Goal: Communication & Community: Answer question/provide support

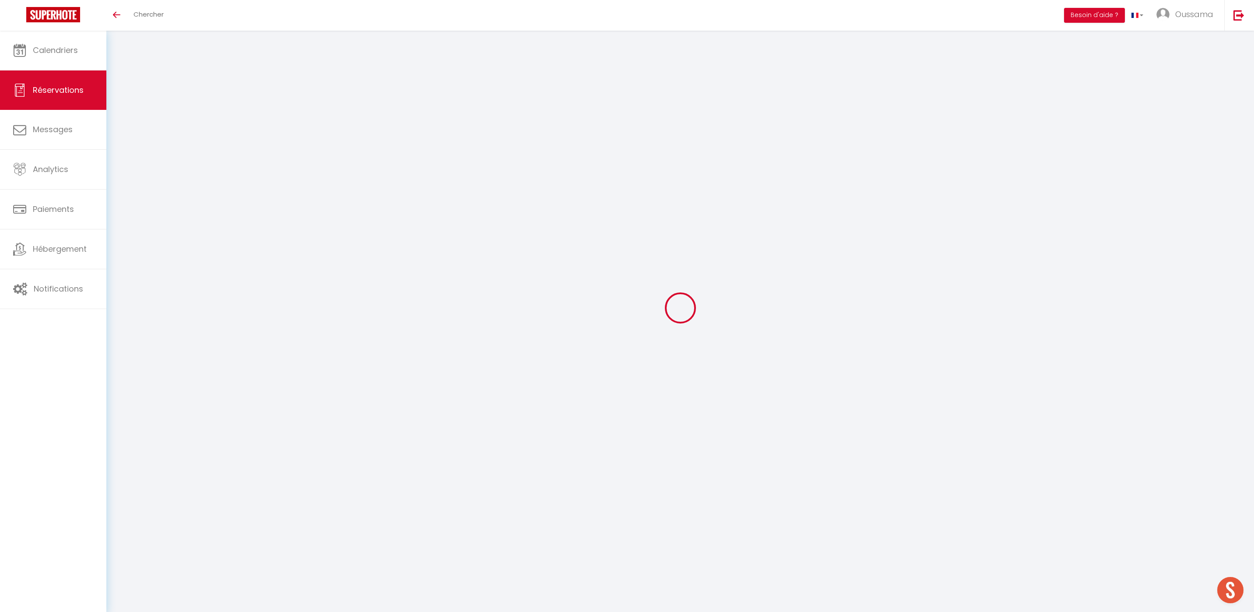
select select
select select "14"
checkbox input "false"
select select
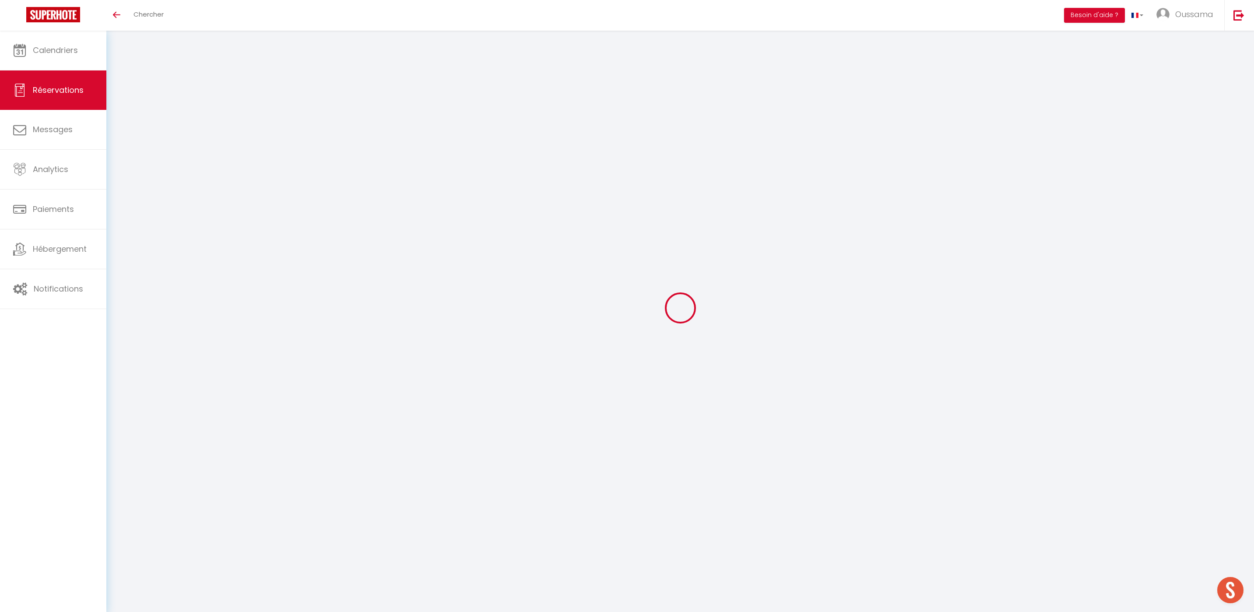
select select
checkbox input "false"
select select
checkbox input "false"
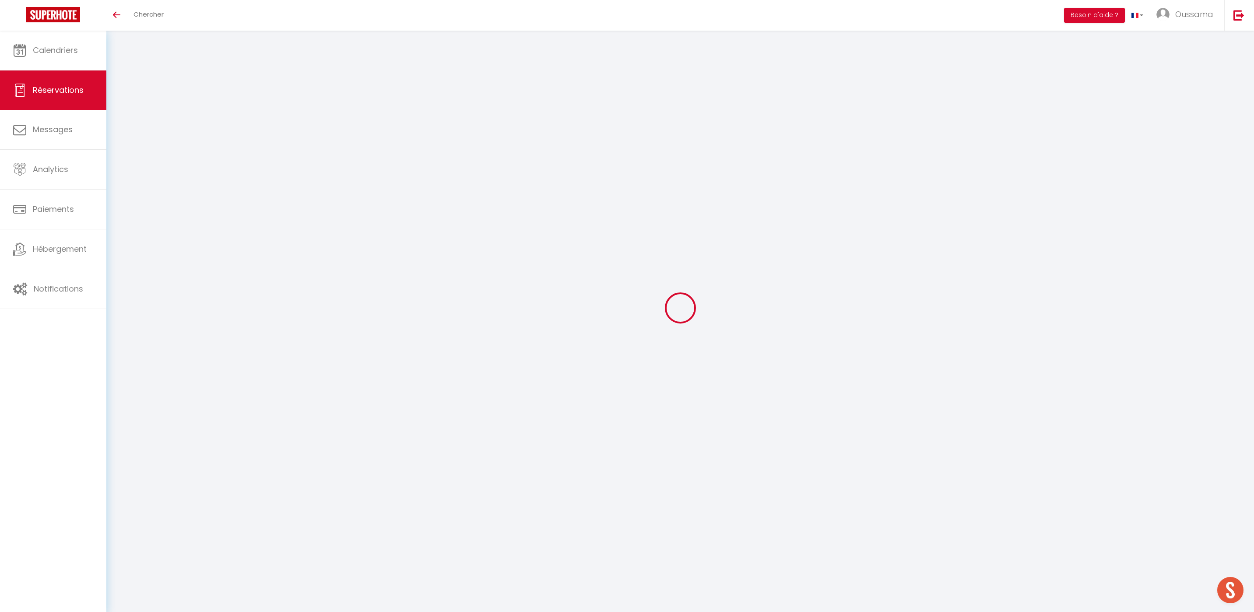
type textarea "Genius Free Room Upgrade booking to attract top genius guests. For more info, c…"
type input "44.06"
select select
checkbox input "false"
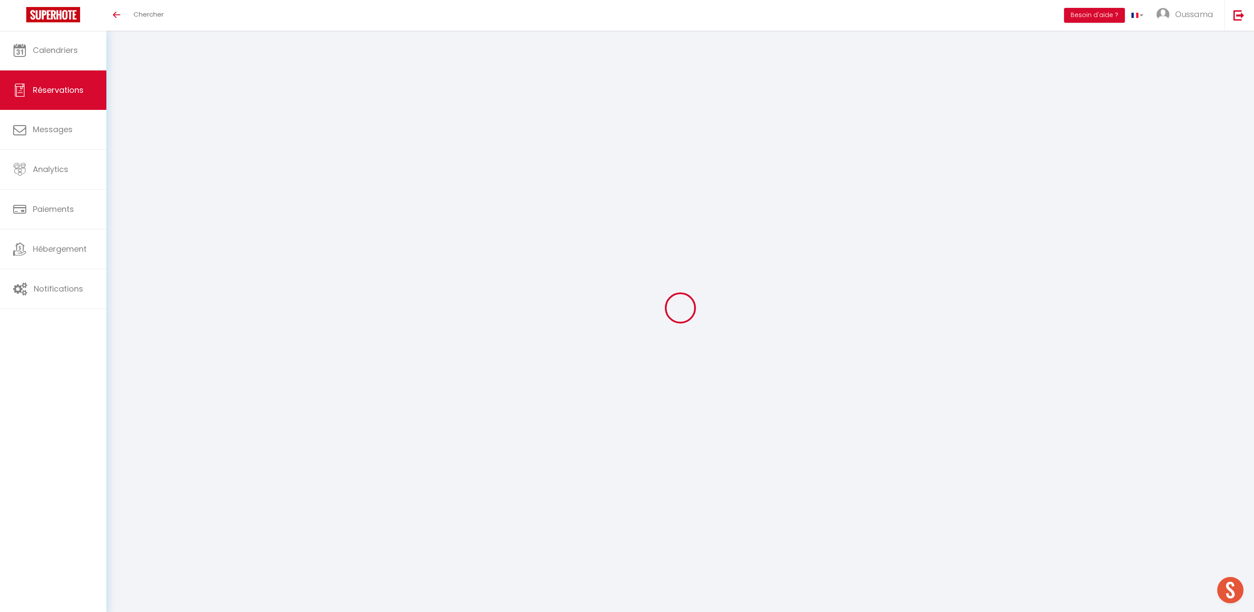
select select
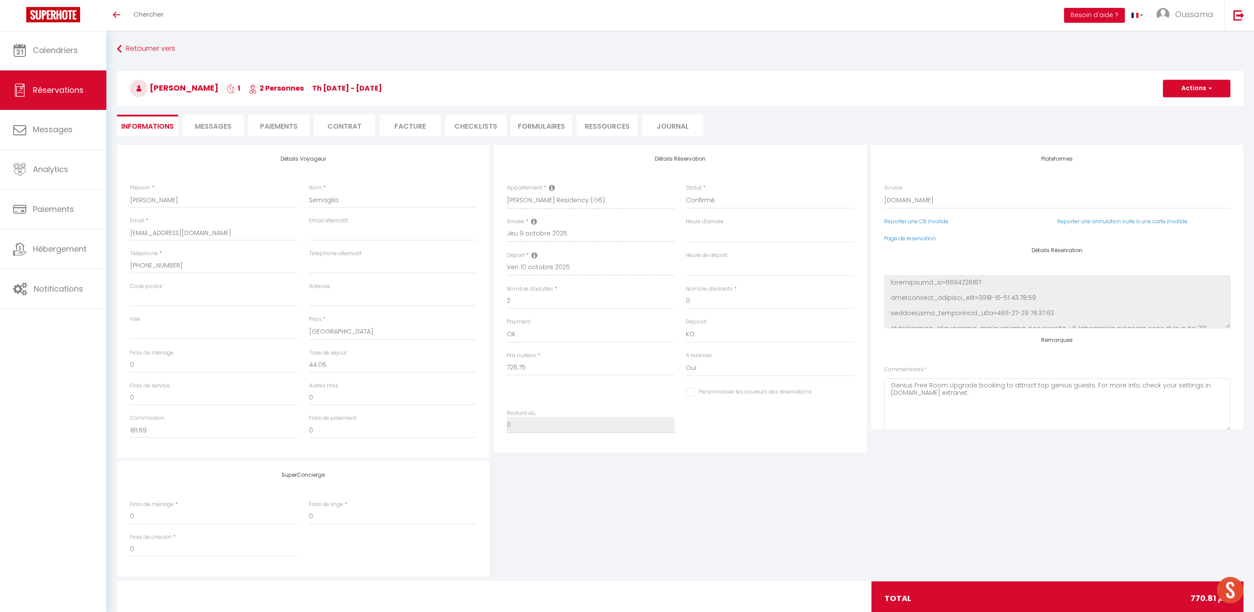
click at [211, 123] on span "Messages" at bounding box center [213, 126] width 37 height 10
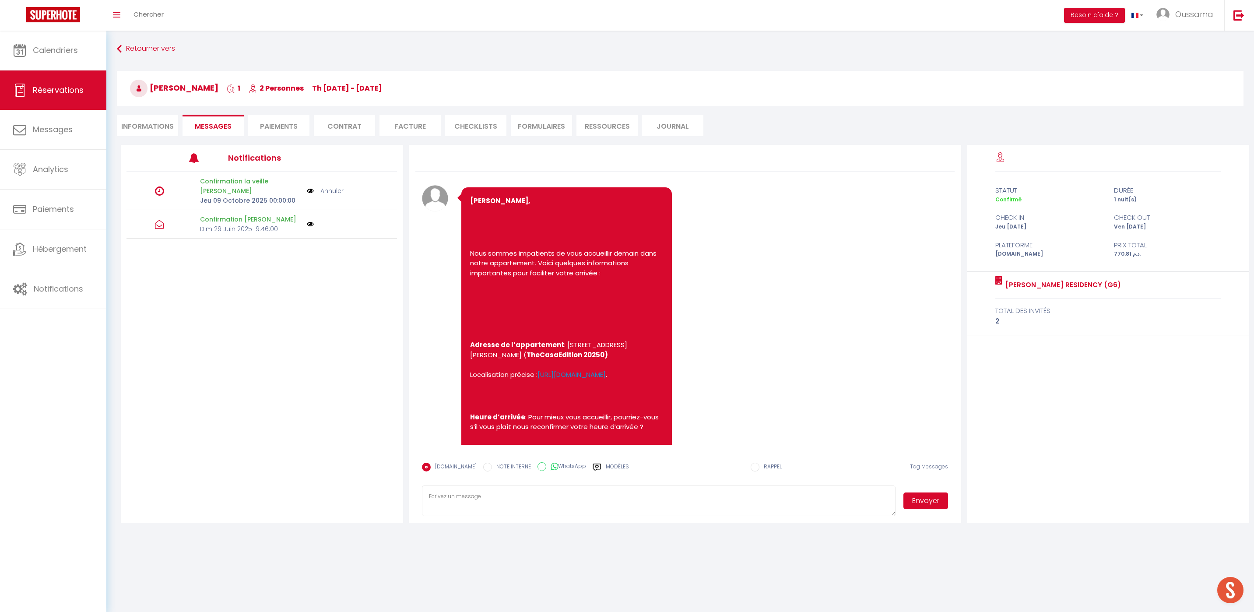
click at [562, 469] on label "WhatsApp" at bounding box center [566, 467] width 40 height 10
click at [546, 469] on input "WhatsApp" at bounding box center [541, 466] width 9 height 9
radio input "true"
radio input "false"
click at [595, 469] on div "Modèles" at bounding box center [610, 472] width 36 height 18
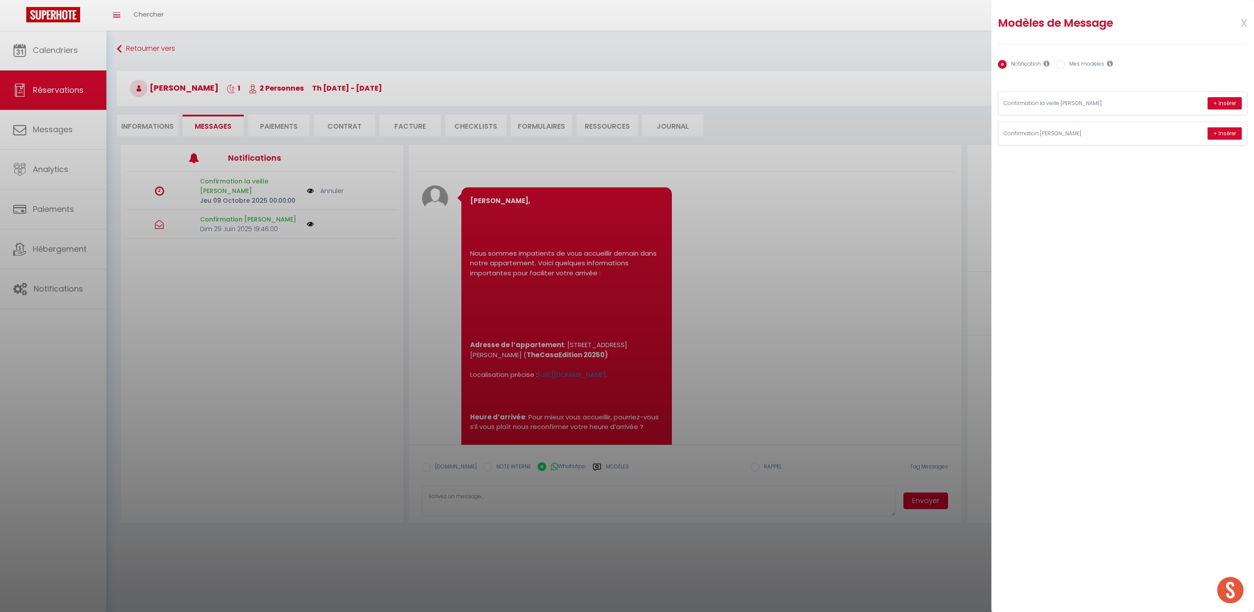
click at [1083, 67] on label "Mes modèles" at bounding box center [1084, 65] width 39 height 10
click at [1065, 67] on input "Mes modèles" at bounding box center [1060, 64] width 9 height 9
radio input "true"
radio input "false"
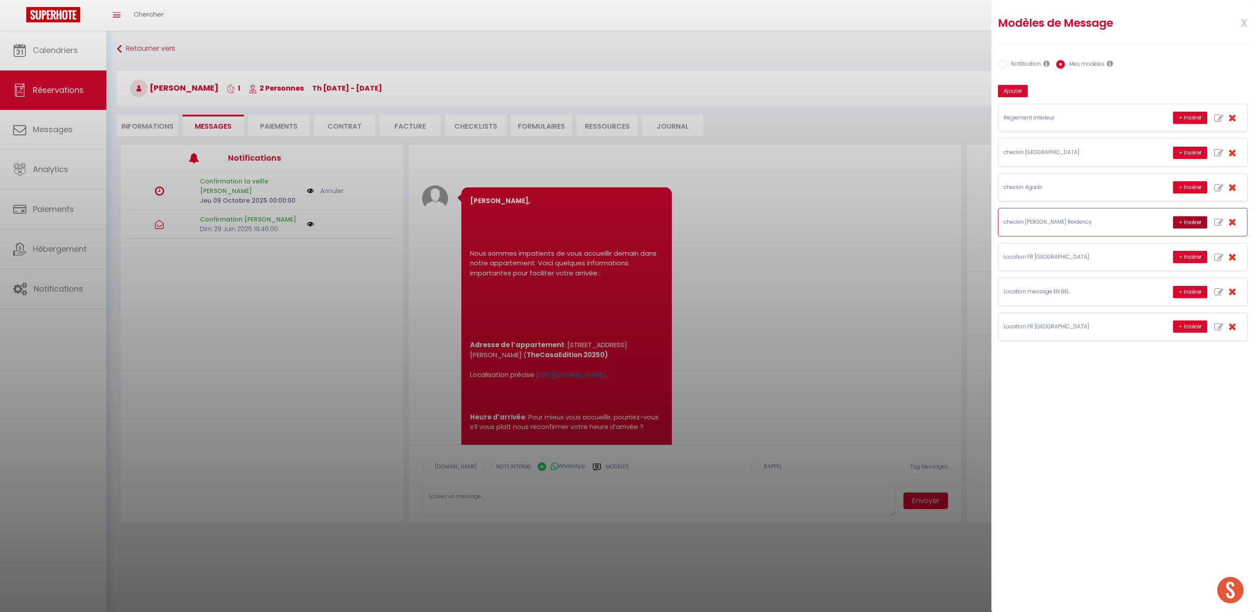
click at [1184, 224] on button "+ Insérer" at bounding box center [1190, 222] width 34 height 12
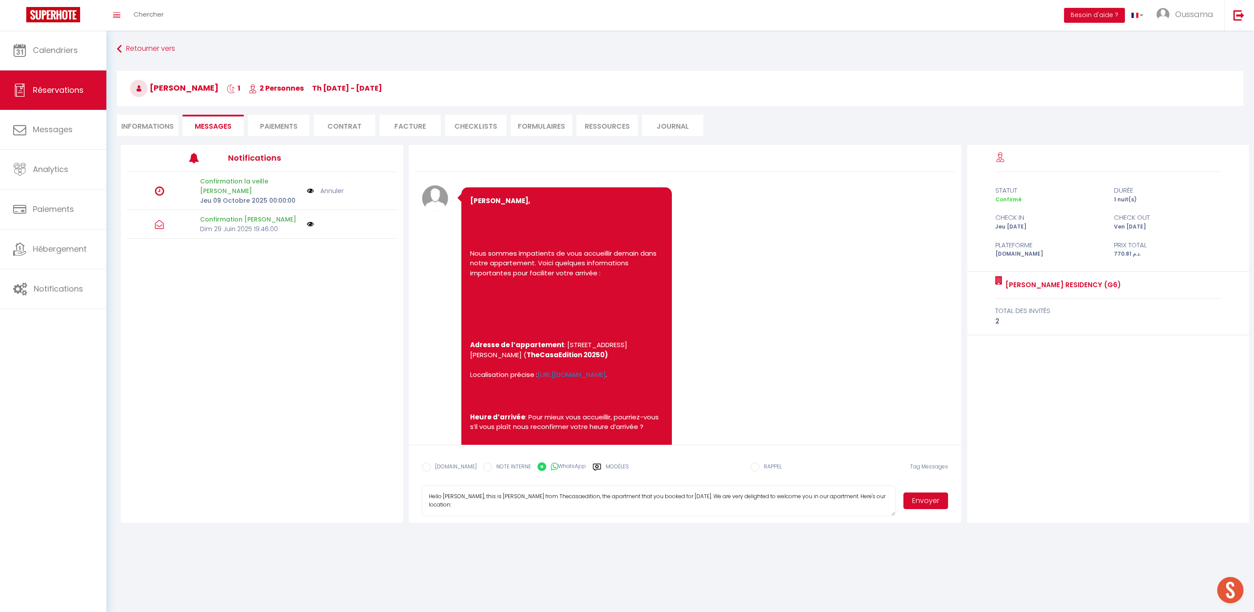
click at [483, 497] on textarea "Hello Lou, this is Williams from Thecasaedition, the apartment that you booked …" at bounding box center [659, 500] width 474 height 31
type textarea "Hello Lou, this is Hakim from Thecasaedition, the apartment that you booked for…"
click at [922, 506] on button "Envoyer" at bounding box center [925, 500] width 45 height 17
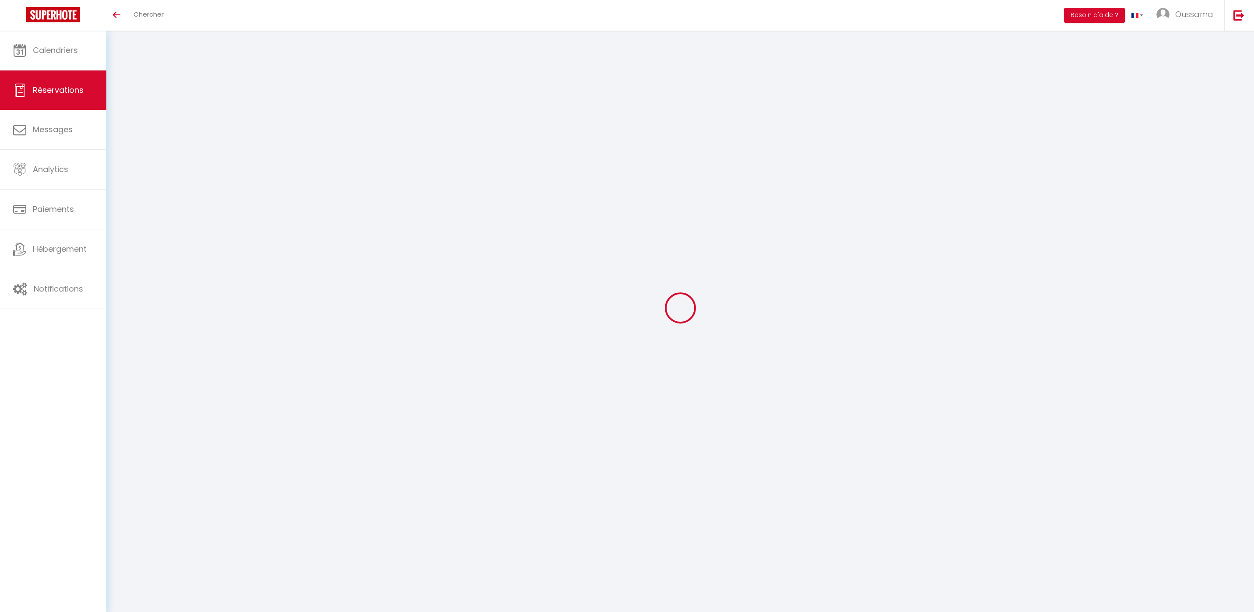
select select
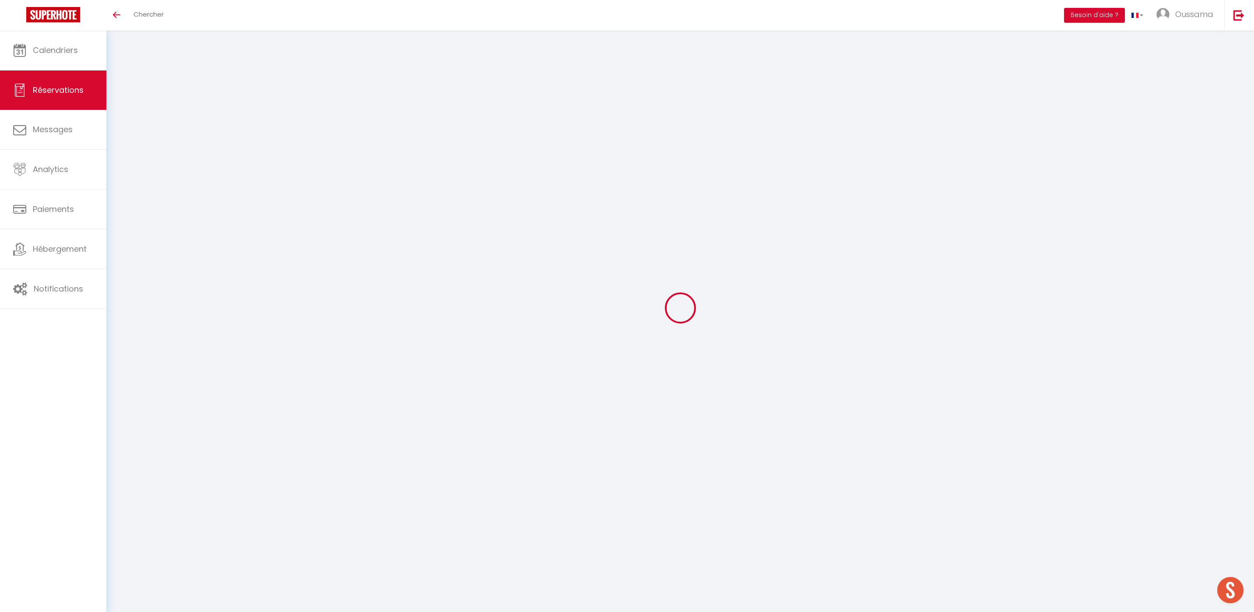
type input "FATOU"
type input "SARR EP SOW"
type input "[EMAIL_ADDRESS][DOMAIN_NAME]"
type input "[PHONE_NUMBER]"
select select "MA"
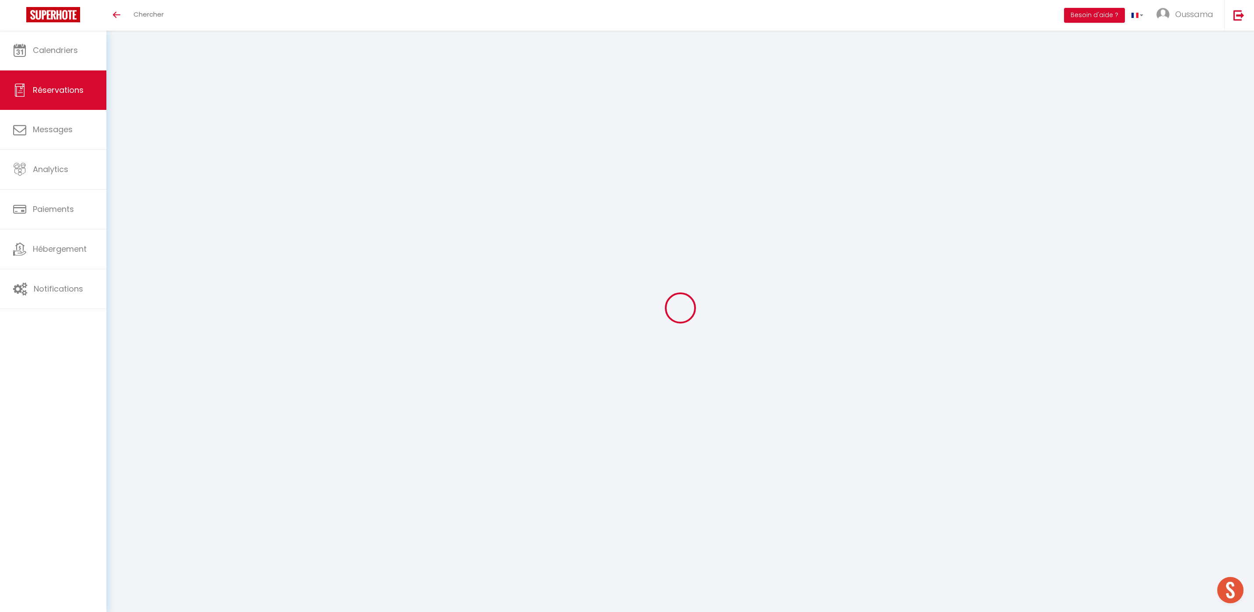
type input "285"
select select "19917"
select select "1"
select select
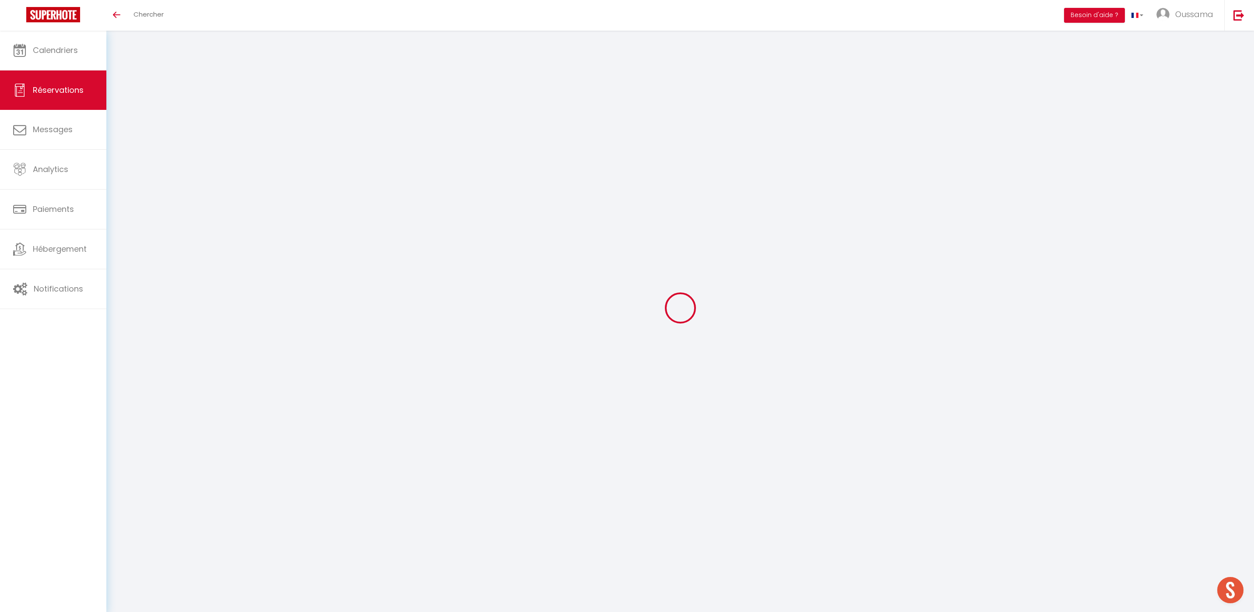
type input "1"
select select "12"
select select "15"
type input "1140"
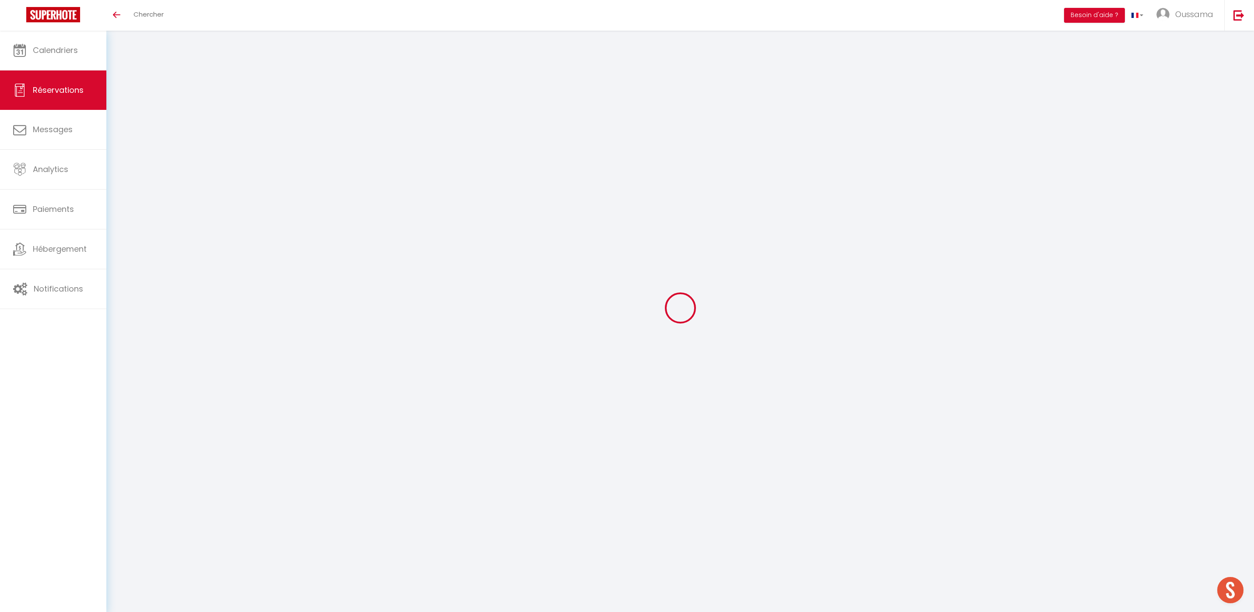
checkbox input "false"
type input "0"
select select "2"
type input "0"
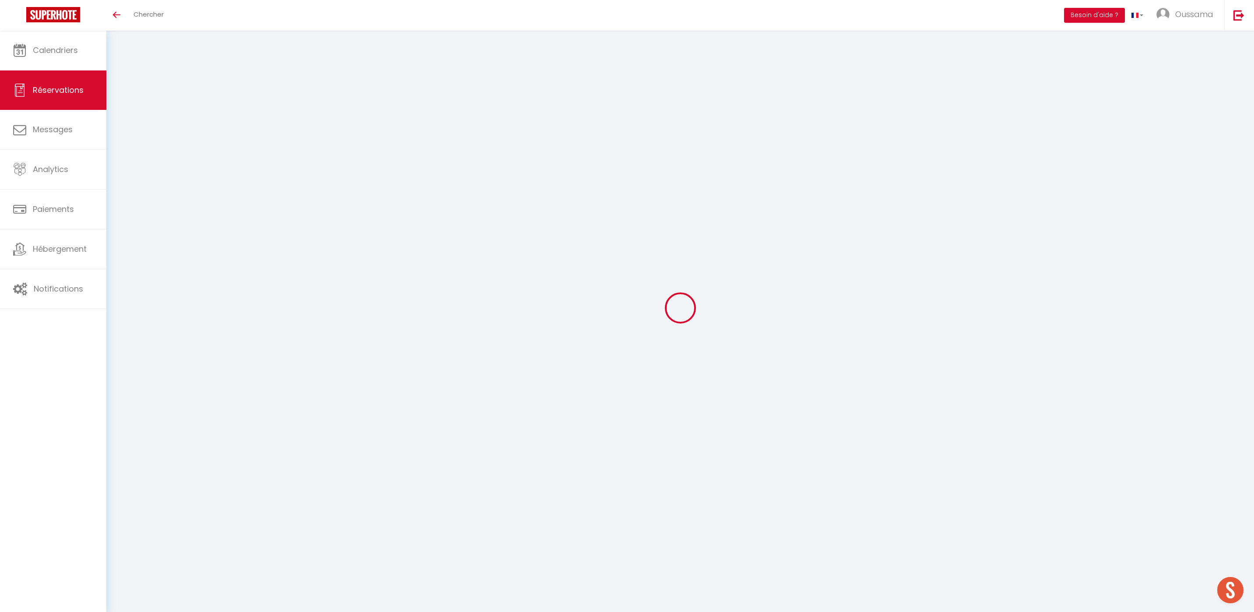
type input "0"
select select
checkbox input "false"
select select
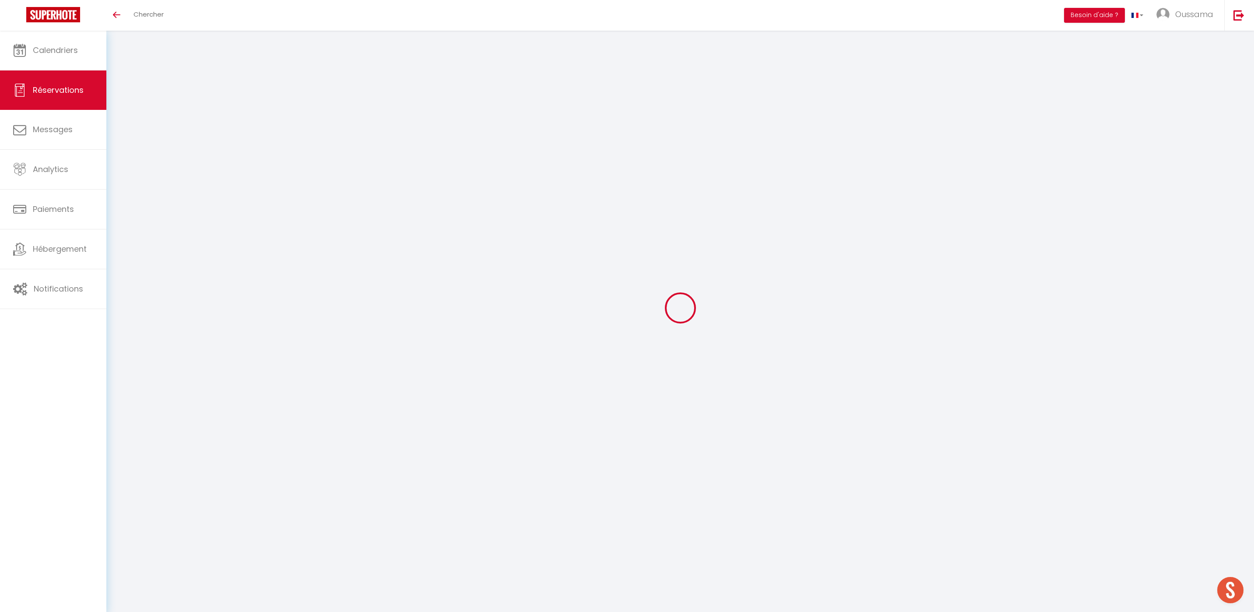
select select
checkbox input "false"
select select
checkbox input "false"
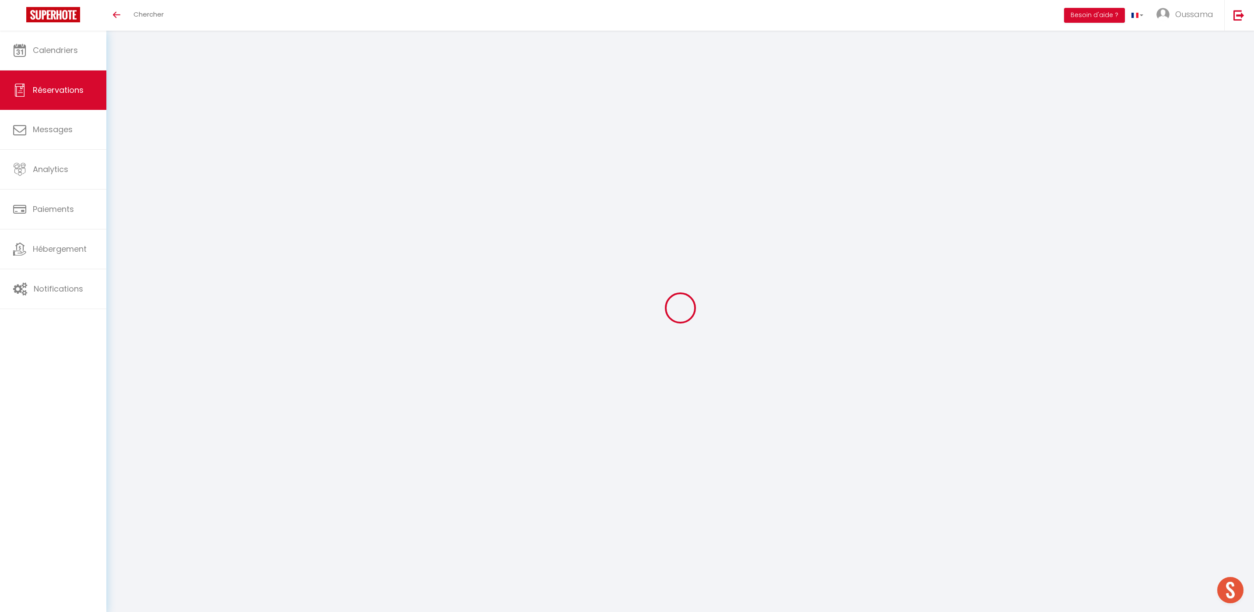
select select
checkbox input "false"
type input "44.06"
select select
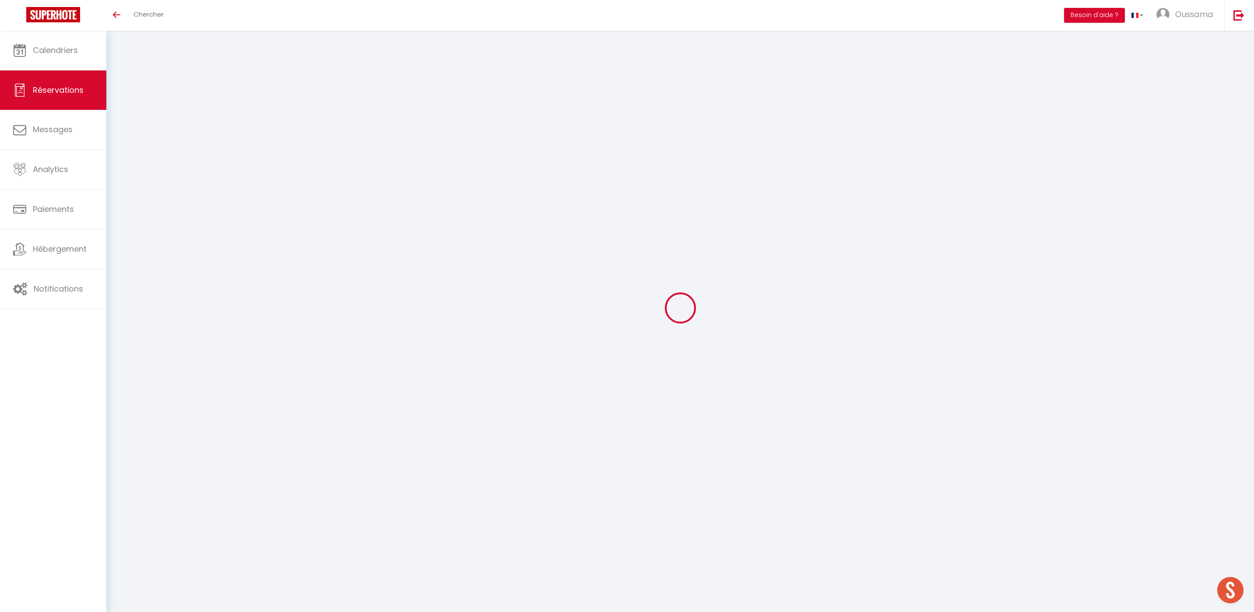
select select
checkbox input "false"
select select
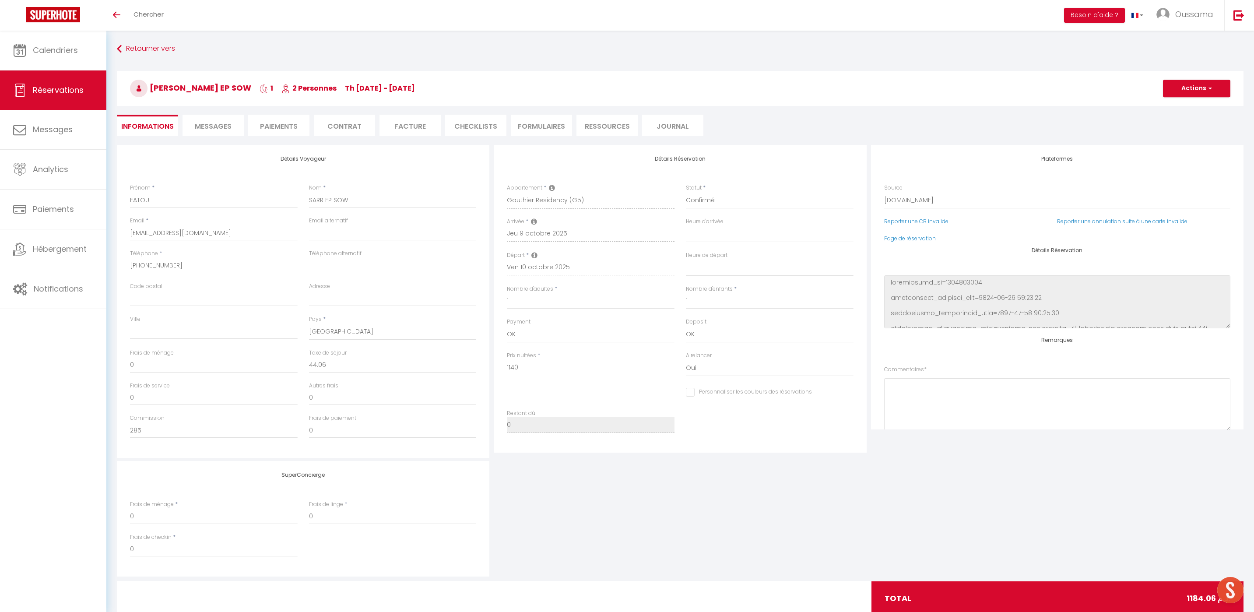
click at [220, 123] on span "Messages" at bounding box center [213, 126] width 37 height 10
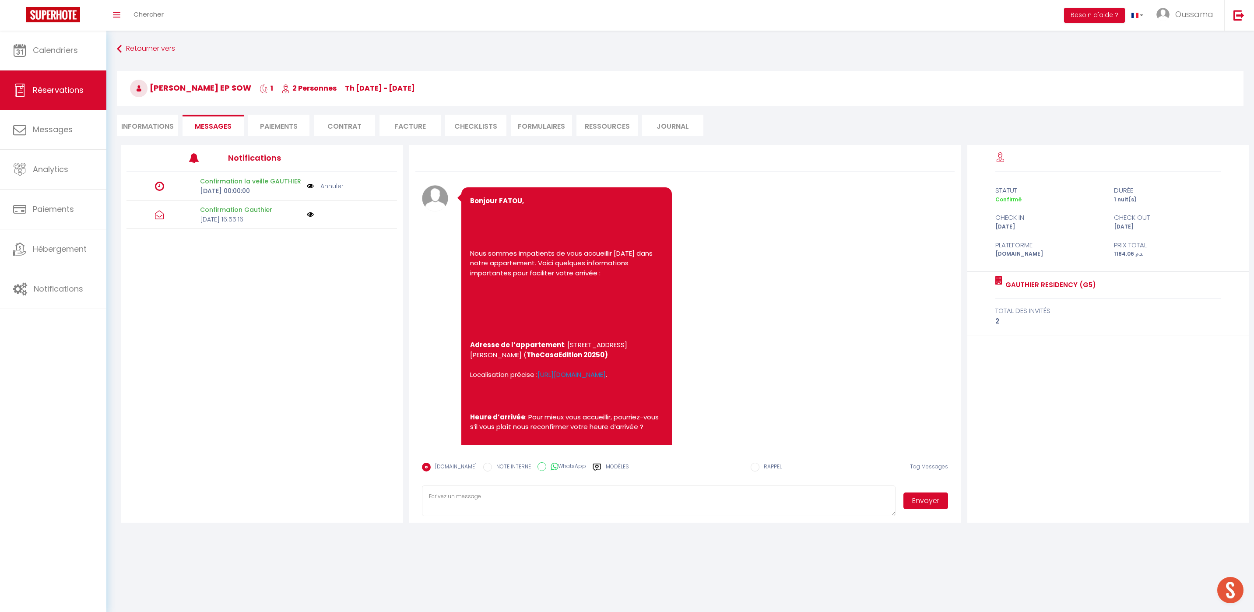
click at [561, 463] on label "WhatsApp" at bounding box center [566, 467] width 40 height 10
click at [546, 463] on input "WhatsApp" at bounding box center [541, 466] width 9 height 9
radio input "true"
radio input "false"
click at [609, 467] on label "Modèles" at bounding box center [617, 470] width 23 height 15
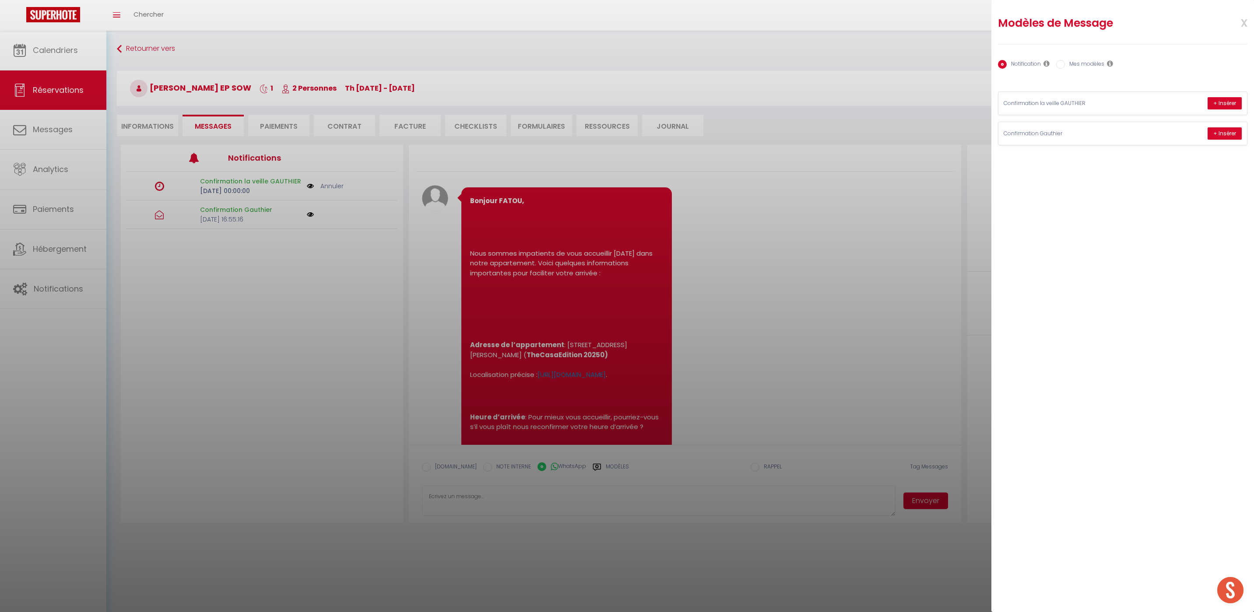
click at [1074, 65] on label "Mes modèles" at bounding box center [1084, 65] width 39 height 10
click at [1065, 65] on input "Mes modèles" at bounding box center [1060, 64] width 9 height 9
radio input "true"
radio input "false"
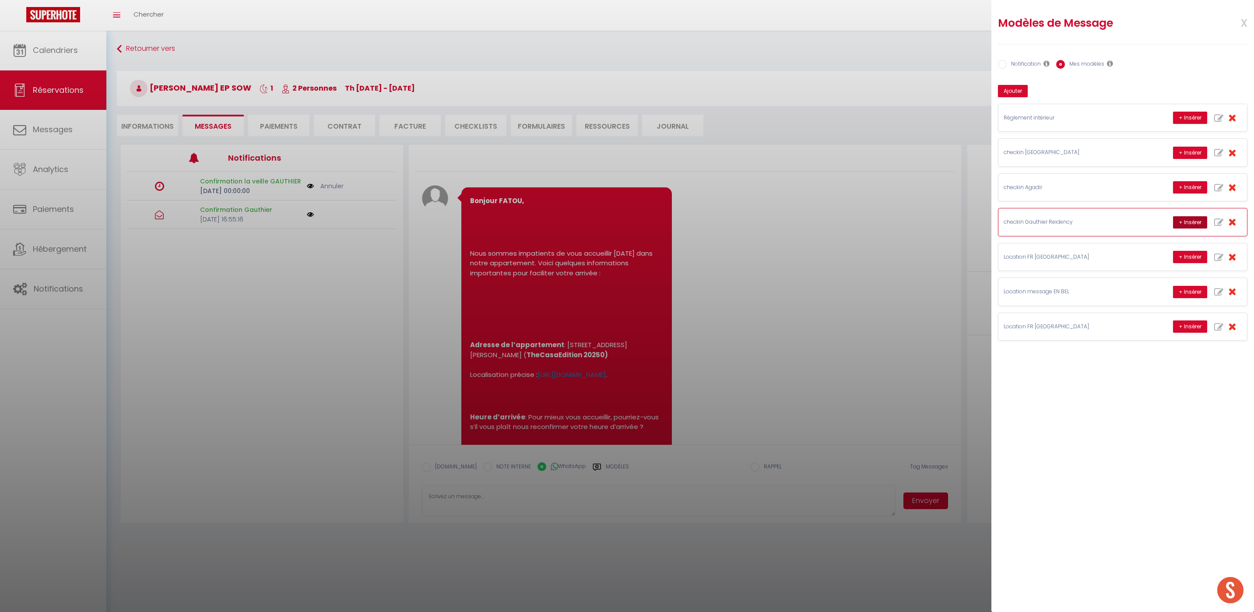
click at [1188, 222] on button "+ Insérer" at bounding box center [1190, 222] width 34 height 12
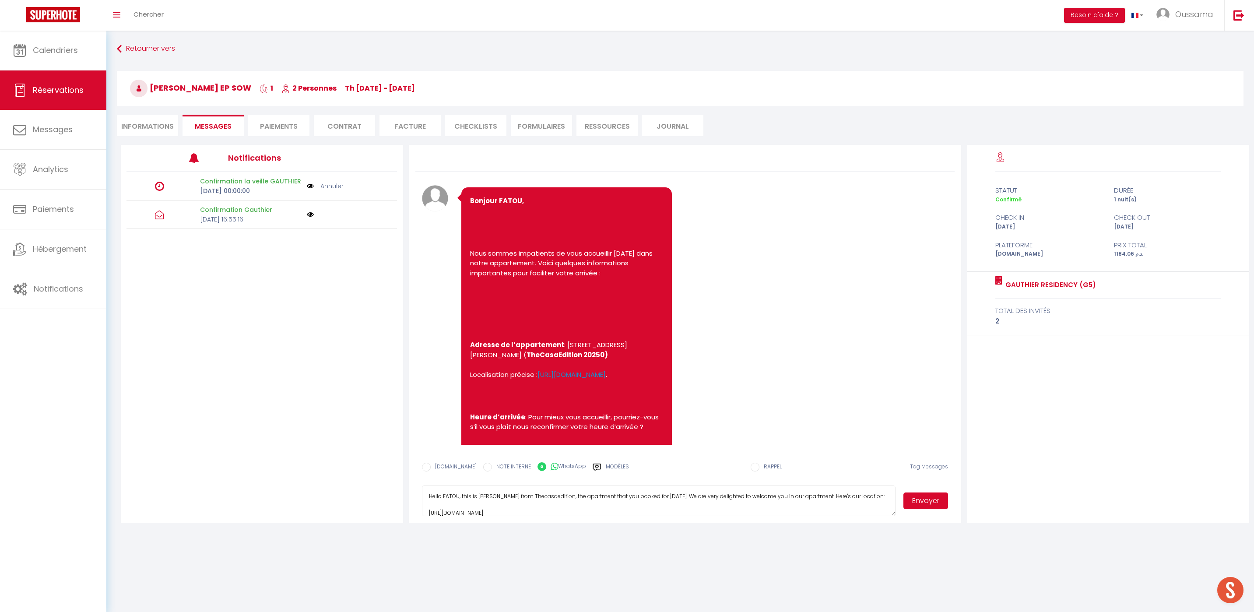
click at [489, 493] on textarea "Hello FATOU, this is Williams from Thecasaedition, the apartment that you booke…" at bounding box center [659, 500] width 474 height 31
type textarea "Hello FATOU, this is Hakim from Thecasaedition, the apartment that you booked f…"
click at [939, 497] on button "Envoyer" at bounding box center [925, 500] width 45 height 17
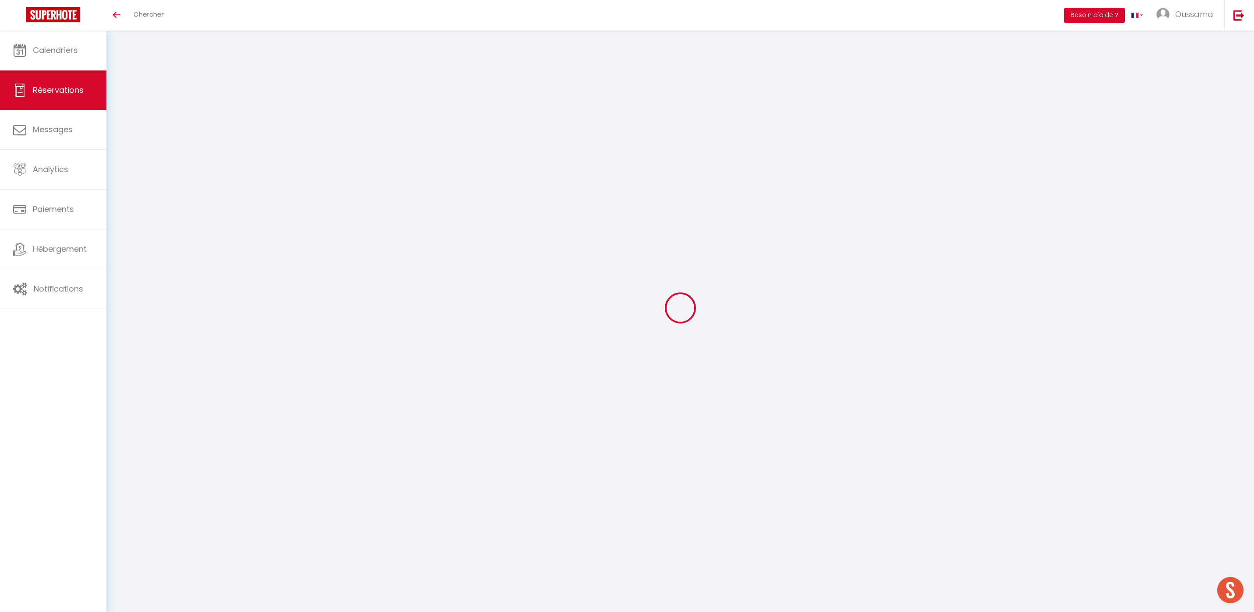
type input "Imene"
type input "Tarif"
type input "uzcfvw8nw6asebvhcccgp6dl6yre@reply.superhote.com"
type input "+33659019607"
select select
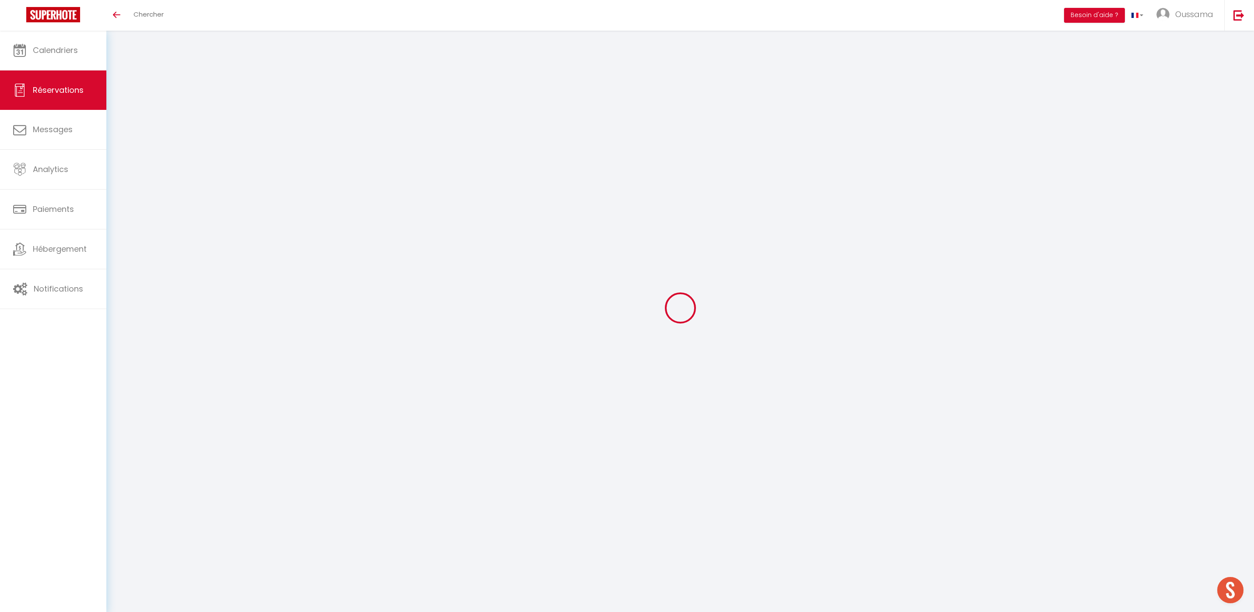
type input "33"
select select "60615"
select select "1"
select select
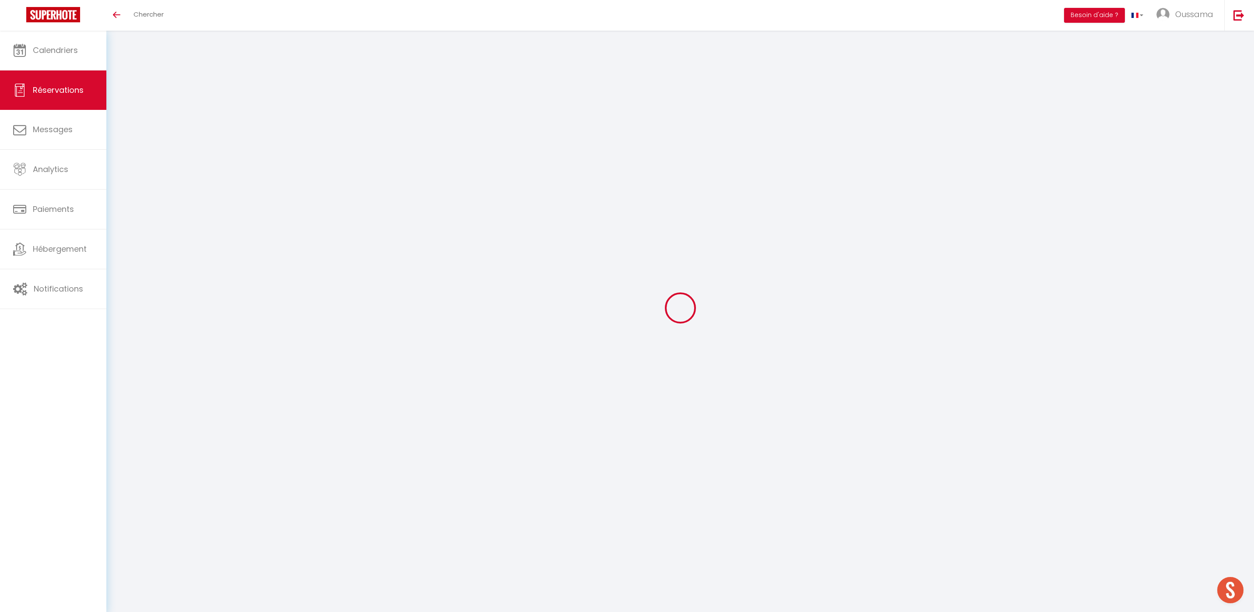
type input "2"
select select "12"
select select
type input "220"
checkbox input "false"
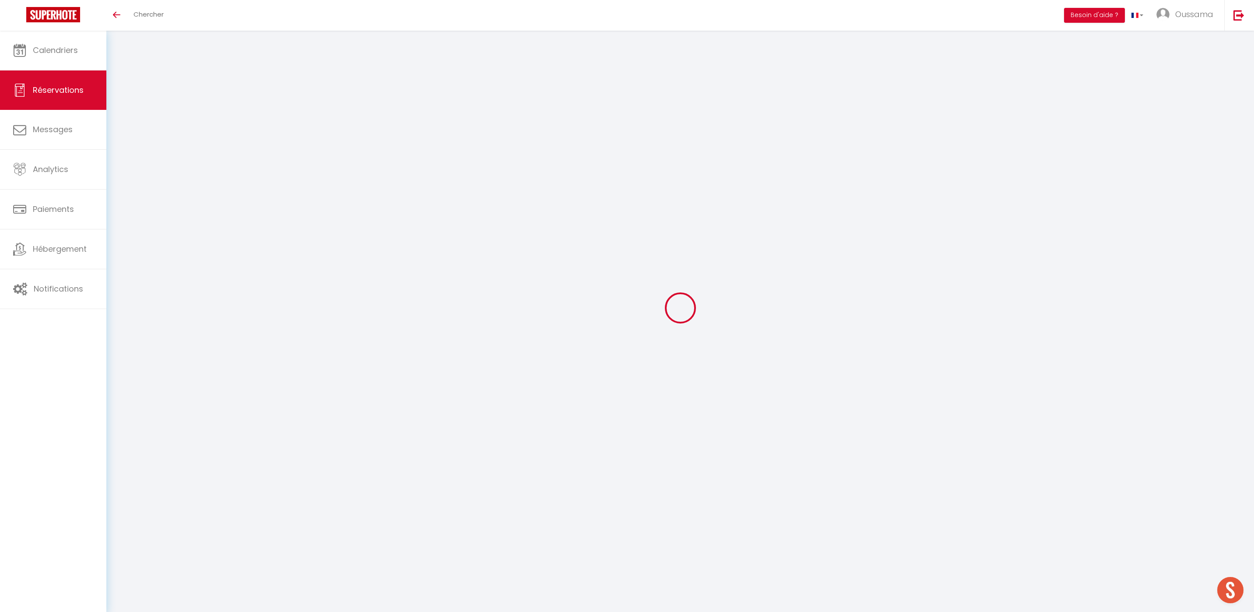
type input "0"
select select "1"
type input "0"
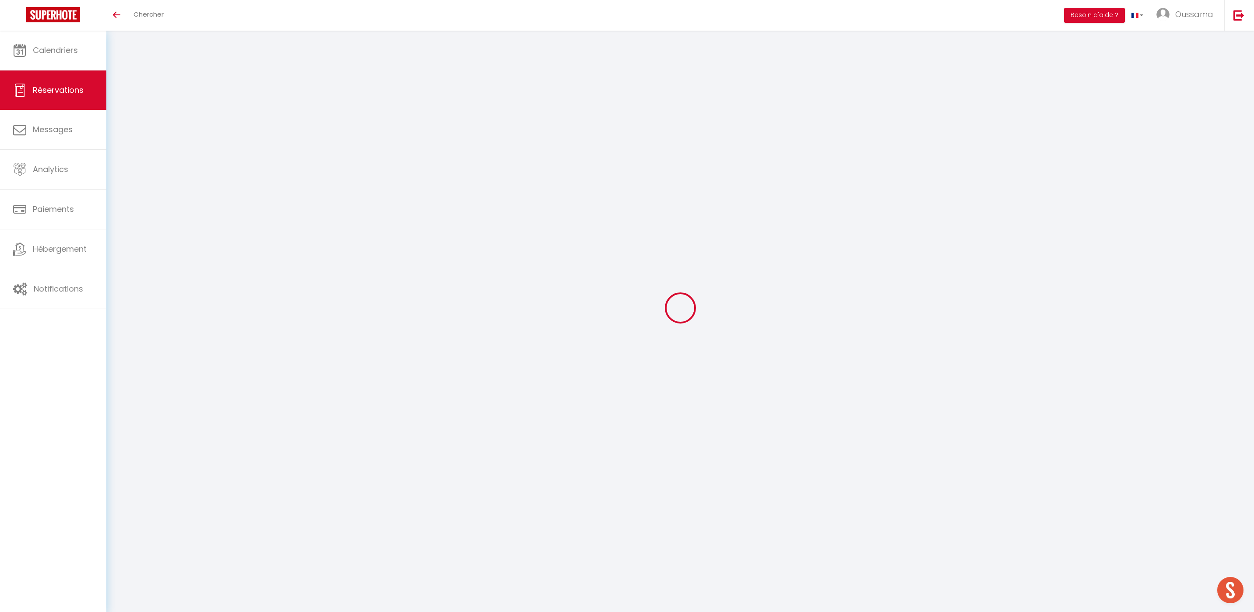
select select
select select "15"
checkbox input "false"
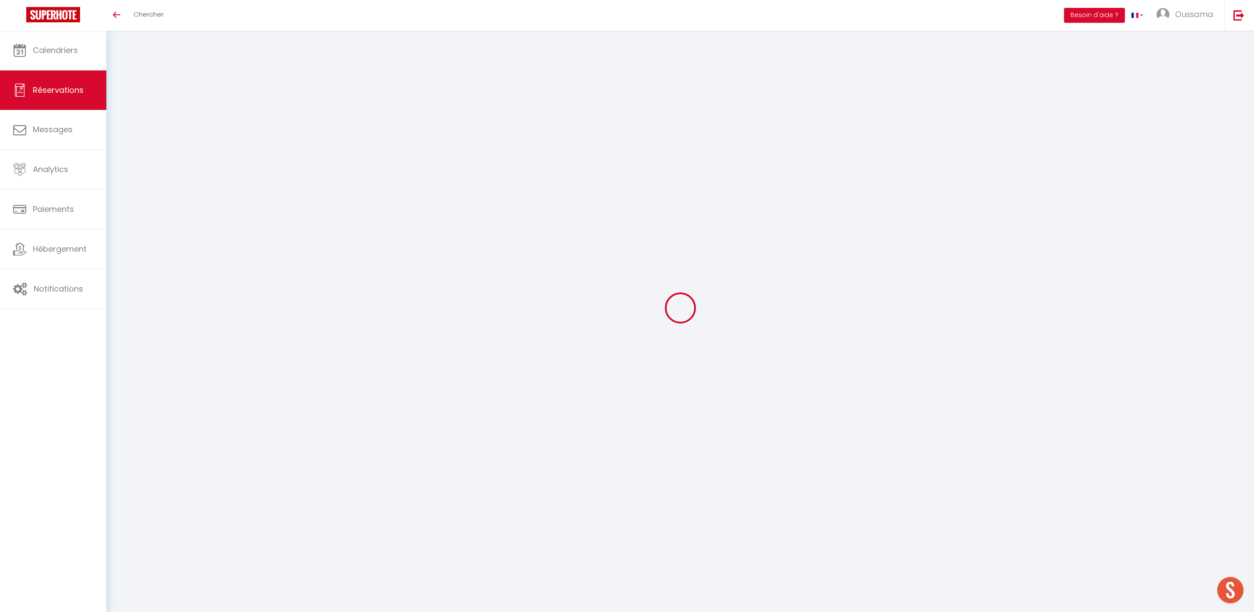
select select
checkbox input "false"
select select
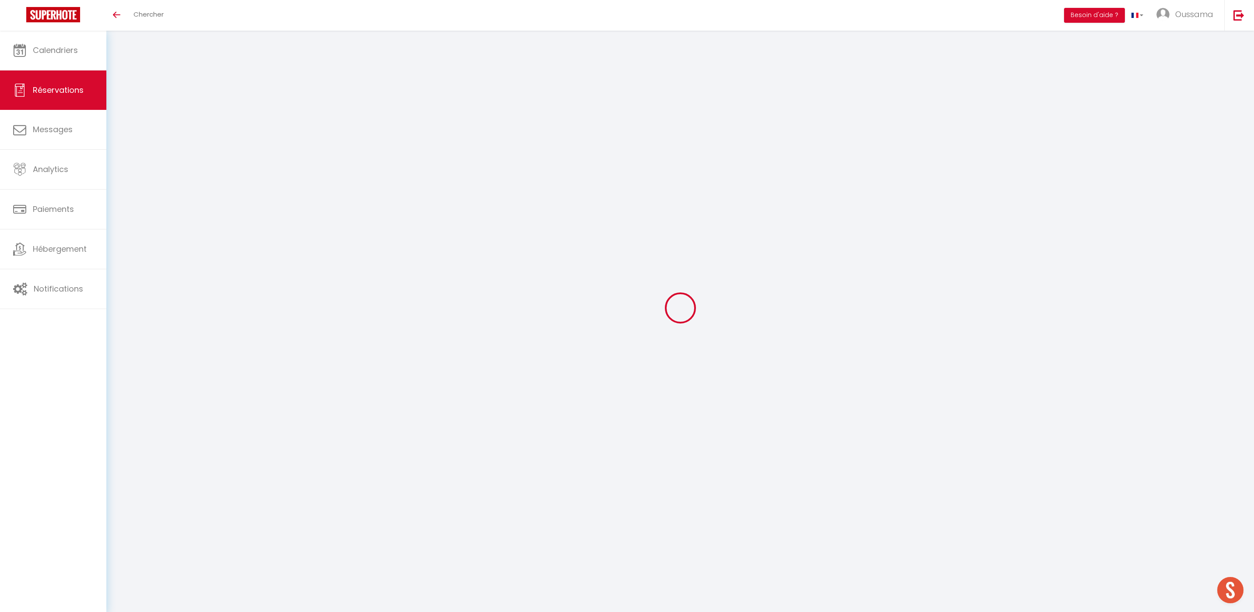
select select
checkbox input "false"
select select
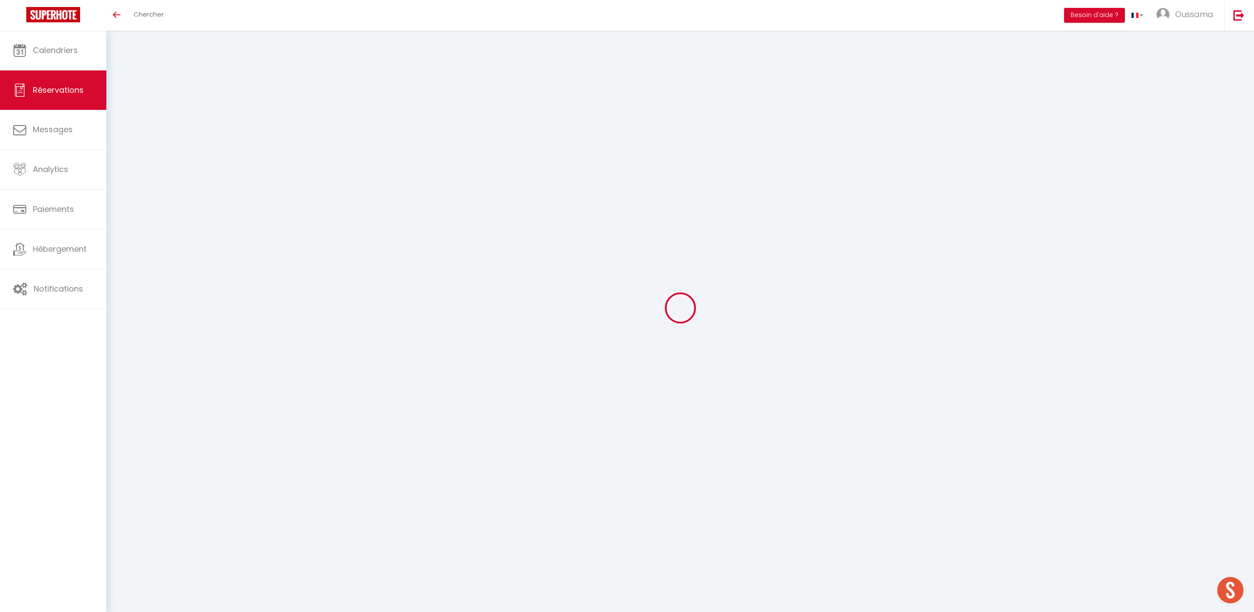
select select
checkbox input "false"
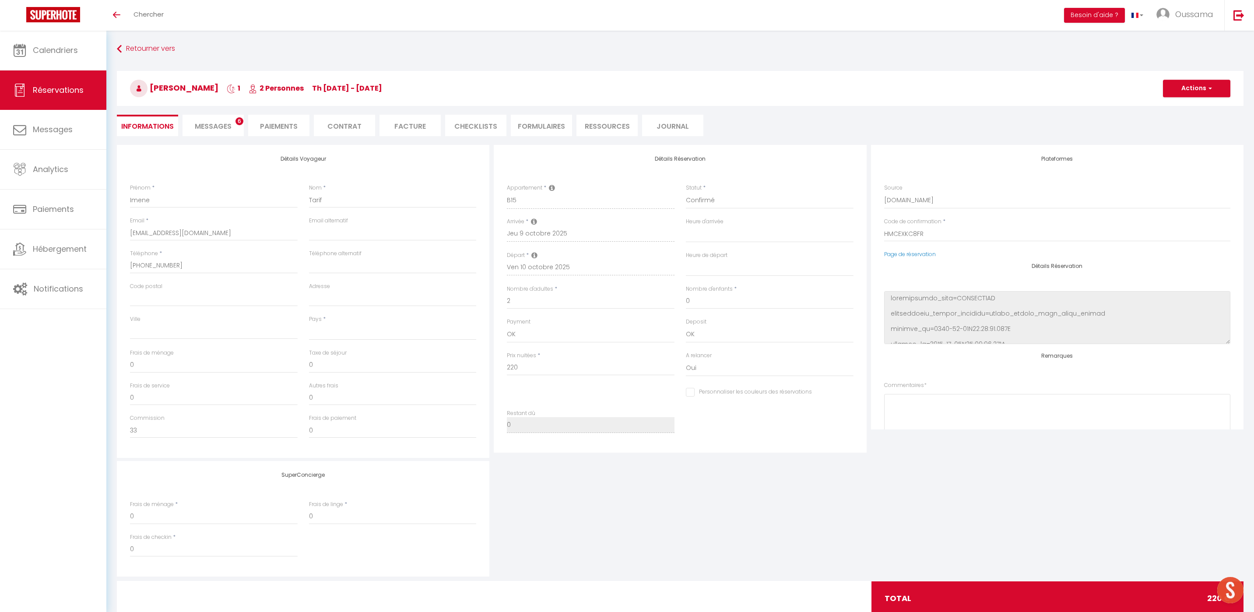
select select
checkbox input "false"
select select
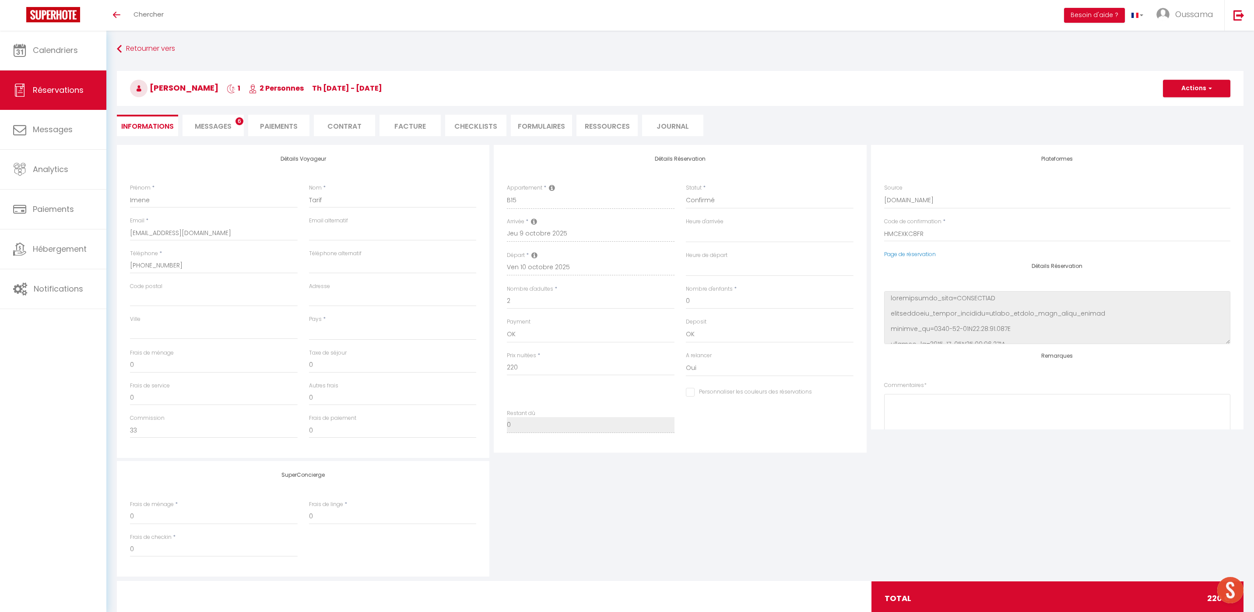
checkbox input "false"
select select
click at [201, 125] on span "Messages" at bounding box center [213, 126] width 37 height 10
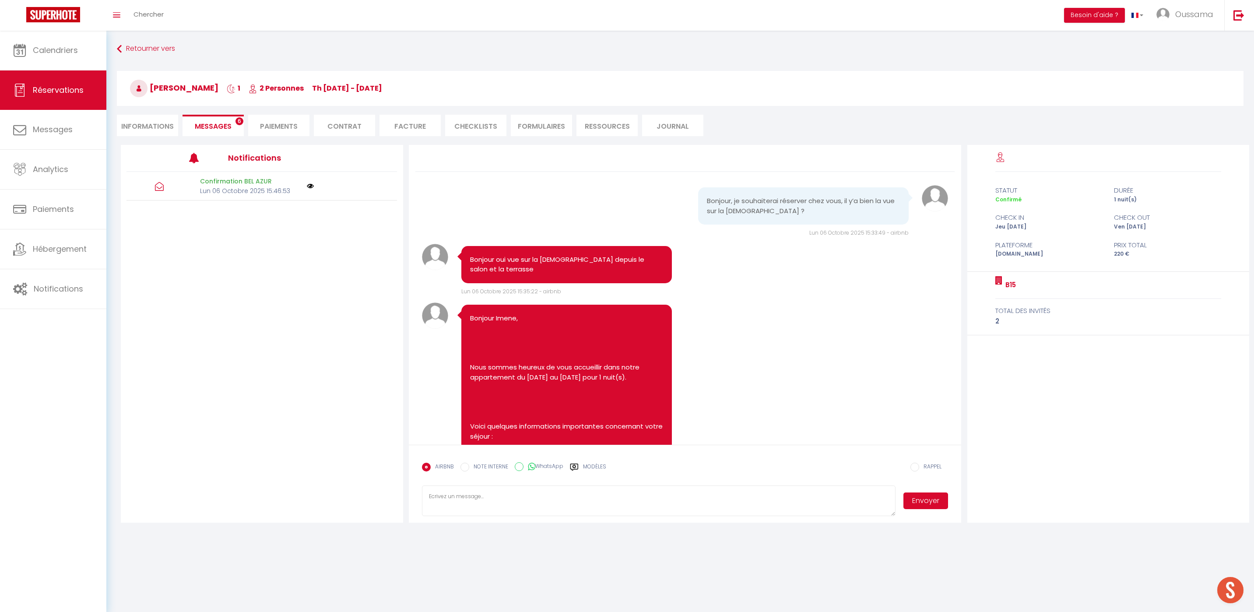
click at [552, 464] on label "WhatsApp" at bounding box center [543, 467] width 40 height 10
click at [523, 464] on input "WhatsApp" at bounding box center [519, 466] width 9 height 9
radio input "true"
radio input "false"
click at [580, 466] on div "Modèles" at bounding box center [588, 472] width 36 height 18
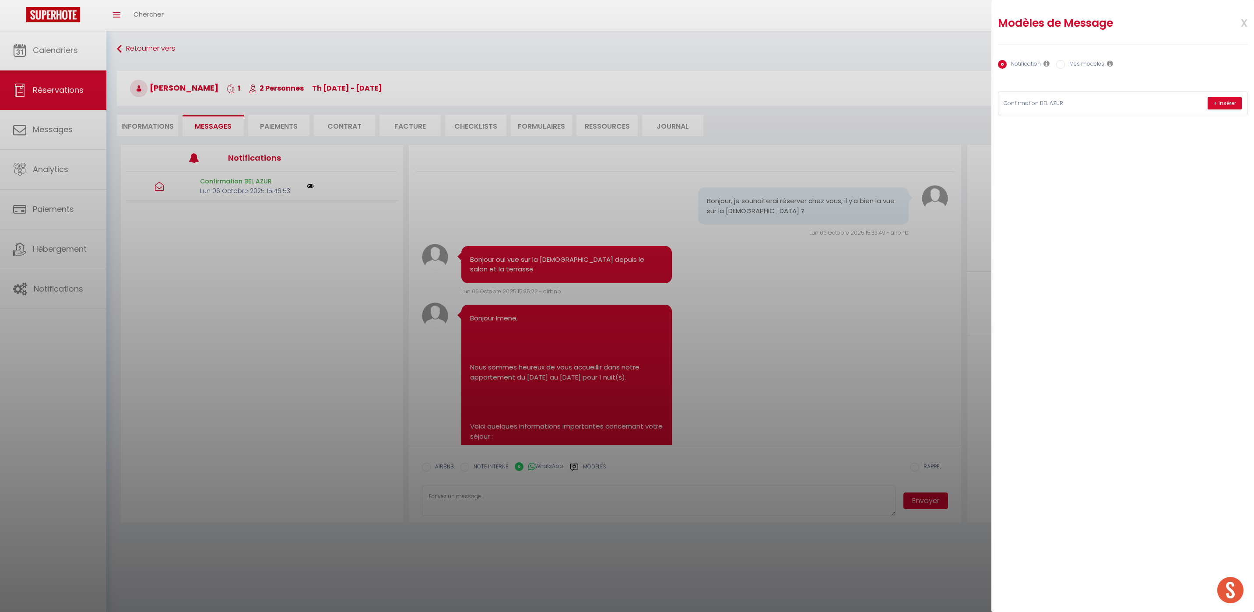
click at [1072, 65] on label "Mes modèles" at bounding box center [1084, 65] width 39 height 10
click at [1065, 65] on input "Mes modèles" at bounding box center [1060, 64] width 9 height 9
radio input "true"
radio input "false"
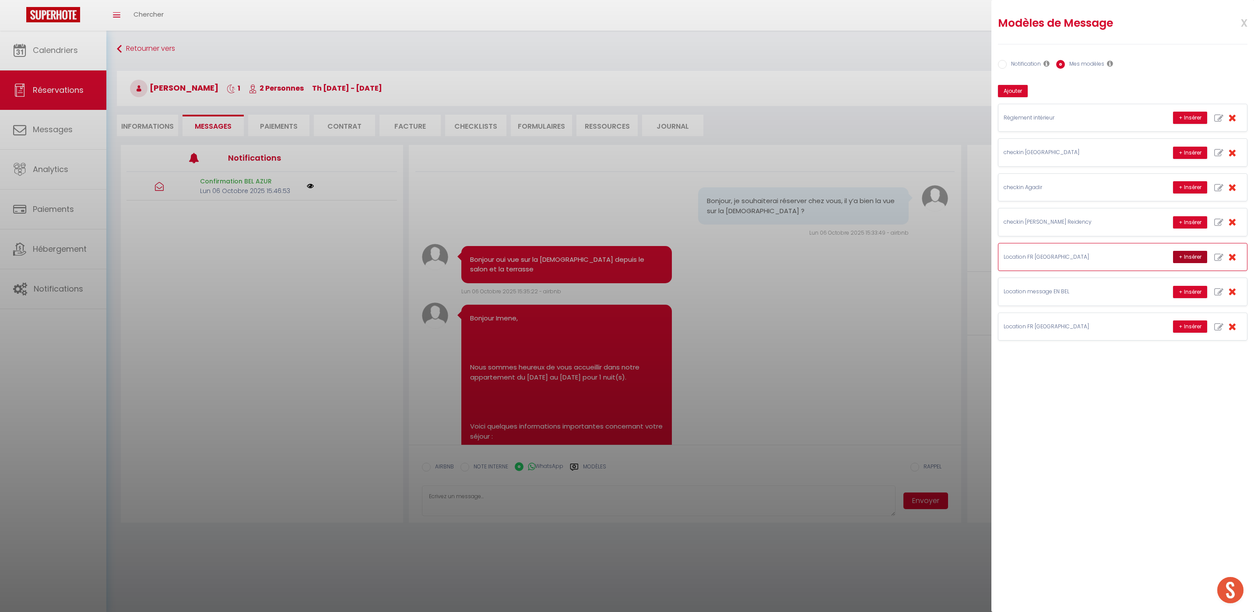
click at [1182, 255] on button "+ Insérer" at bounding box center [1190, 257] width 34 height 12
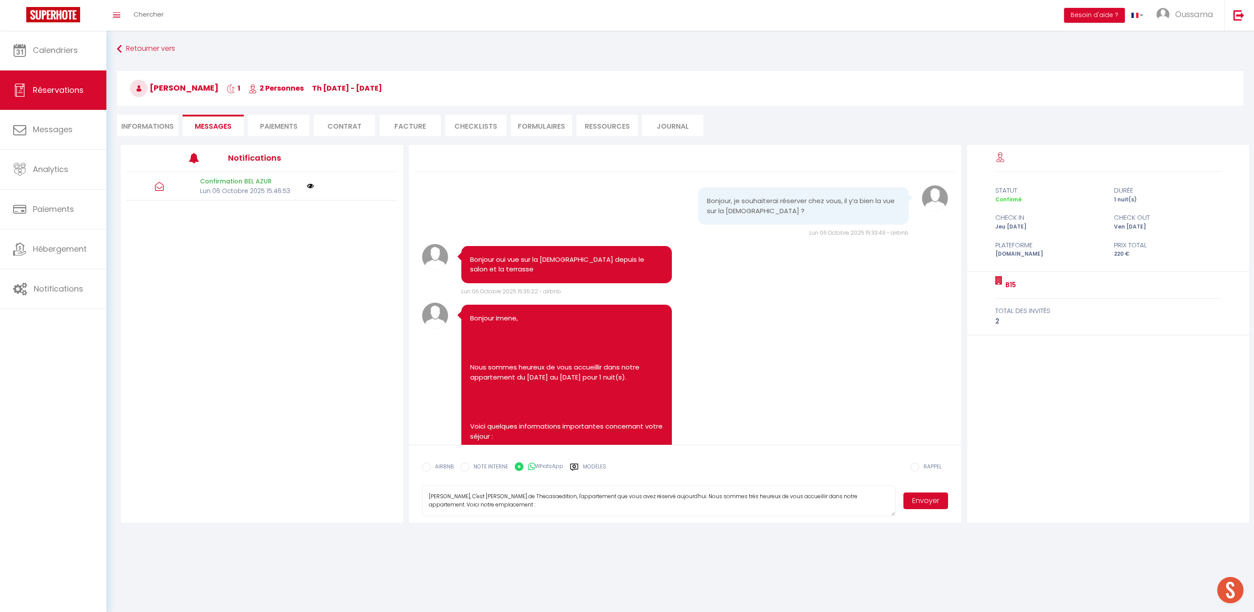
click at [515, 498] on textarea "Bonjour Imene Tarif, C'est Mohamed de Thecasaedition, l'appartement que vous av…" at bounding box center [659, 500] width 474 height 31
type textarea "Bonjour Imene Tarif, C'est Hakim de Thecasaedition, l'appartement que vous avez…"
click at [941, 501] on button "Envoyer" at bounding box center [925, 500] width 45 height 17
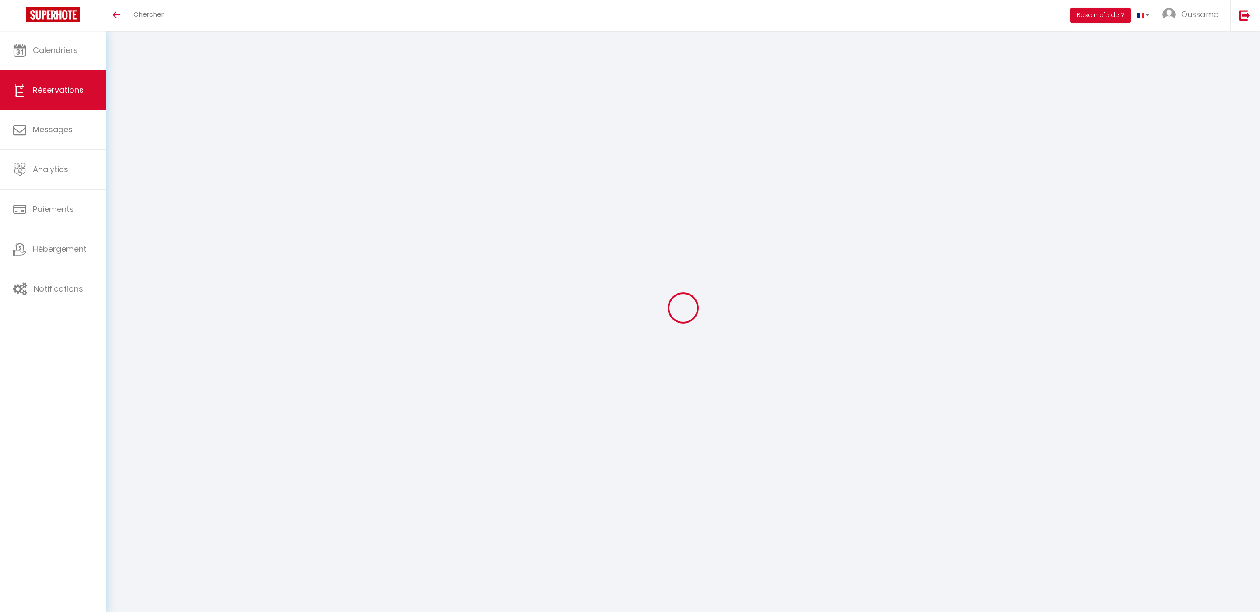
select select
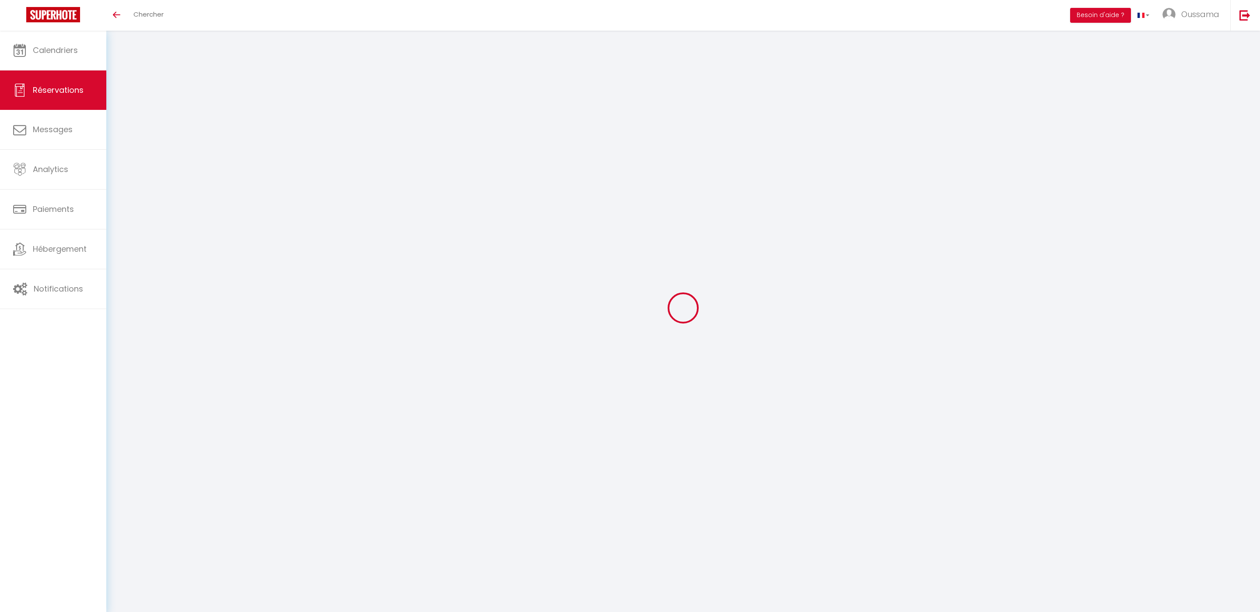
select select
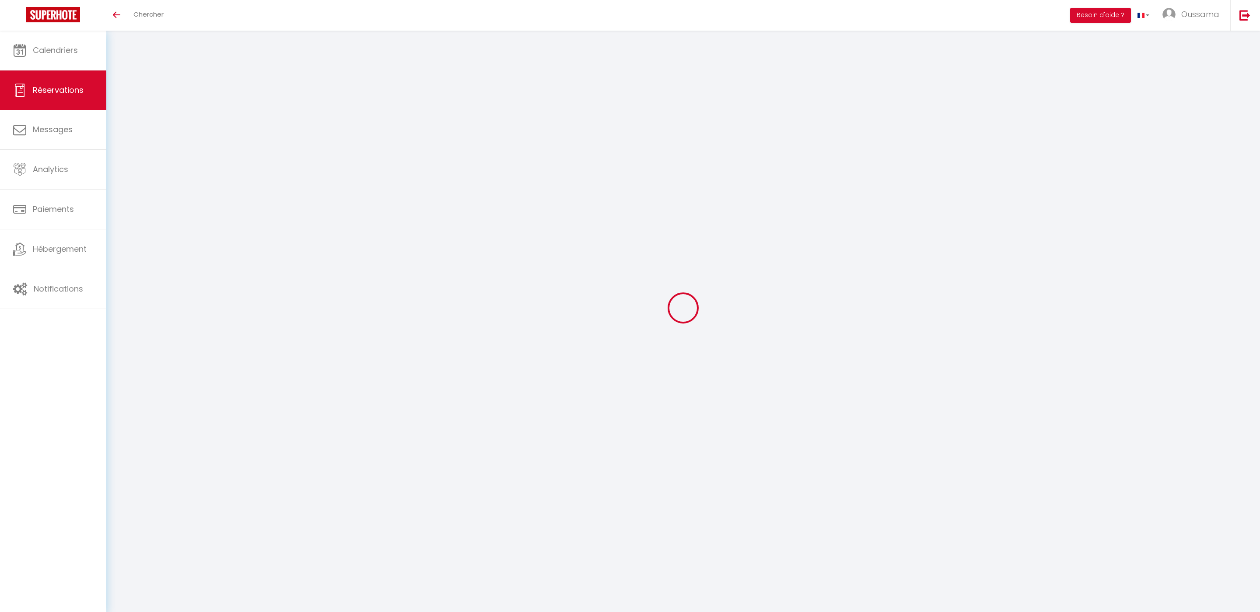
checkbox input "false"
select select
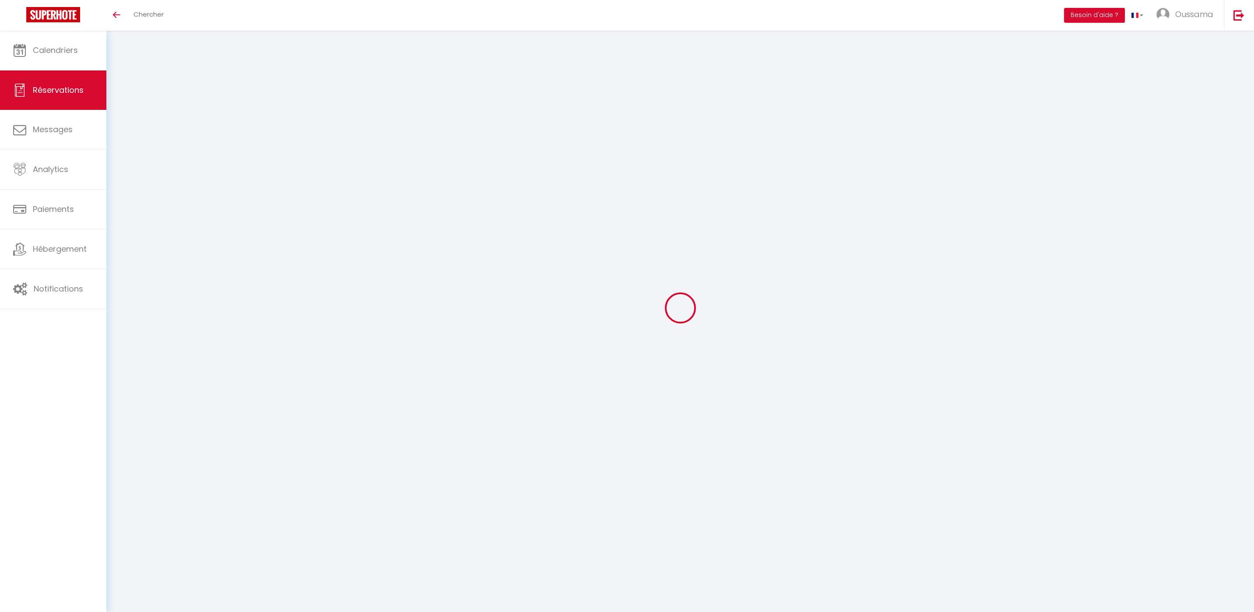
select select
checkbox input "false"
select select
type input "Mohammed"
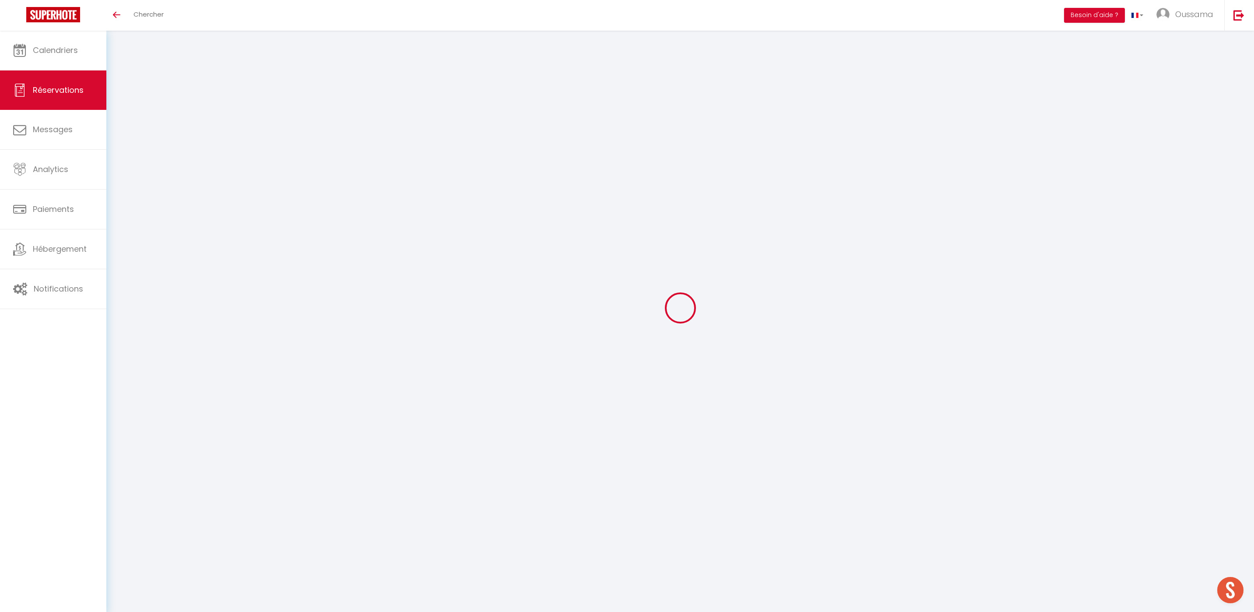
type input "Badghaish"
type input "gjnqd1tgp5jfofelfcwcsad86be8@reply.superhote.com"
type input "+966555679089"
select select
type input "20.25"
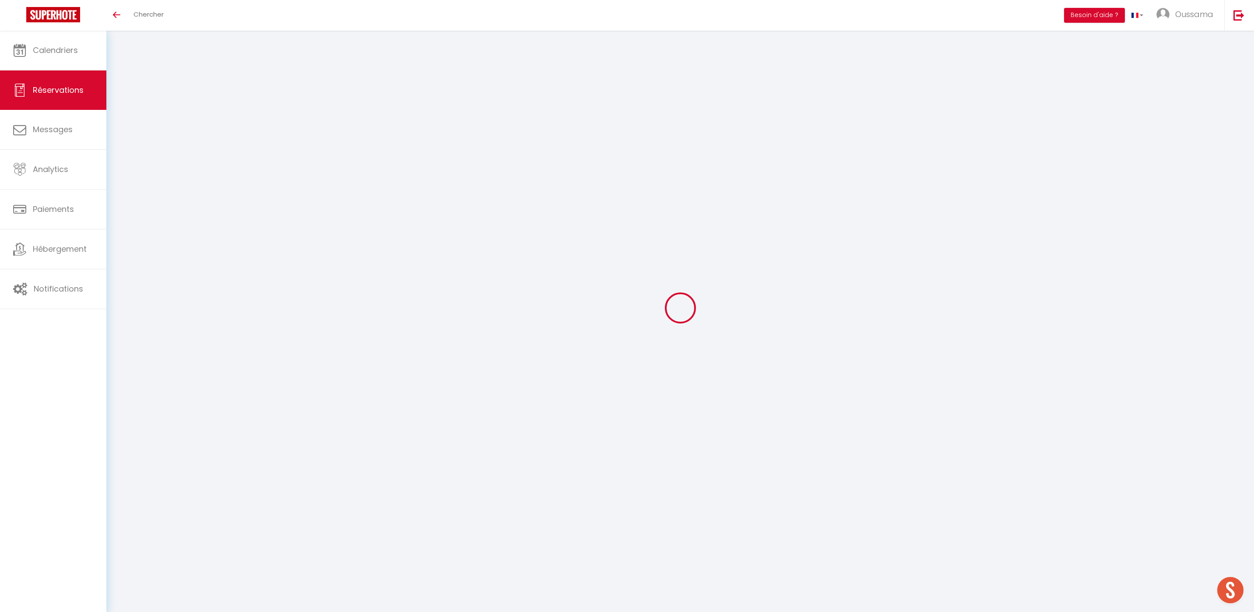
select select "44365"
select select "1"
select select
type input "1"
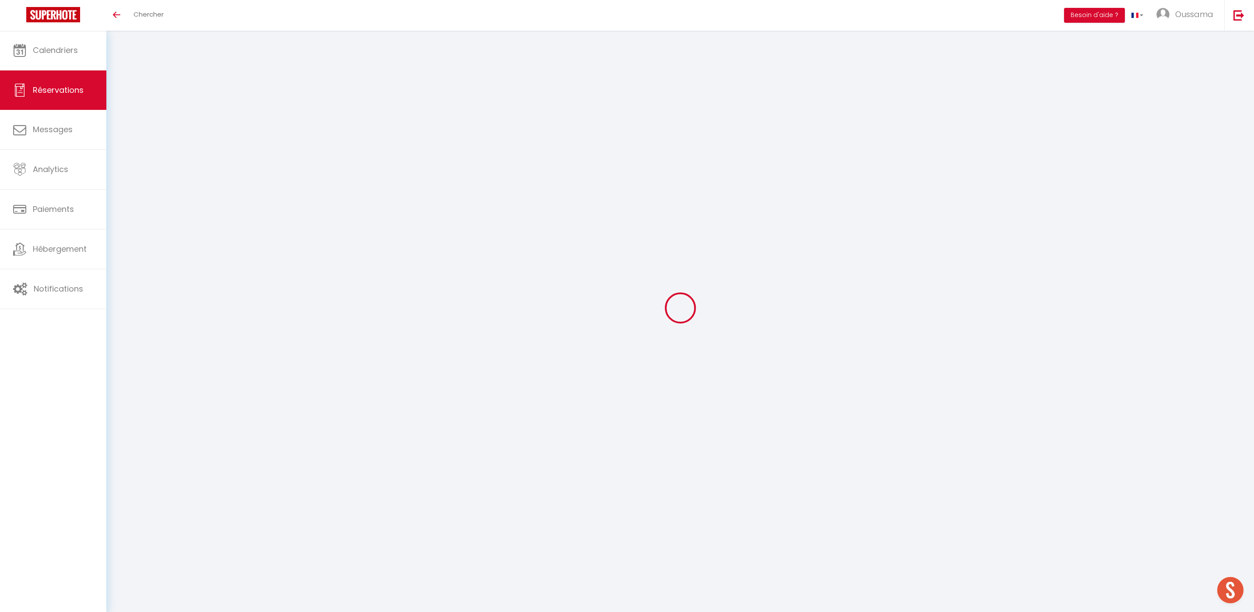
select select "12"
select select
type input "135"
checkbox input "false"
type input "0"
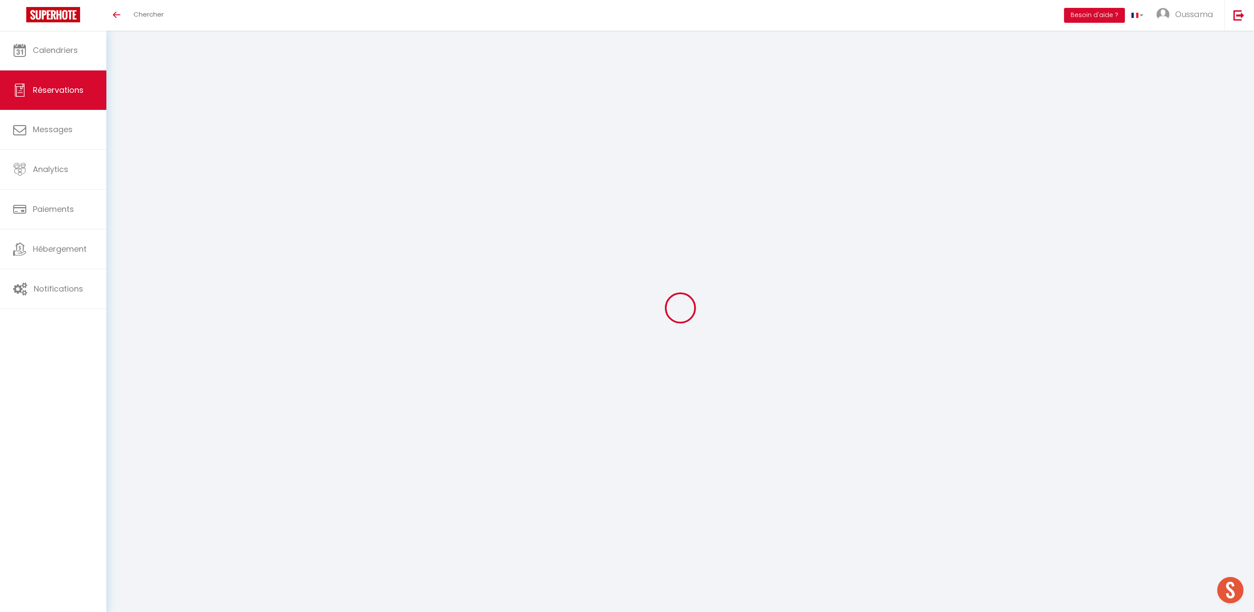
select select "1"
type input "0"
select select
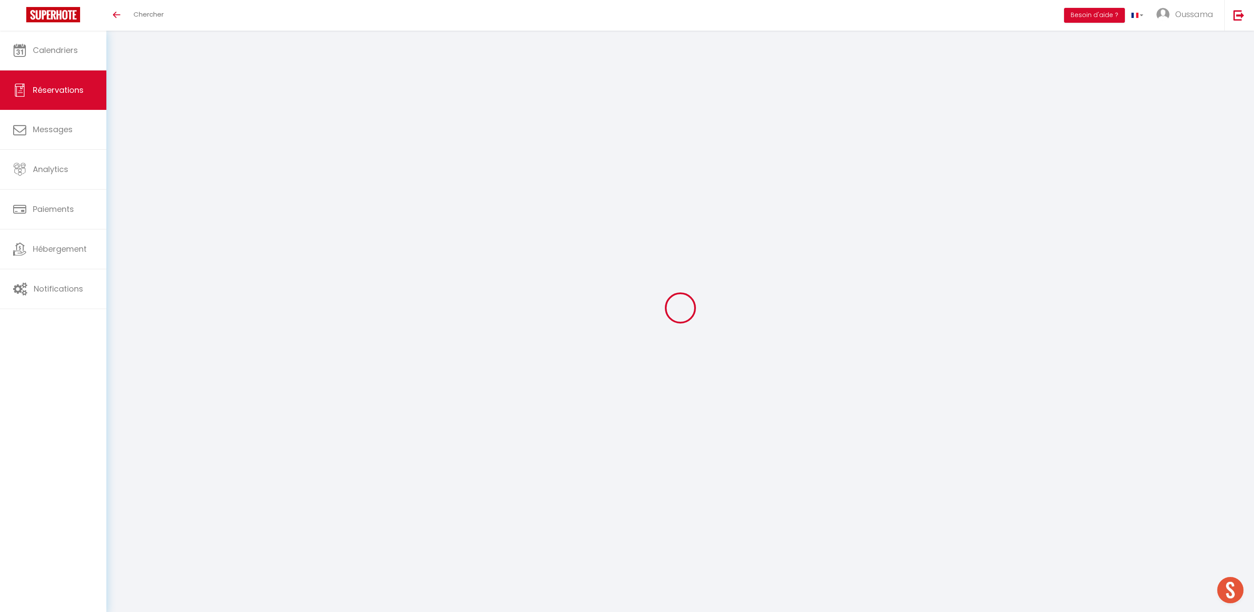
select select
checkbox input "false"
select select
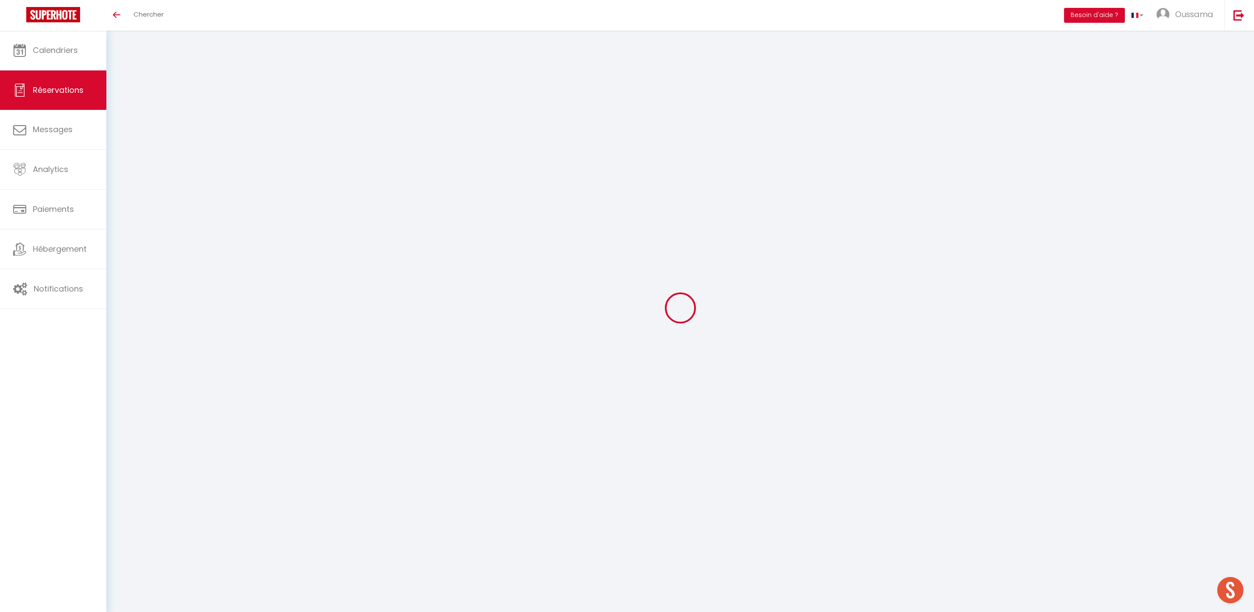
select select
checkbox input "false"
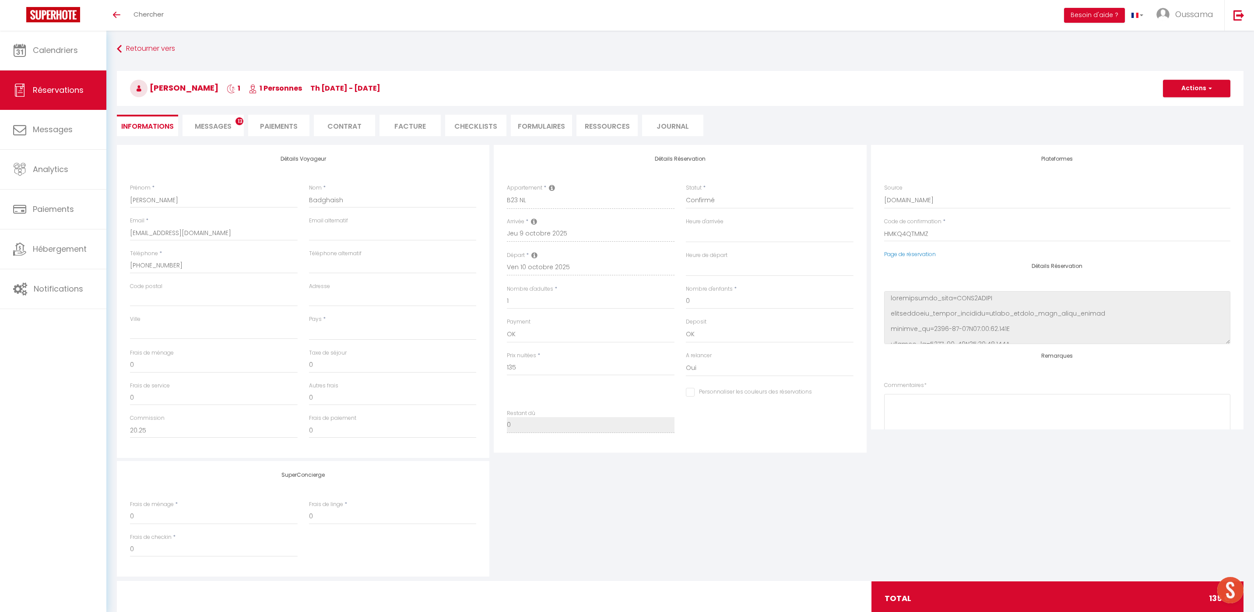
select select
checkbox input "false"
select select
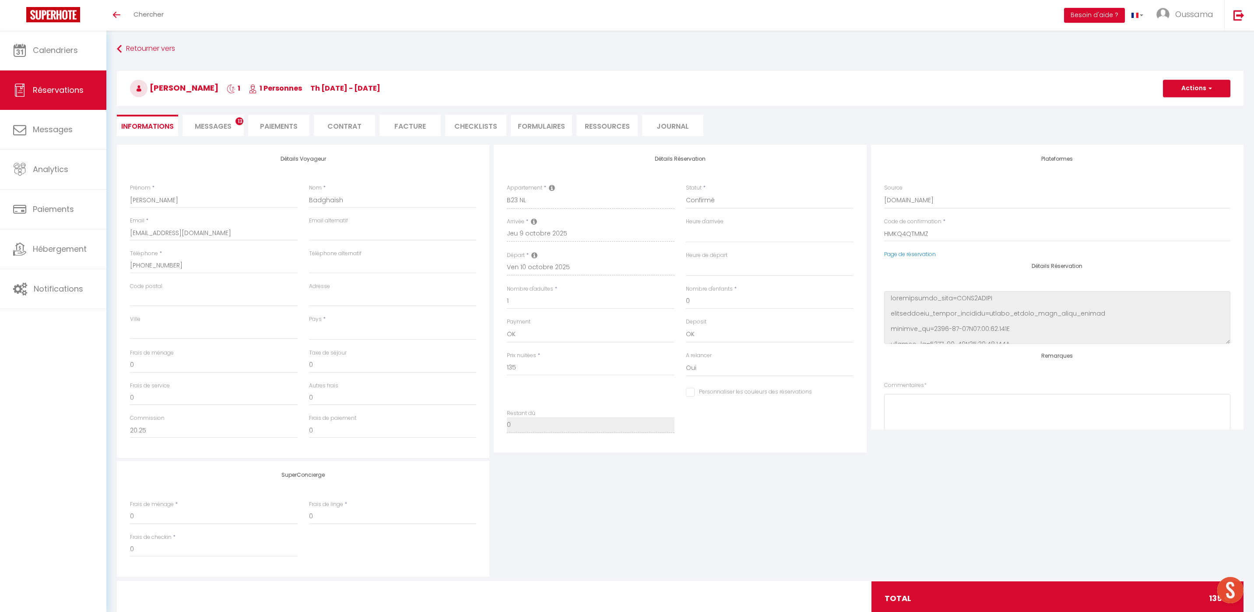
checkbox input "false"
select select
click at [216, 123] on span "Messages" at bounding box center [213, 126] width 37 height 10
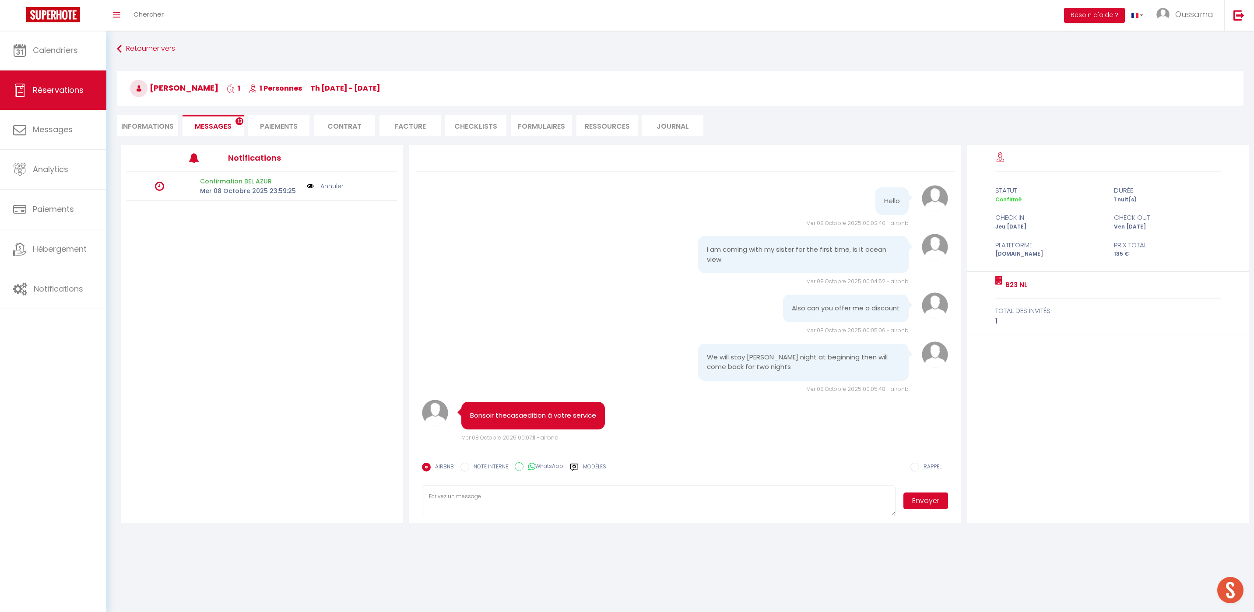
click at [547, 470] on label "WhatsApp" at bounding box center [543, 467] width 40 height 10
click at [523, 470] on input "WhatsApp" at bounding box center [519, 466] width 9 height 9
radio input "true"
radio input "false"
click at [590, 467] on label "Modèles" at bounding box center [594, 470] width 23 height 15
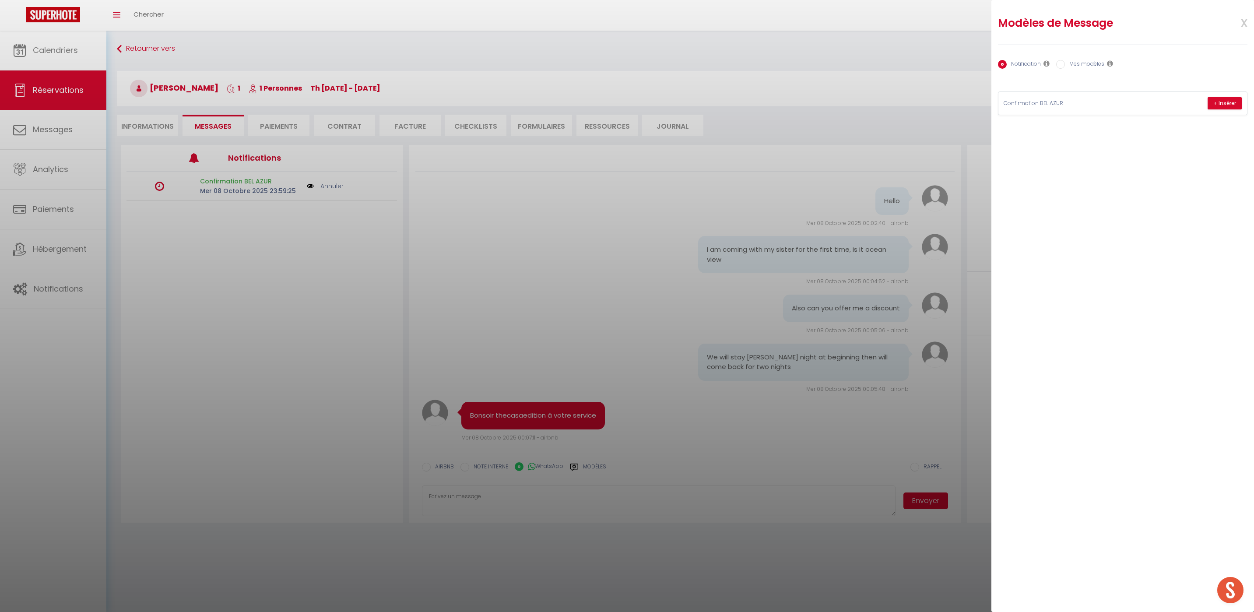
click at [1087, 65] on label "Mes modèles" at bounding box center [1084, 65] width 39 height 10
click at [1065, 65] on input "Mes modèles" at bounding box center [1060, 64] width 9 height 9
radio input "true"
radio input "false"
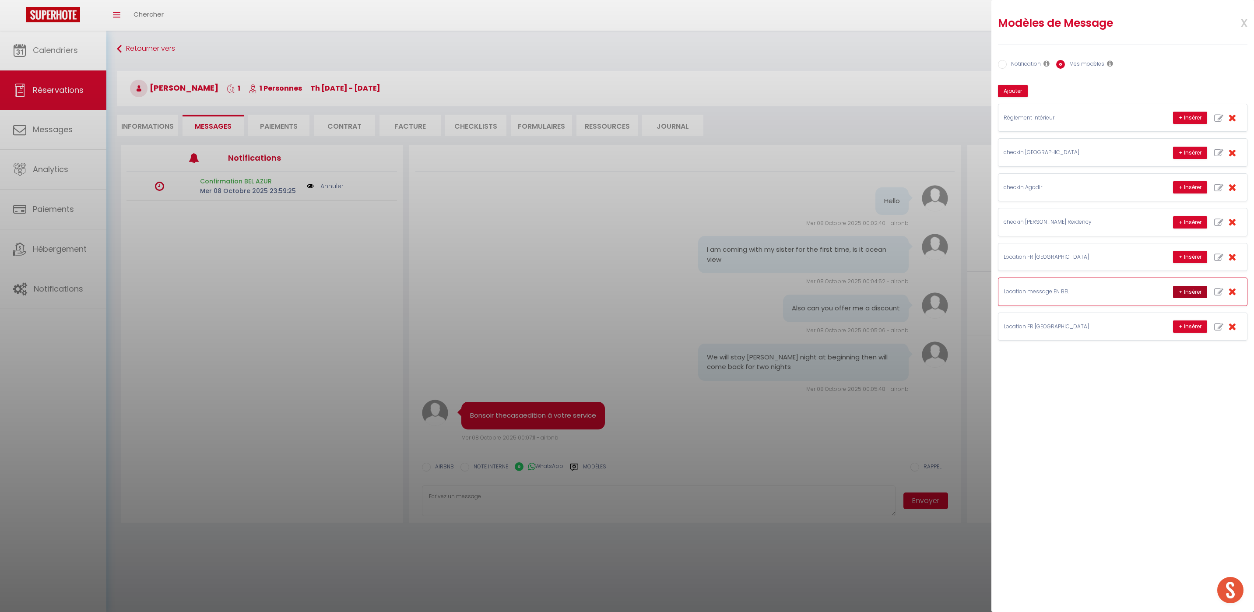
drag, startPoint x: 1186, startPoint y: 290, endPoint x: 1108, endPoint y: 328, distance: 86.7
click at [1186, 290] on button "+ Insérer" at bounding box center [1190, 292] width 34 height 12
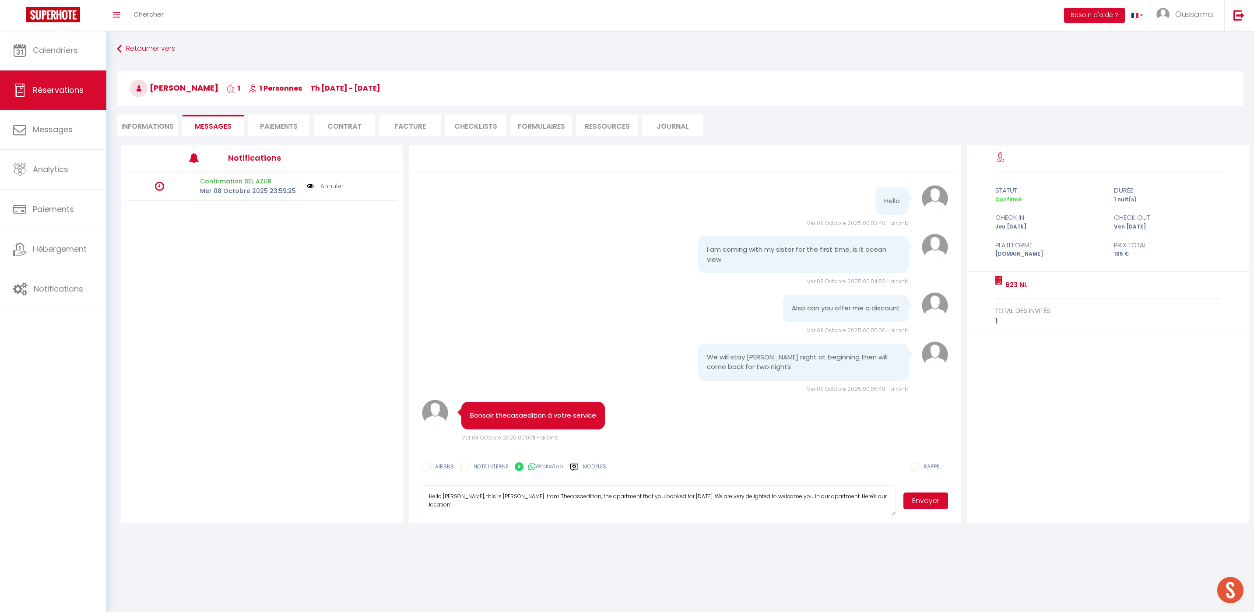
click at [506, 496] on textarea "Hello Mohammed, this is Williams from Thecasaedition, the apartment that you bo…" at bounding box center [659, 500] width 474 height 31
type textarea "Hello Mohammed, this is Hakim from Thecasaedition, the apartment that you booke…"
click at [939, 500] on button "Envoyer" at bounding box center [925, 500] width 45 height 17
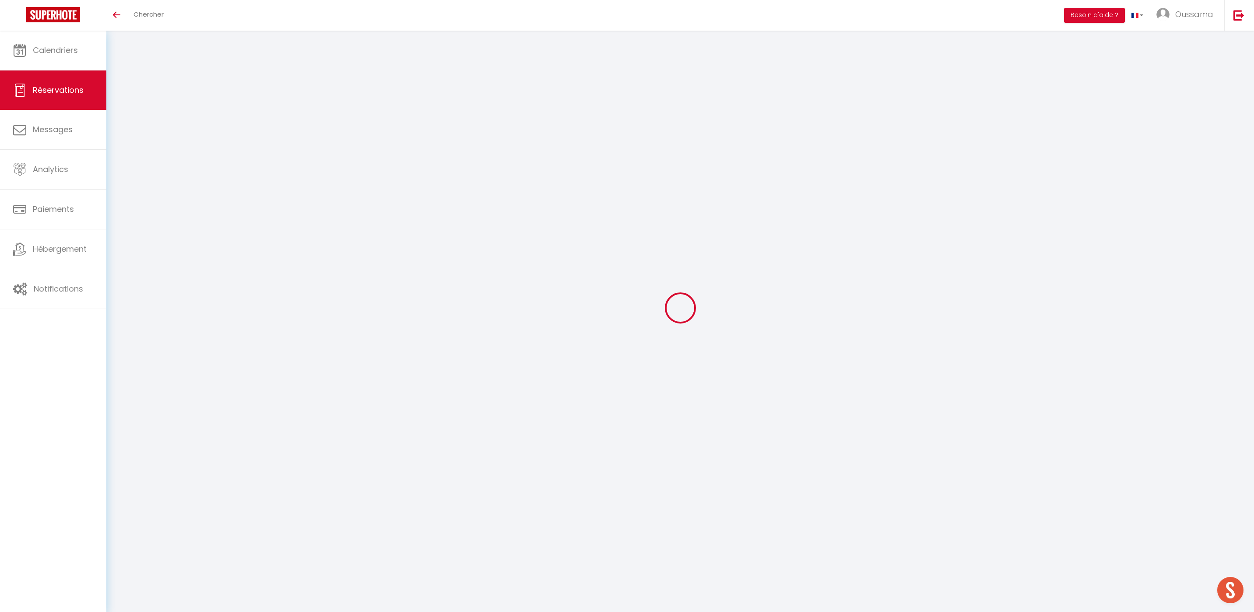
select select
checkbox input "false"
select select
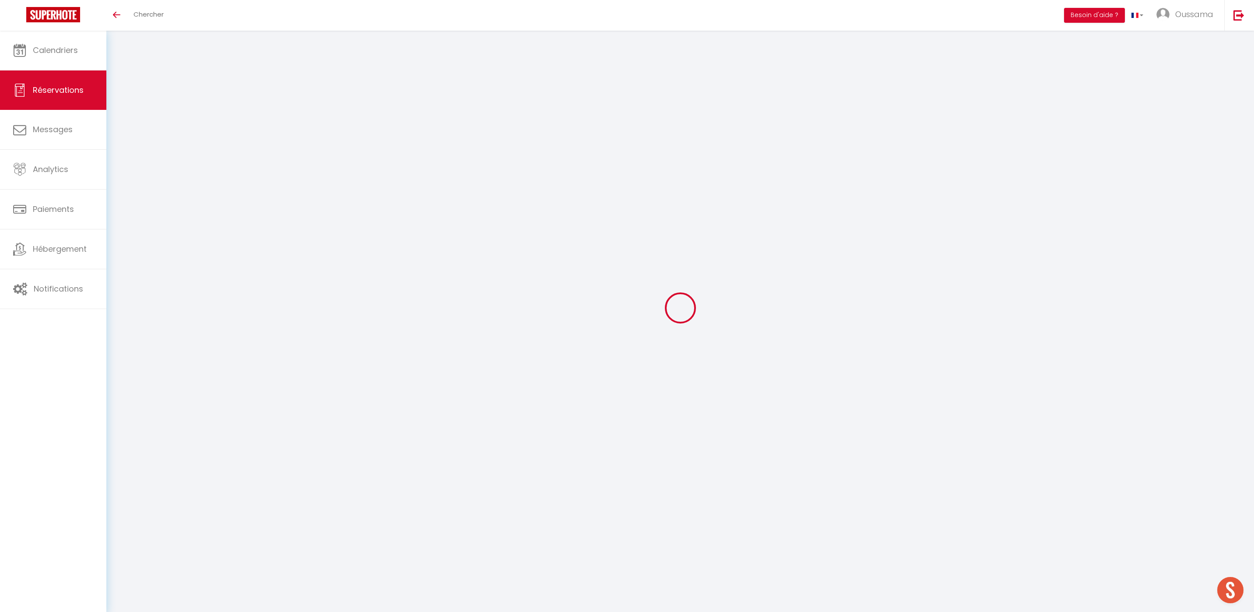
checkbox input "false"
type textarea "** THIS RESERVATION HAS BEEN PRE-PAID ** Reservation has a cancellation grace p…"
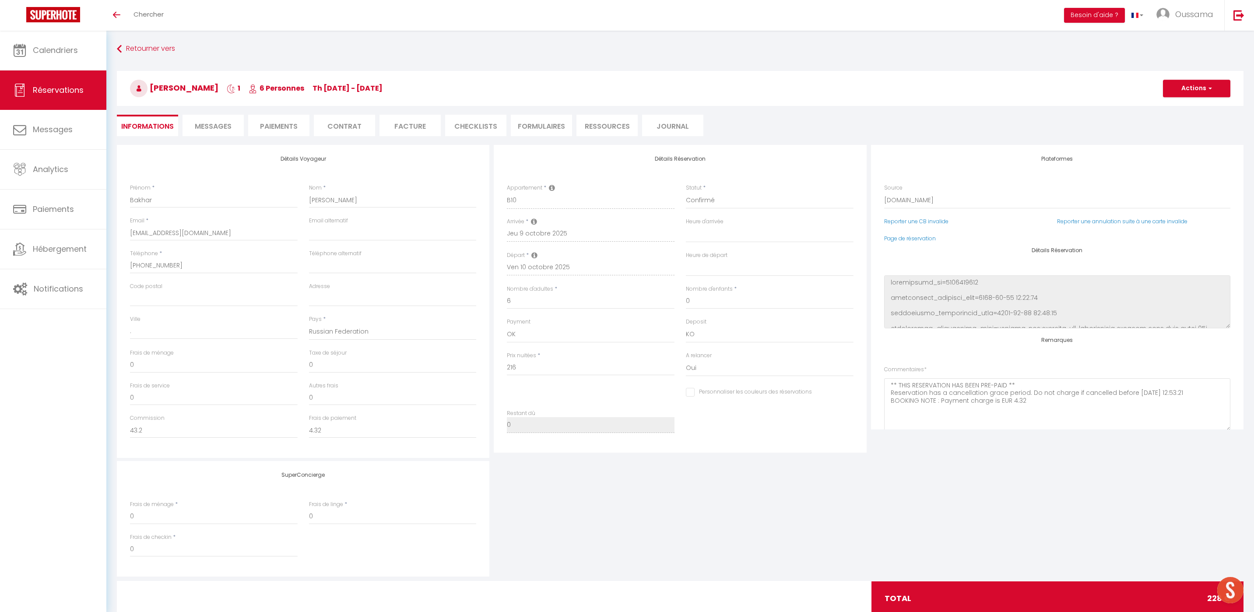
type input "12"
select select
checkbox input "false"
select select
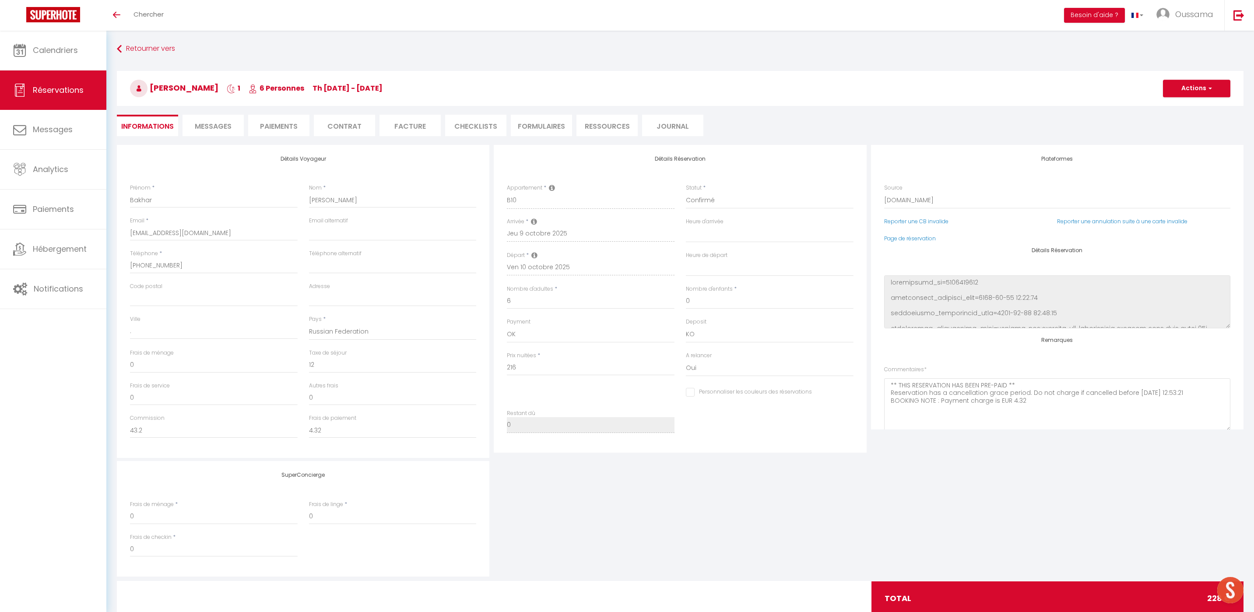
select select
click at [224, 127] on span "Messages" at bounding box center [213, 126] width 37 height 10
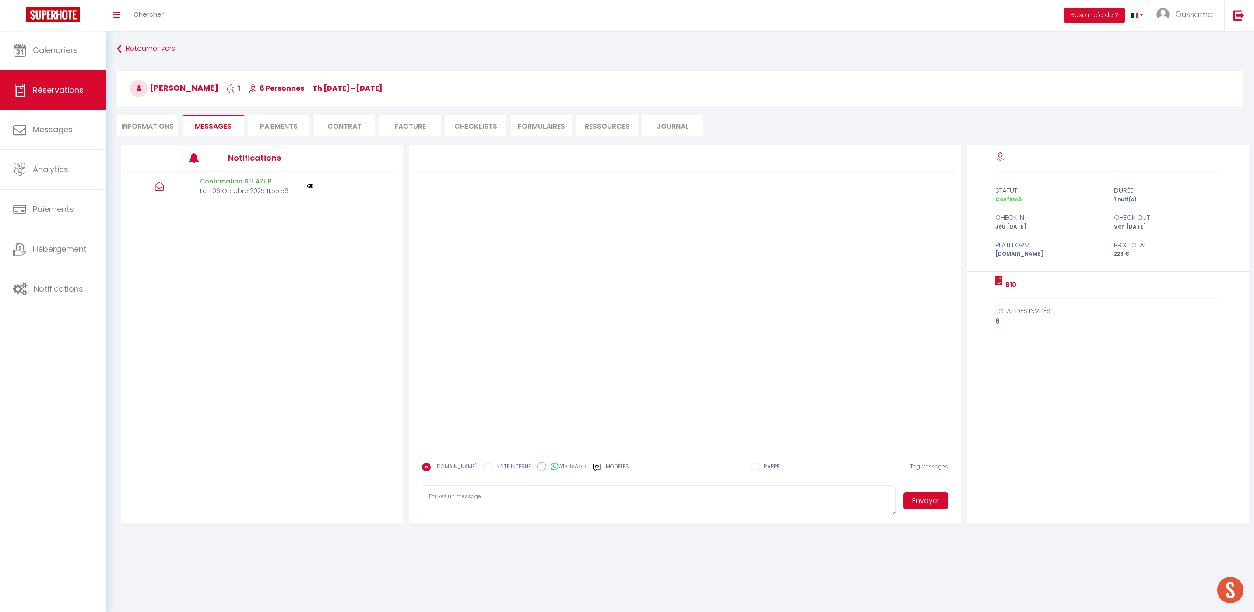
click at [568, 468] on label "WhatsApp" at bounding box center [566, 467] width 40 height 10
click at [546, 468] on input "WhatsApp" at bounding box center [541, 466] width 9 height 9
radio input "true"
radio input "false"
click at [596, 467] on div "Modèles" at bounding box center [610, 472] width 36 height 18
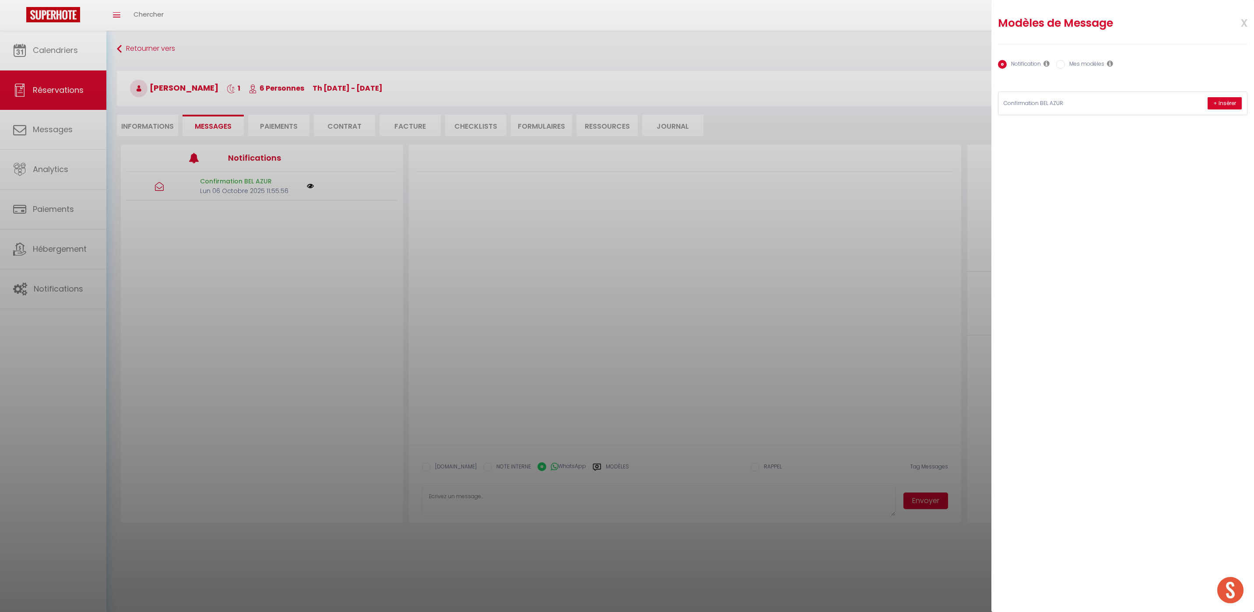
click at [1084, 62] on label "Mes modèles" at bounding box center [1084, 65] width 39 height 10
click at [1065, 62] on input "Mes modèles" at bounding box center [1060, 64] width 9 height 9
radio input "true"
radio input "false"
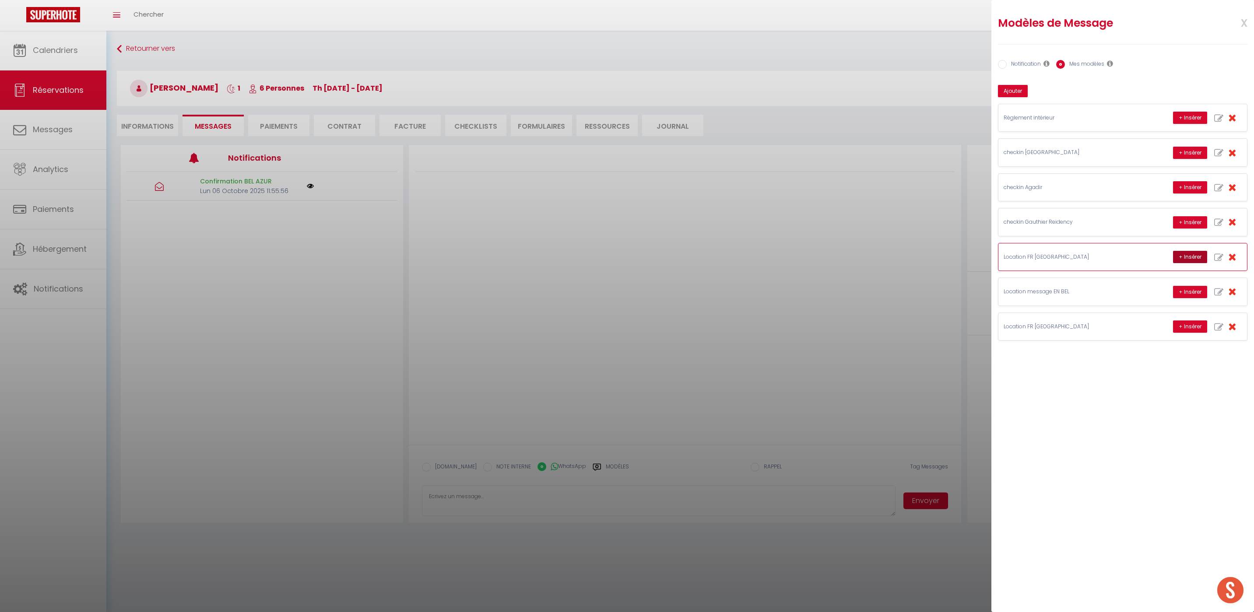
drag, startPoint x: 0, startPoint y: 0, endPoint x: 1180, endPoint y: 259, distance: 1208.3
click at [1180, 259] on button "+ Insérer" at bounding box center [1190, 257] width 34 height 12
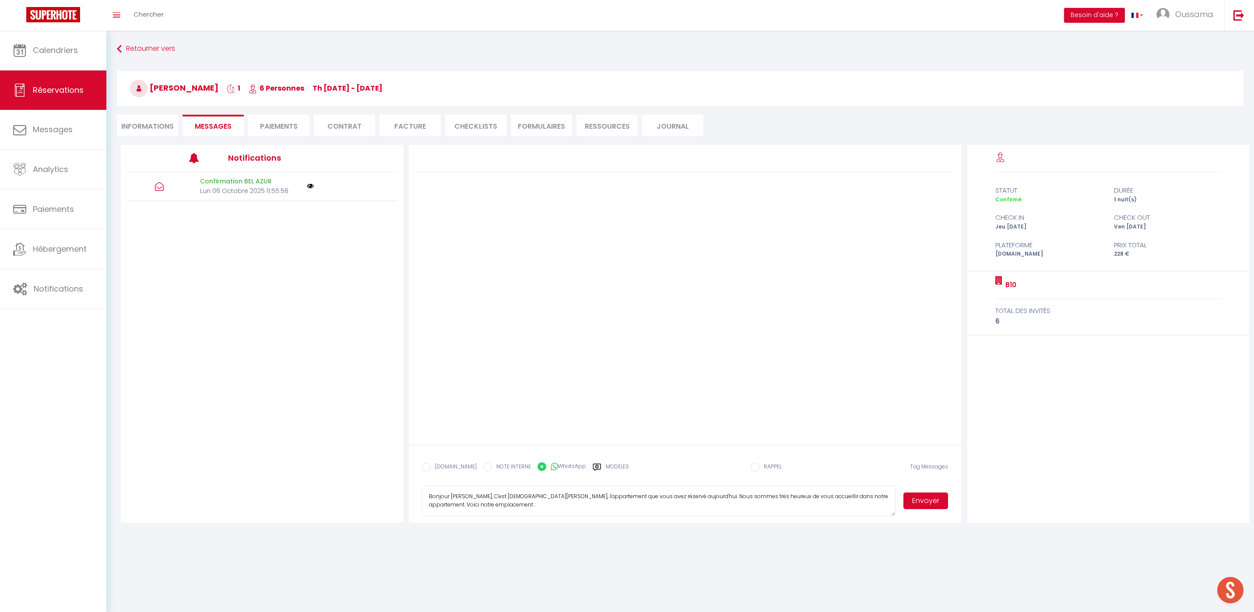
click at [528, 498] on textarea "Bonjour Bakhar Alikhanova, C'est Mohamed de Thecasaedition, l'appartement que v…" at bounding box center [659, 500] width 474 height 31
type textarea "Bonjour Bakhar Alikhanova, C'est Hakim de Thecasaedition, l'appartement que vou…"
click at [148, 122] on li "Informations" at bounding box center [147, 125] width 61 height 21
select select
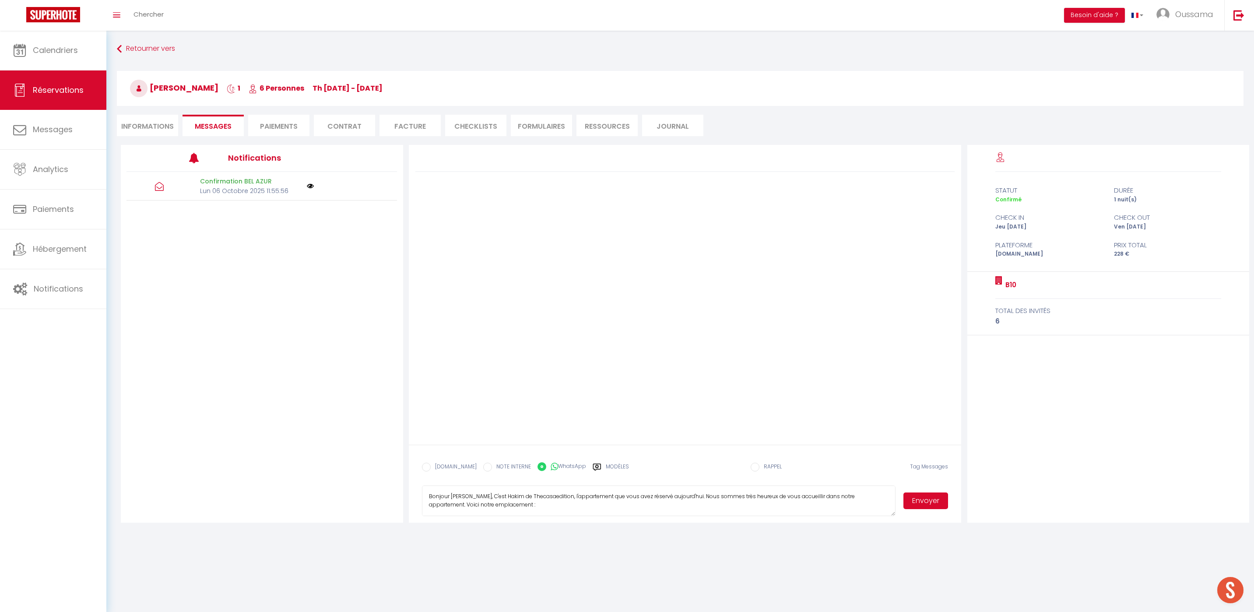
select select
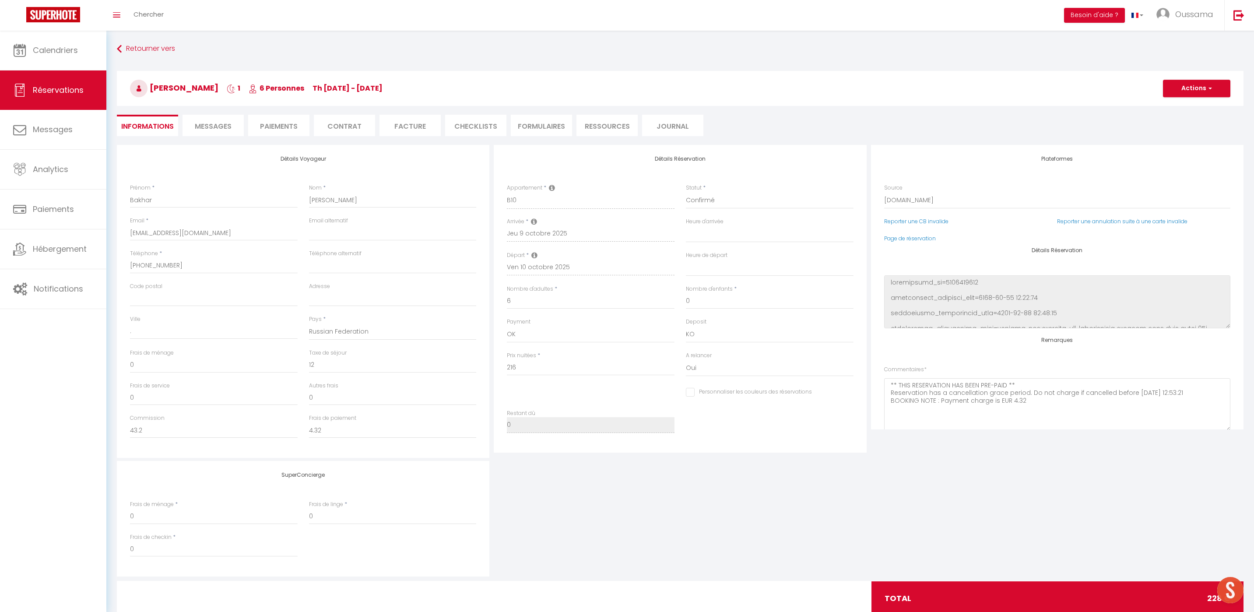
click at [203, 126] on span "Messages" at bounding box center [213, 126] width 37 height 10
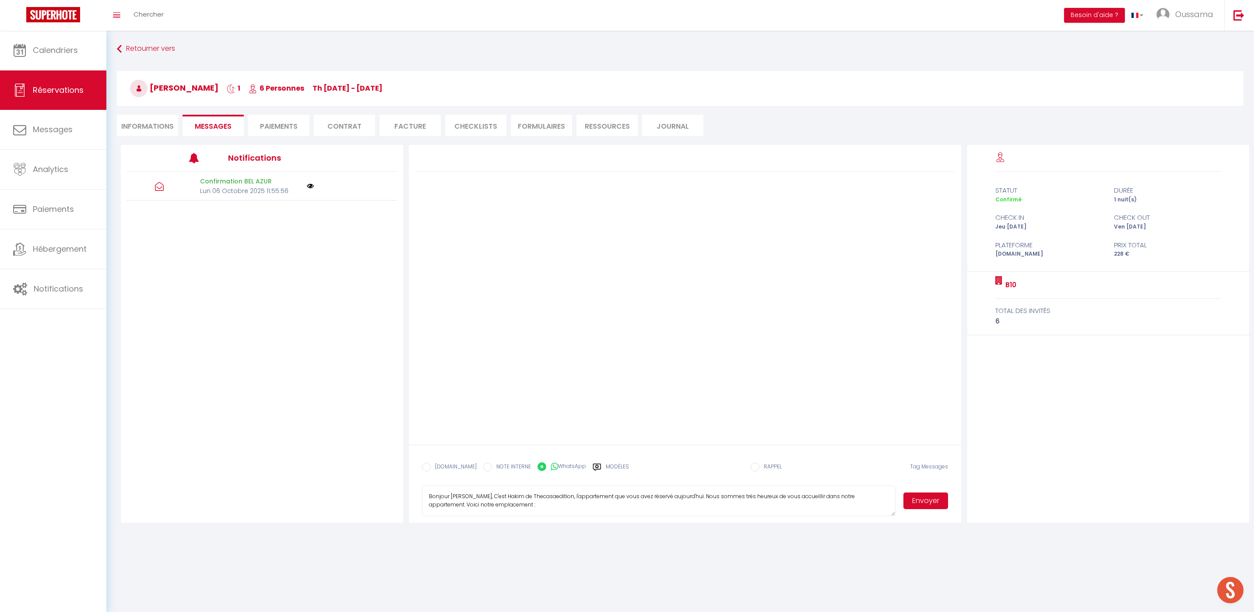
scroll to position [33, 0]
drag, startPoint x: 1180, startPoint y: 259, endPoint x: 736, endPoint y: 542, distance: 526.2
click at [736, 542] on body "🟢 Des questions ou besoin d'assistance pour la migration AirBnB? Prenez rdv >>>…" at bounding box center [627, 337] width 1254 height 612
click at [606, 466] on label "Modèles" at bounding box center [617, 470] width 23 height 15
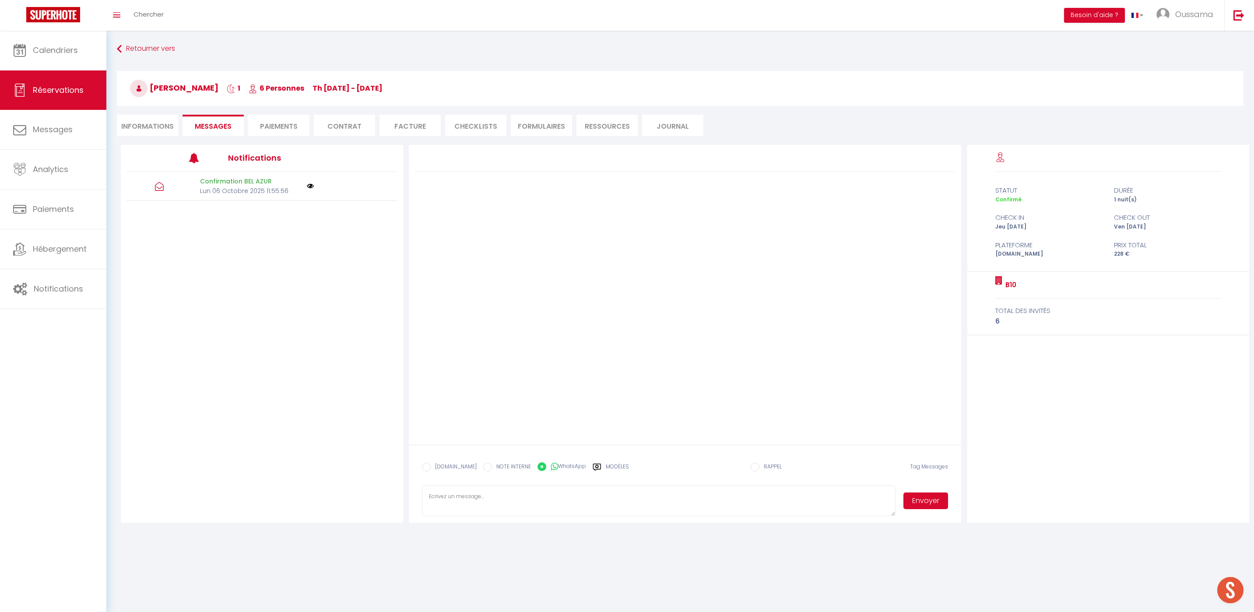
radio input "true"
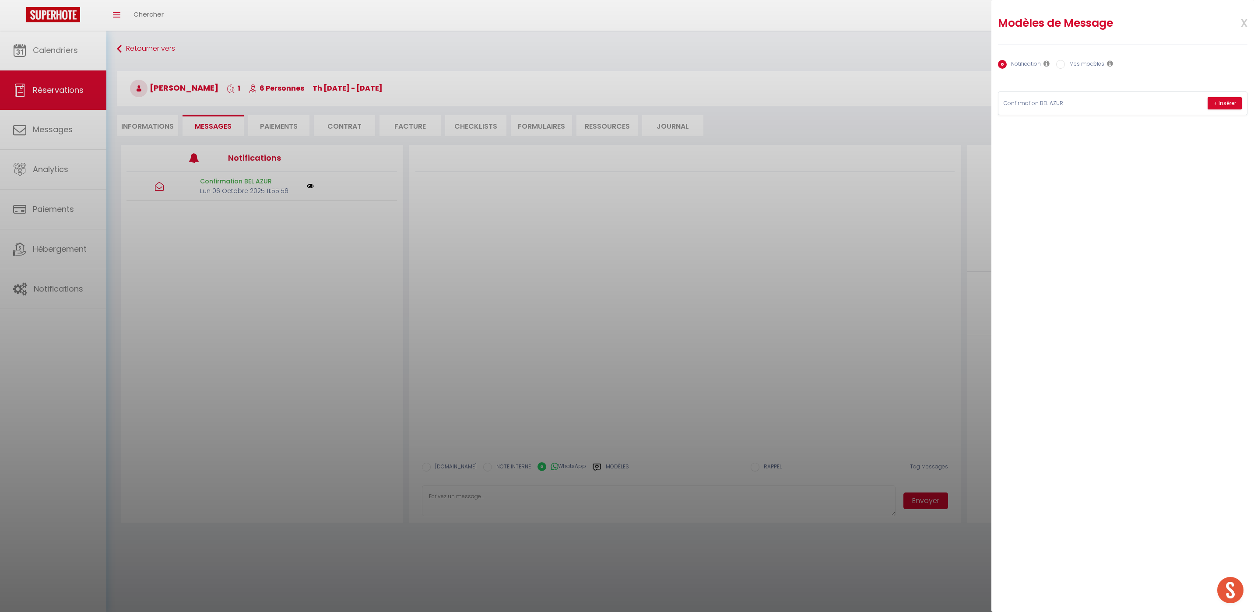
click at [1084, 64] on label "Mes modèles" at bounding box center [1084, 65] width 39 height 10
click at [1065, 64] on input "Mes modèles" at bounding box center [1060, 64] width 9 height 9
radio input "true"
radio input "false"
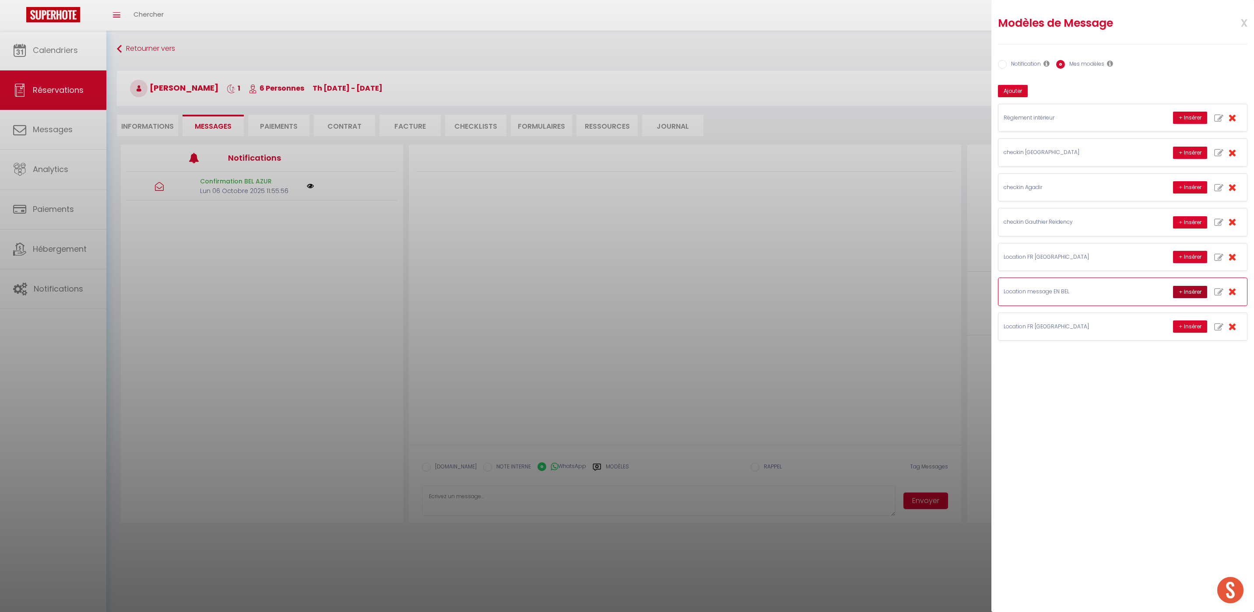
drag, startPoint x: 736, startPoint y: 542, endPoint x: 1184, endPoint y: 286, distance: 516.4
click at [1184, 286] on button "+ Insérer" at bounding box center [1190, 292] width 34 height 12
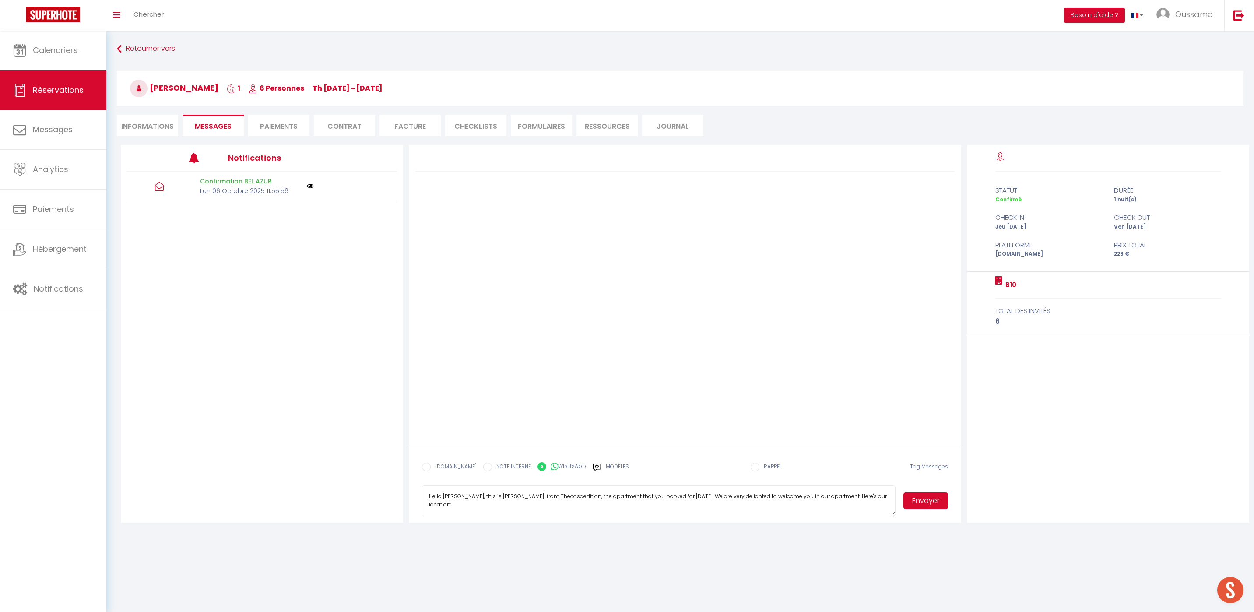
click at [485, 495] on textarea "Hello Bakhar, this is Williams from Thecasaedition, the apartment that you book…" at bounding box center [659, 500] width 474 height 31
type textarea "Hello Bakhar, this is Hakim from Thecasaedition, the apartment that you booked …"
click at [926, 502] on button "Envoyer" at bounding box center [925, 500] width 45 height 17
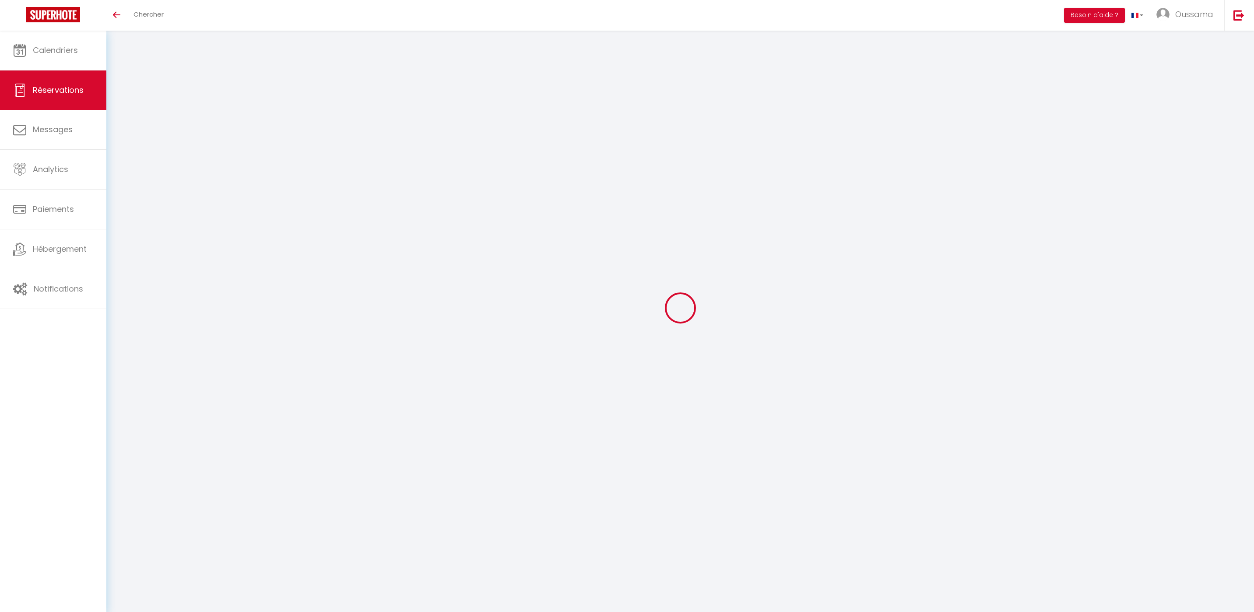
select select
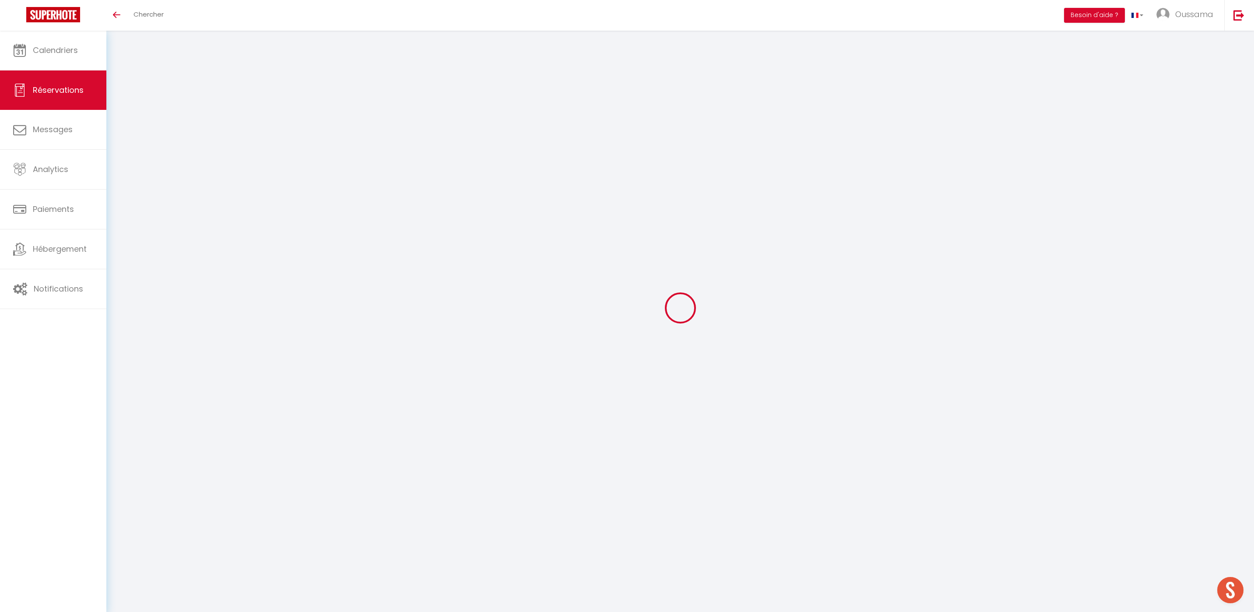
type input "[PERSON_NAME]"
type input "[EMAIL_ADDRESS][DOMAIN_NAME]"
type input "[PHONE_NUMBER]"
select select
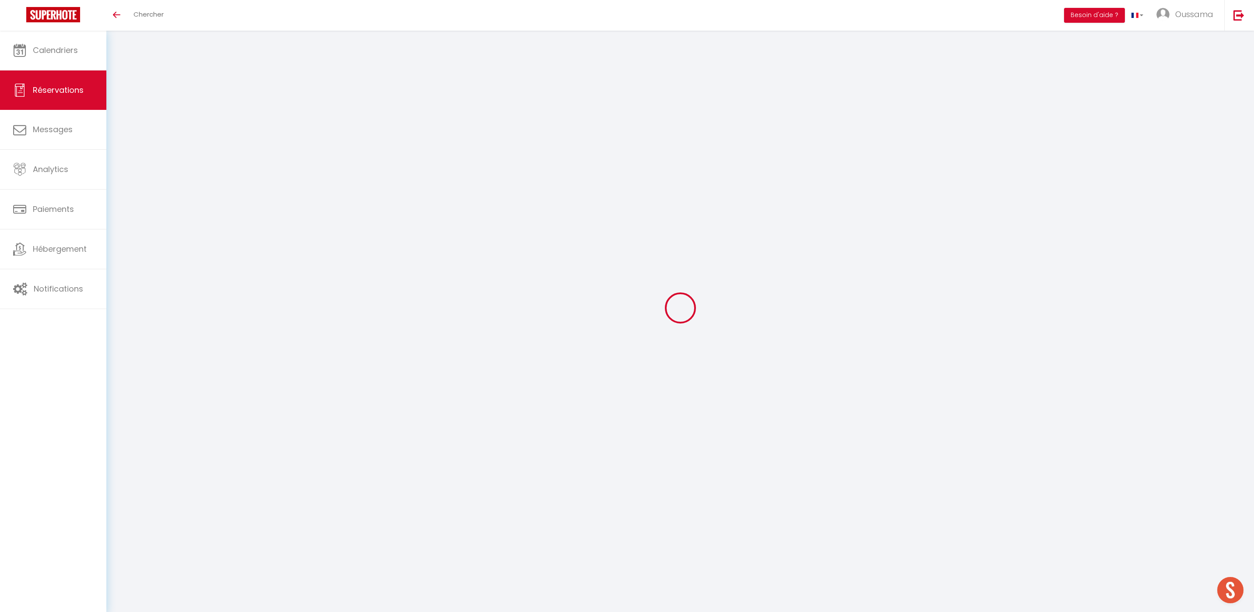
type input "36"
select select "51770"
select select "1"
select select
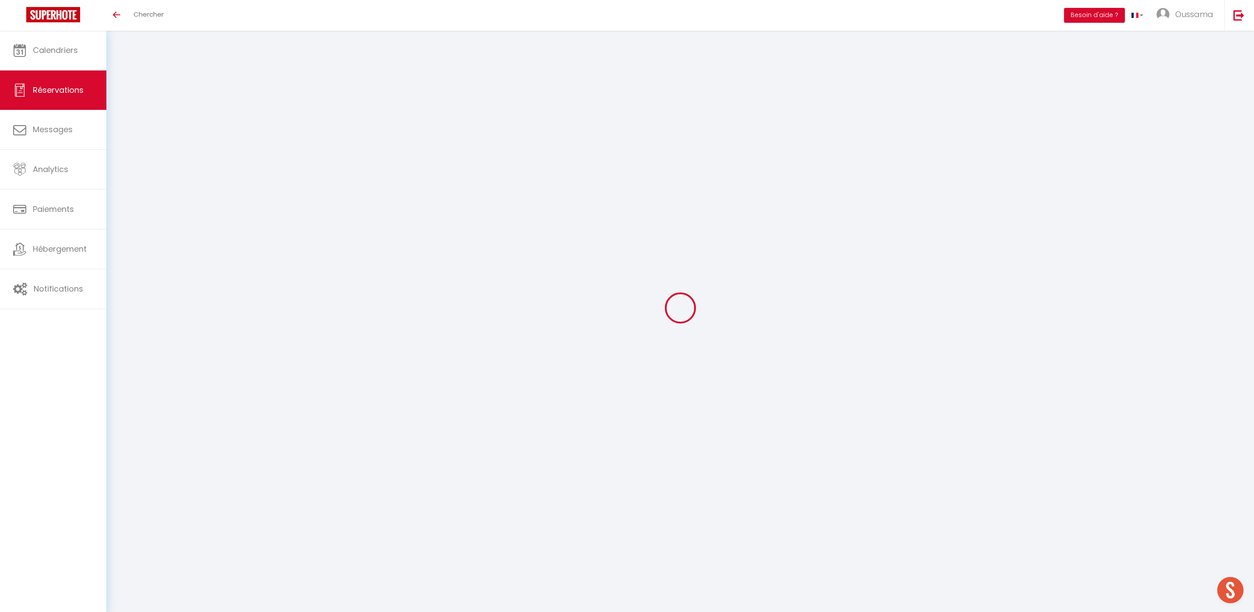
type input "4"
select select "12"
select select
type input "240"
checkbox input "false"
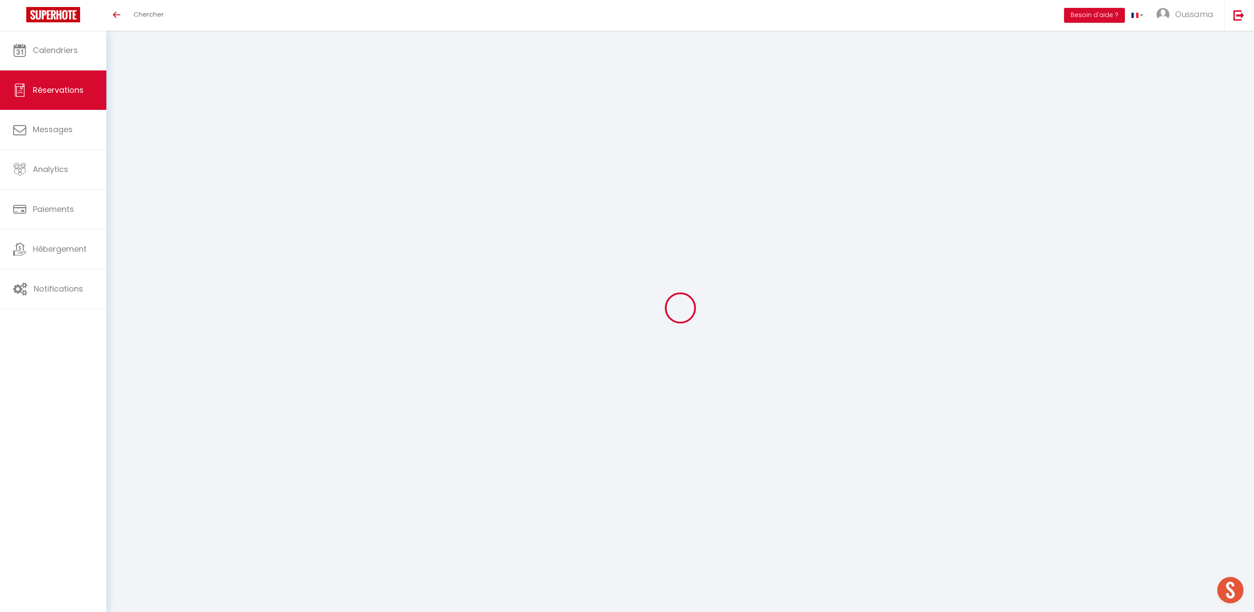
type input "0"
select select "1"
type input "0"
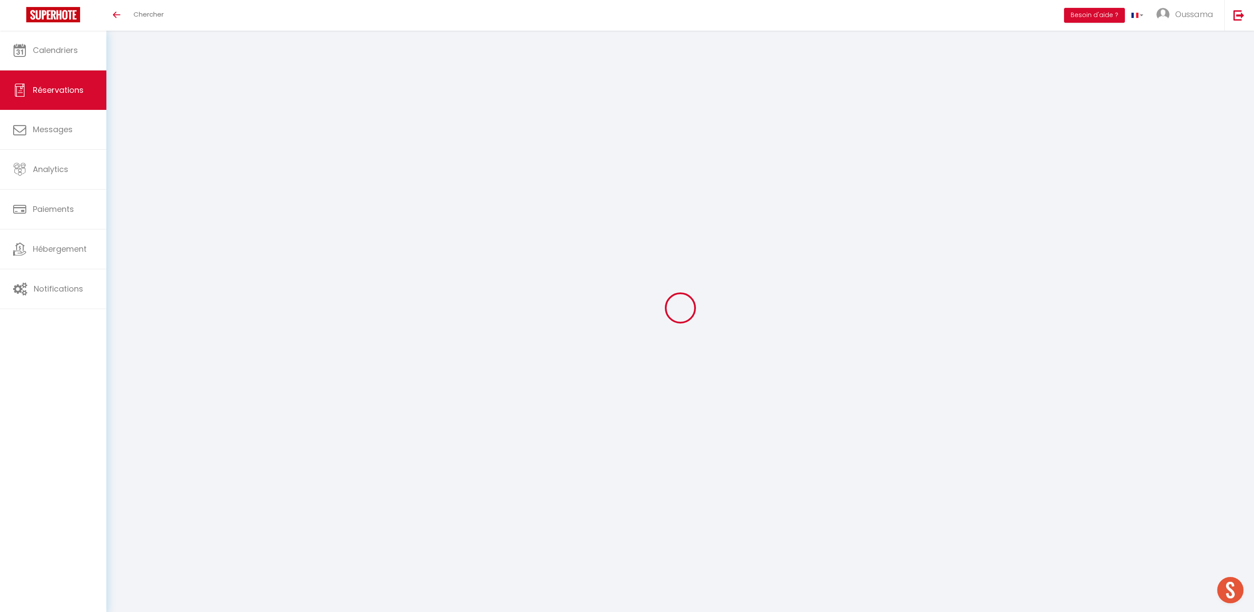
select select
select select "15"
checkbox input "false"
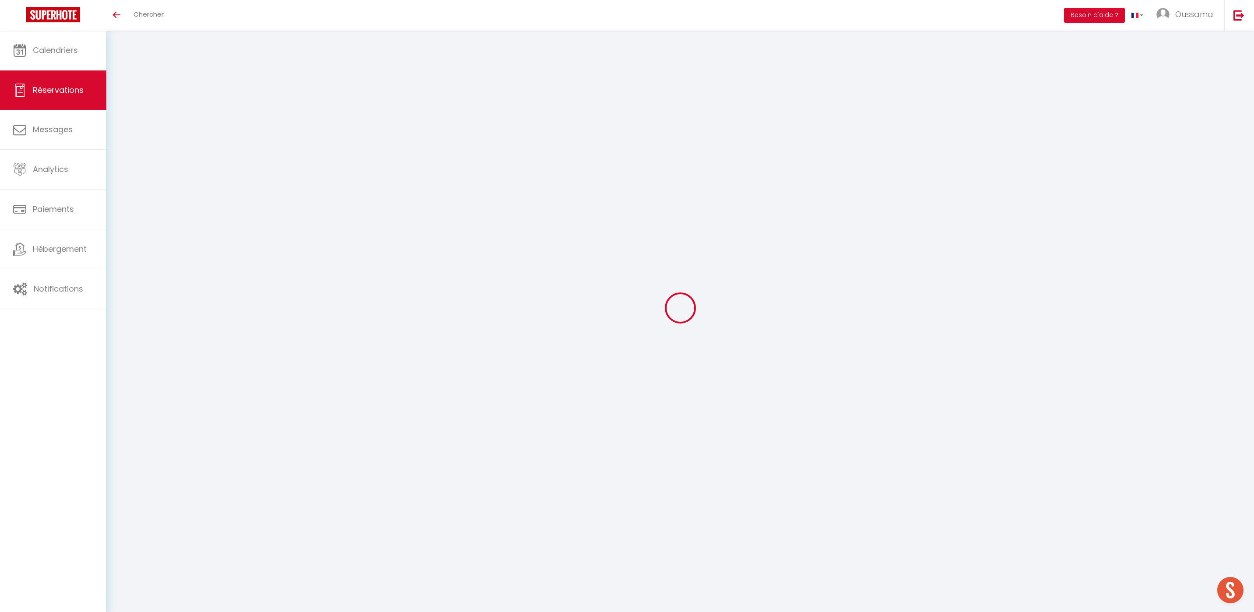
select select
checkbox input "false"
select select
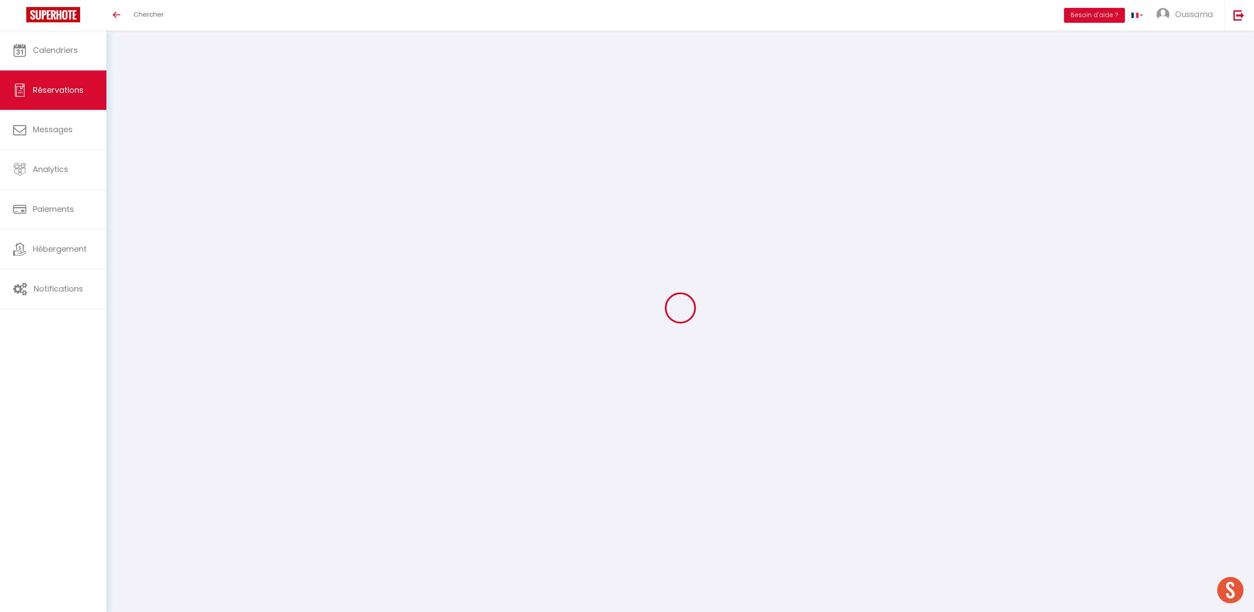
select select
checkbox input "false"
select select
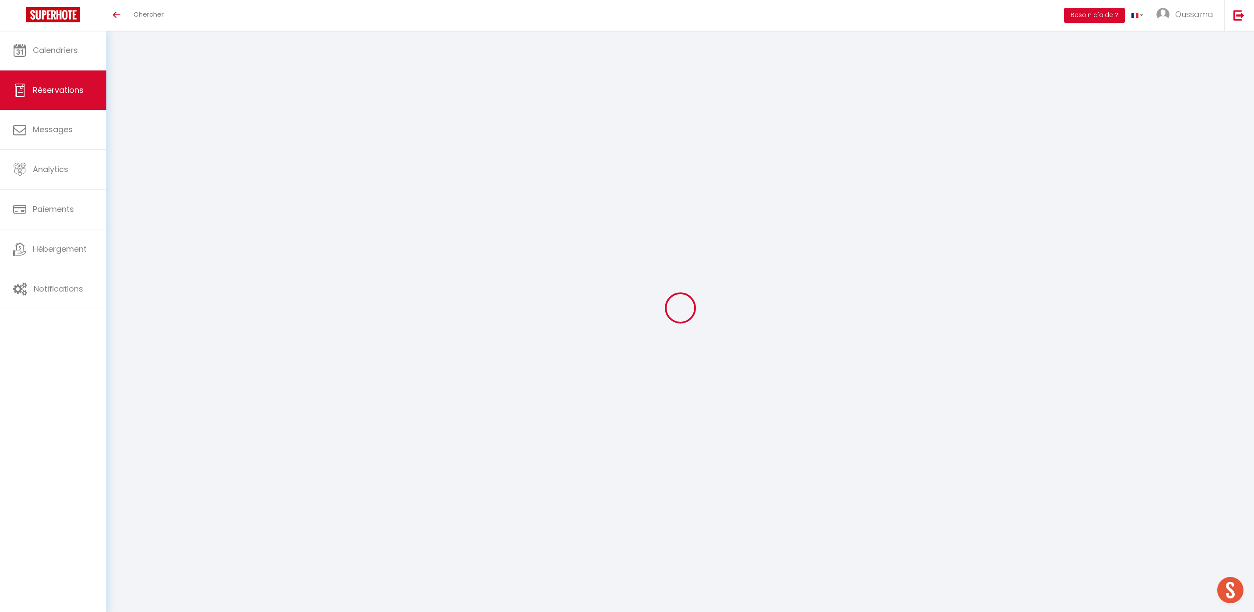
select select
checkbox input "false"
select select
checkbox input "false"
select select
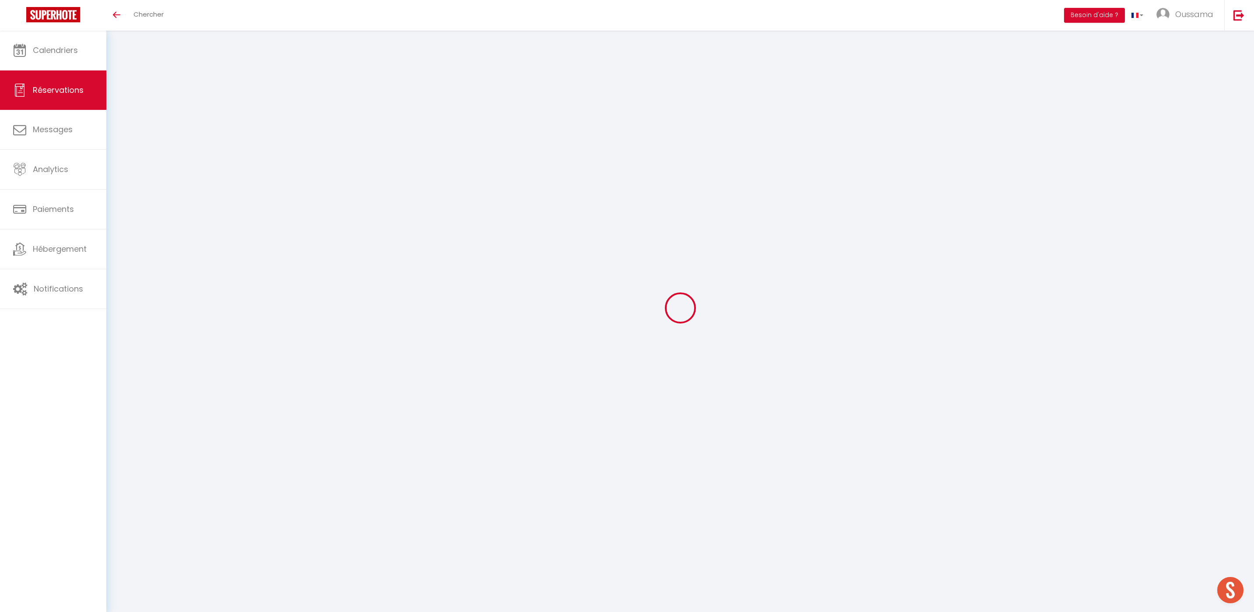
select select
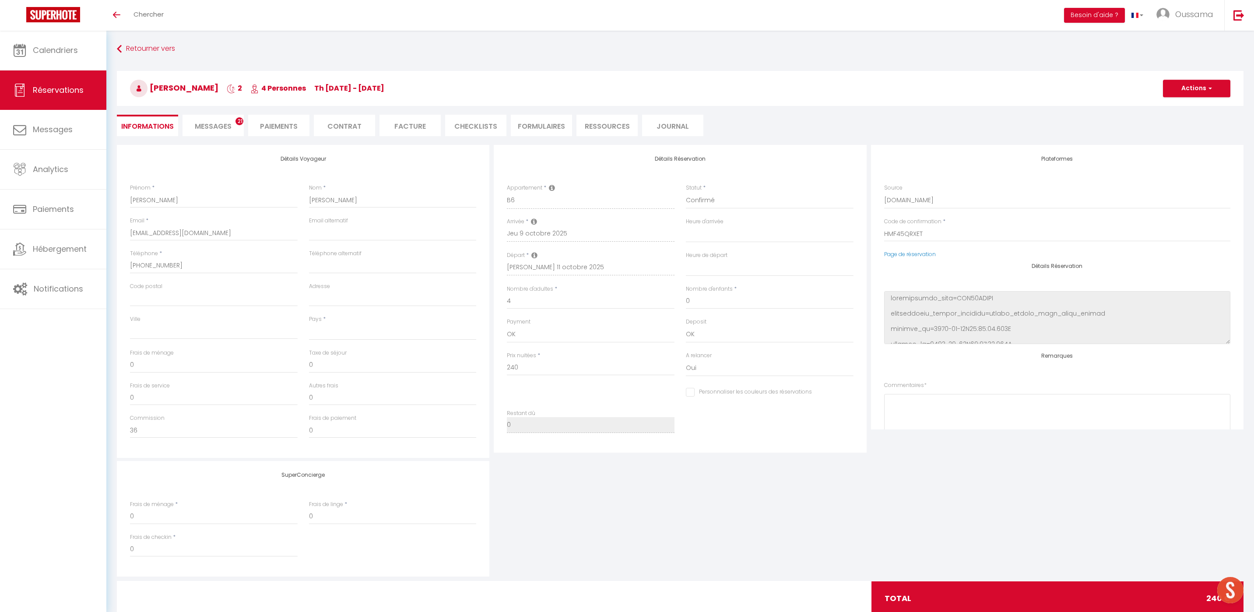
click at [198, 137] on div "Retourner vers Renate Schaller 2 4 Personnes Th 09 Oct - Sa 11 Oct Actions Enre…" at bounding box center [680, 93] width 1138 height 104
click at [226, 130] on span "Messages" at bounding box center [213, 126] width 37 height 10
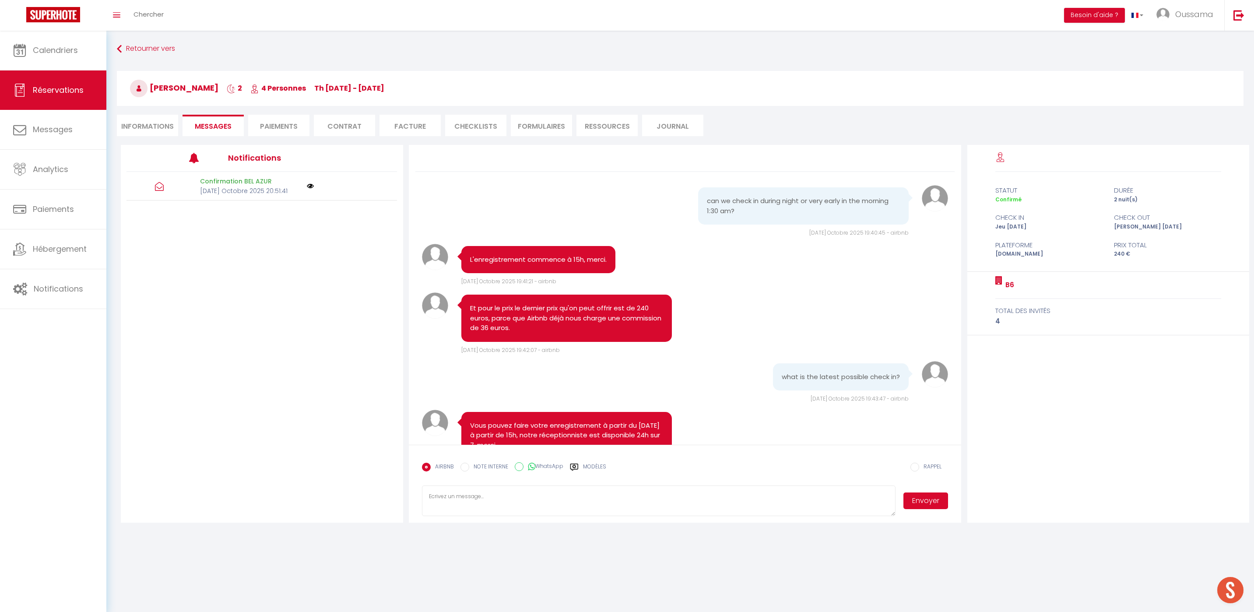
click at [547, 470] on label "WhatsApp" at bounding box center [543, 467] width 40 height 10
click at [523, 470] on input "WhatsApp" at bounding box center [519, 466] width 9 height 9
radio input "true"
radio input "false"
click at [584, 470] on label "Modèles" at bounding box center [594, 470] width 23 height 15
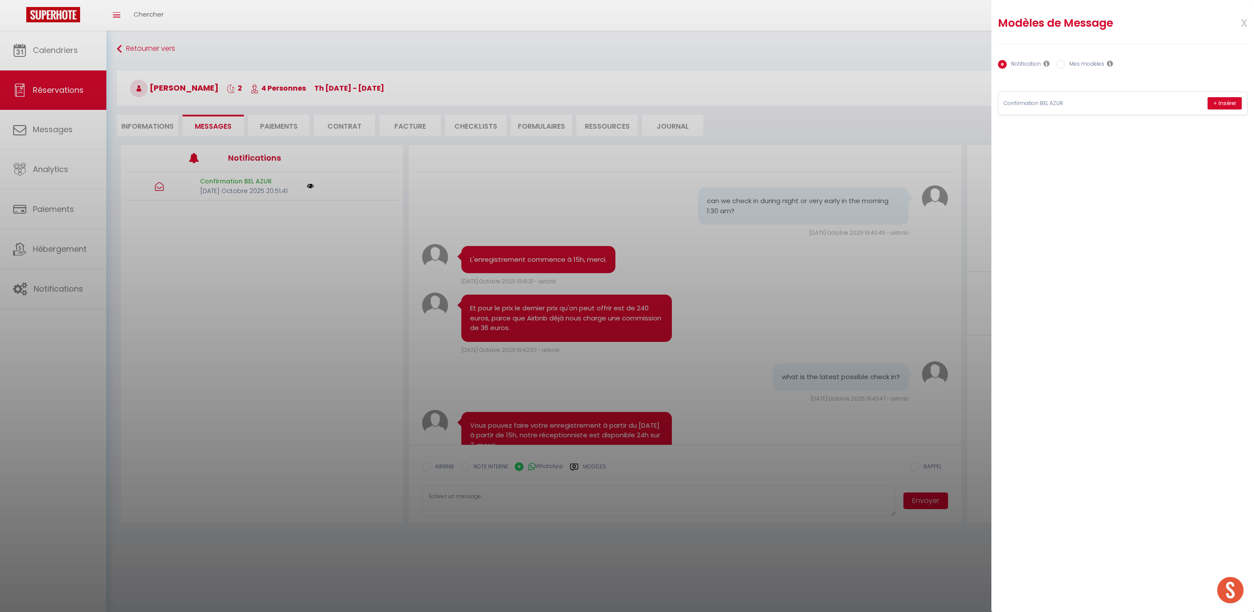
click at [1066, 68] on label "Mes modèles" at bounding box center [1084, 65] width 39 height 10
click at [1065, 68] on input "Mes modèles" at bounding box center [1060, 64] width 9 height 9
radio input "true"
radio input "false"
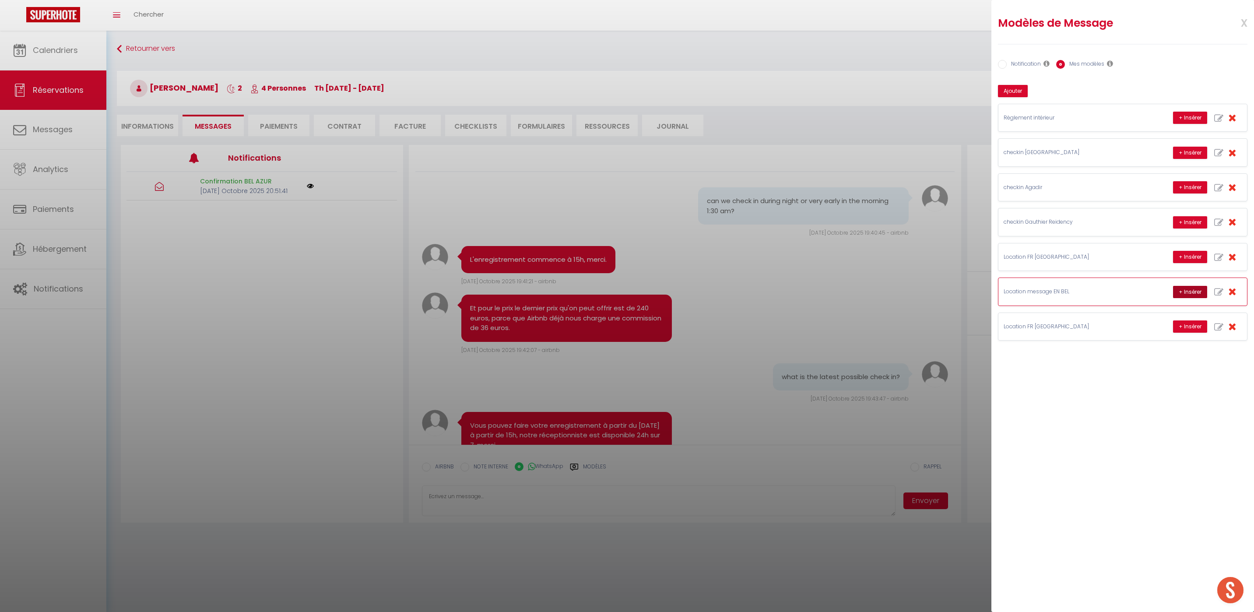
click at [1190, 292] on button "+ Insérer" at bounding box center [1190, 292] width 34 height 12
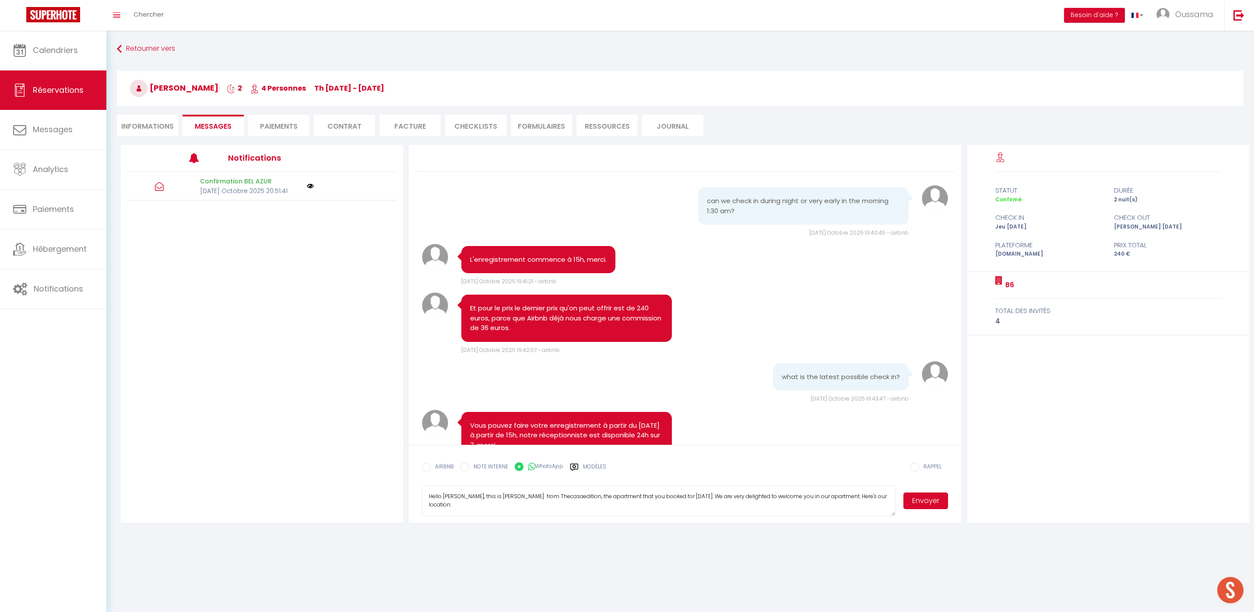
click at [484, 495] on textarea "Hello Renate, this is Williams from Thecasaedition, the apartment that you book…" at bounding box center [659, 500] width 474 height 31
type textarea "Hello Renate, this is Hakim from Thecasaedition, the apartment that you booked …"
click at [931, 507] on button "Envoyer" at bounding box center [925, 500] width 45 height 17
drag, startPoint x: 167, startPoint y: 124, endPoint x: 659, endPoint y: 219, distance: 501.3
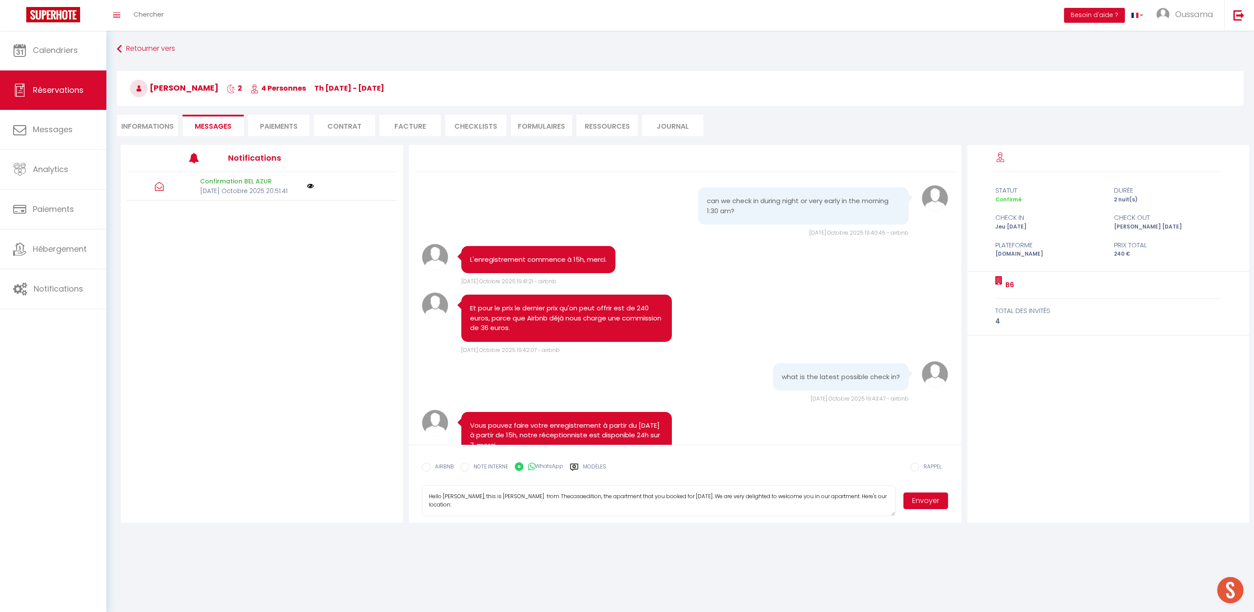
click at [167, 125] on li "Informations" at bounding box center [147, 125] width 61 height 21
select select
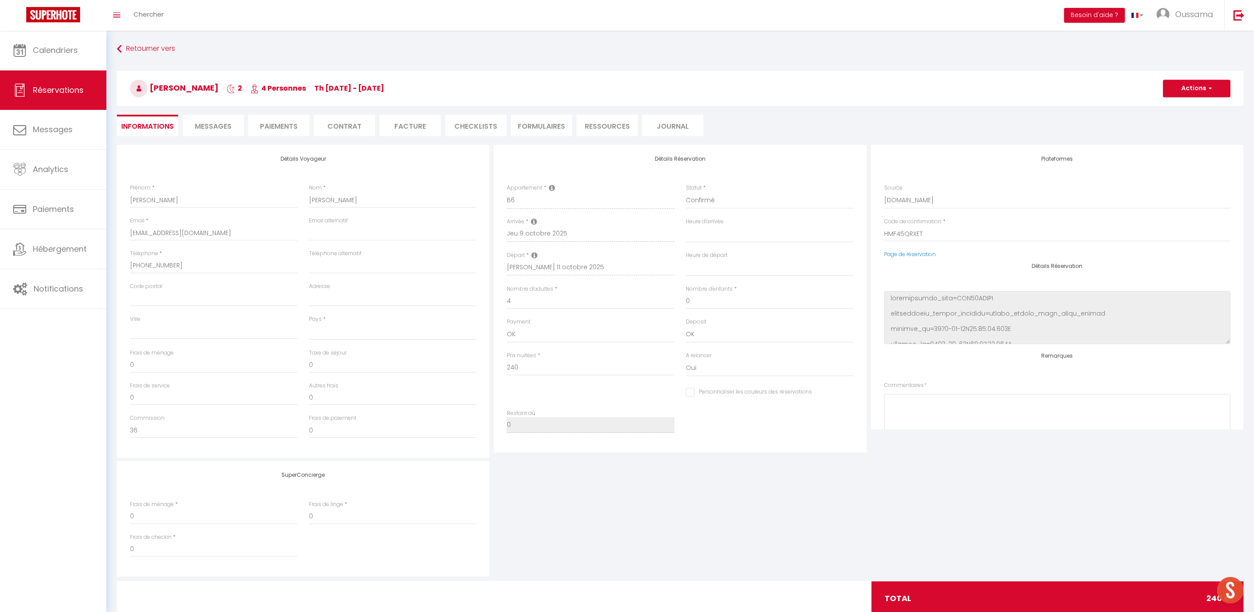
click at [919, 259] on div "Plateformes Source Direct Airbnb.com Booking.com Chalet montagne Expedia Gite d…" at bounding box center [1057, 287] width 372 height 284
click at [912, 254] on link "Page de réservation" at bounding box center [910, 253] width 52 height 7
click at [218, 133] on li "Messages" at bounding box center [212, 125] width 61 height 21
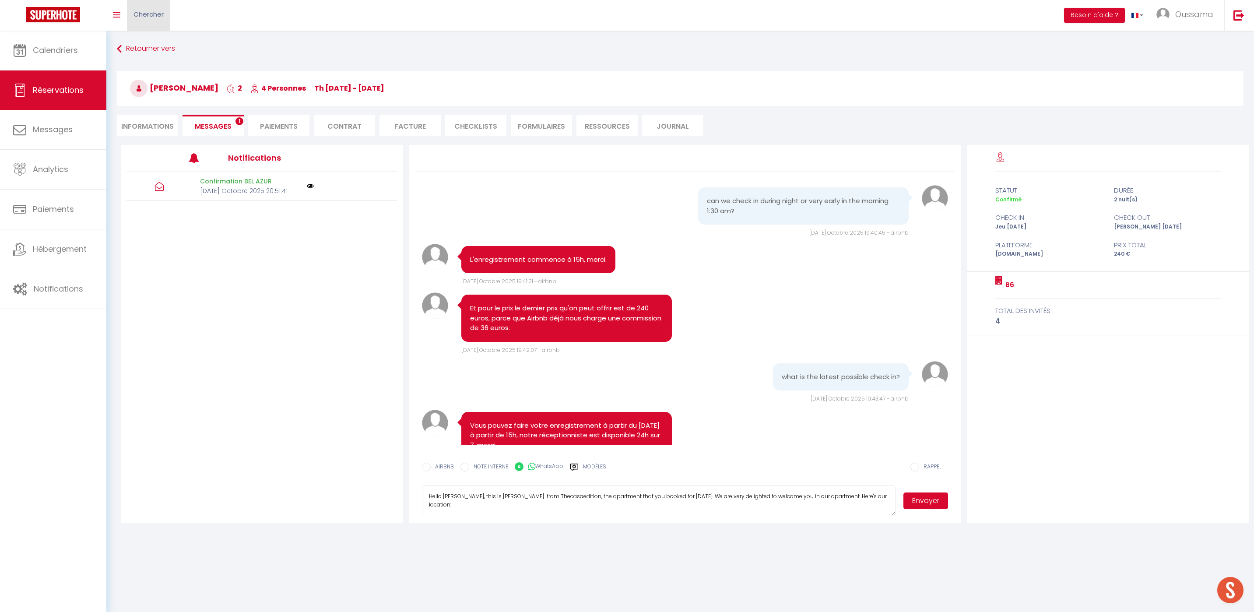
scroll to position [1663, 0]
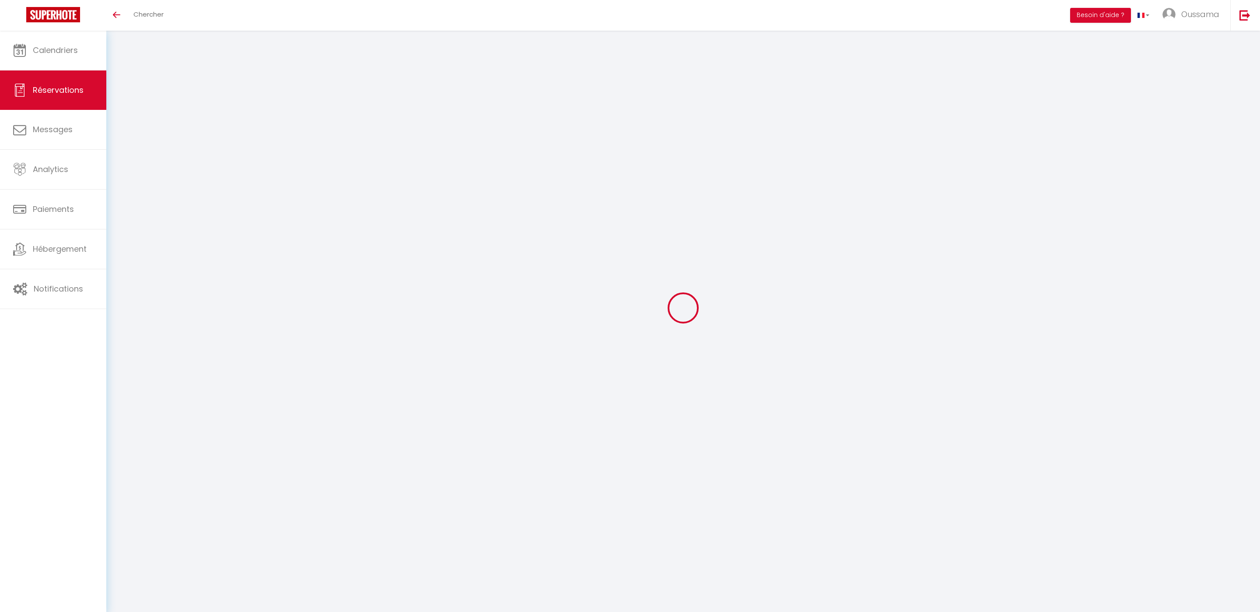
select select
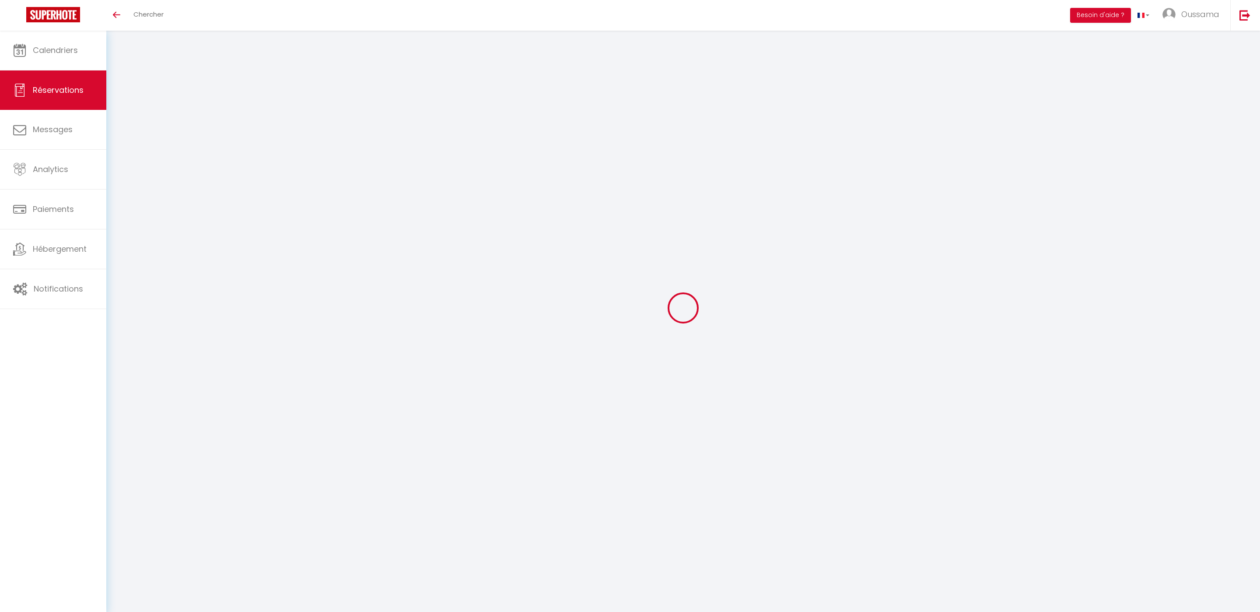
select select
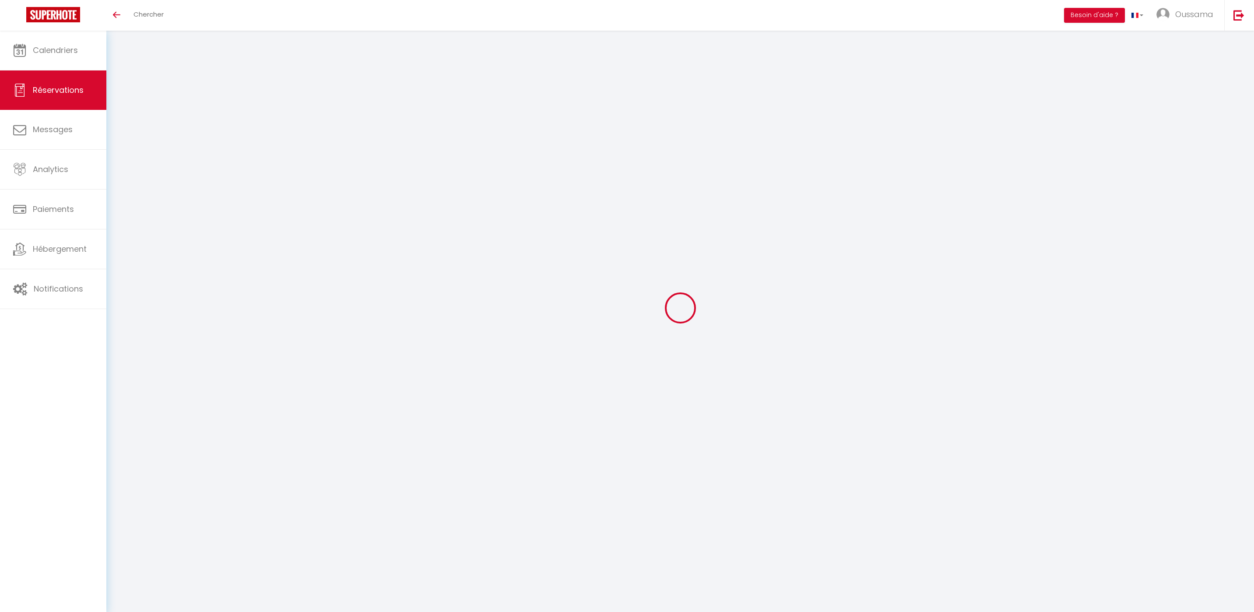
select select
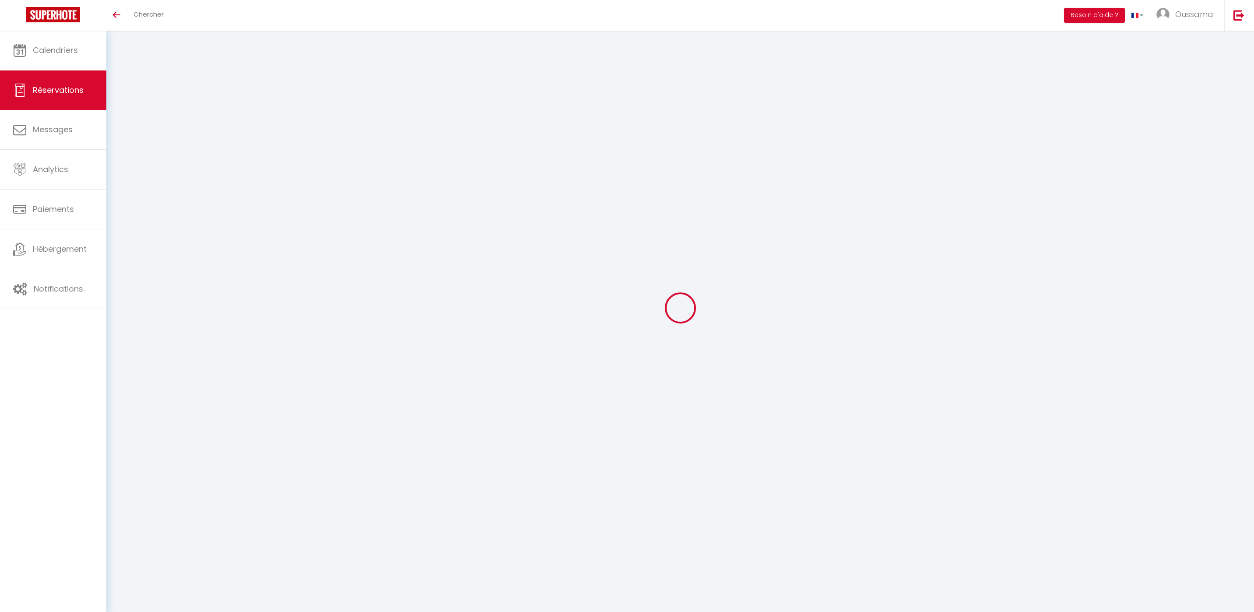
select select
type input "Sharmeen"
type input "Kabir"
type input "skabir.278541@guest.booking.com"
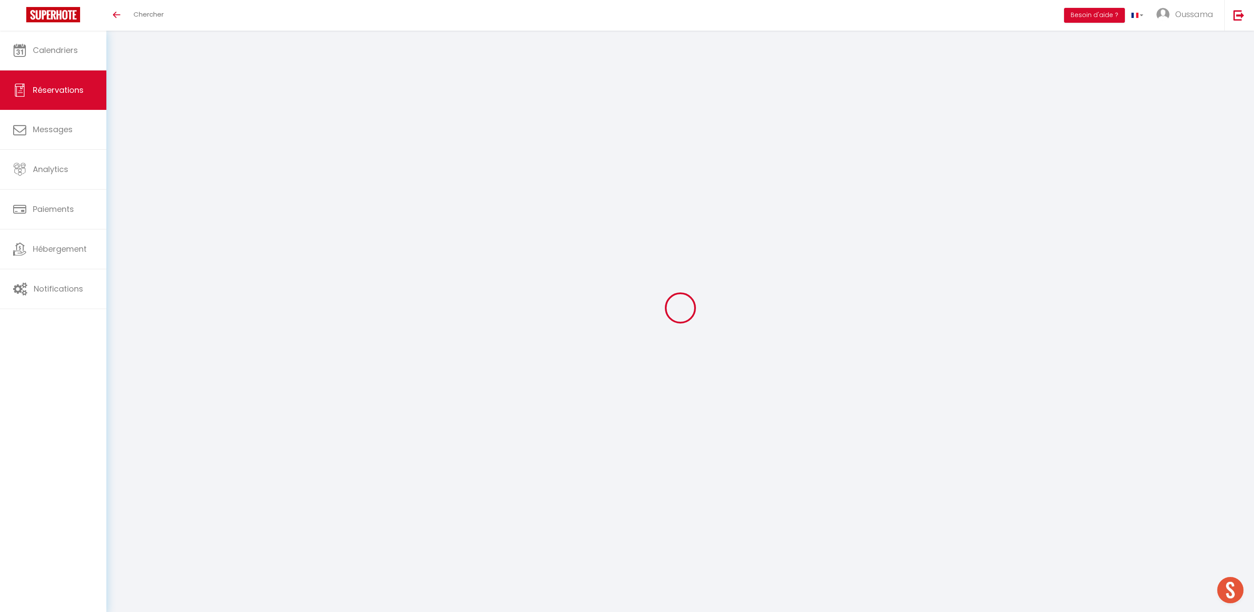
type input "+16476864382"
type input "."
select select "CA"
type input "54.43"
type input "5.44"
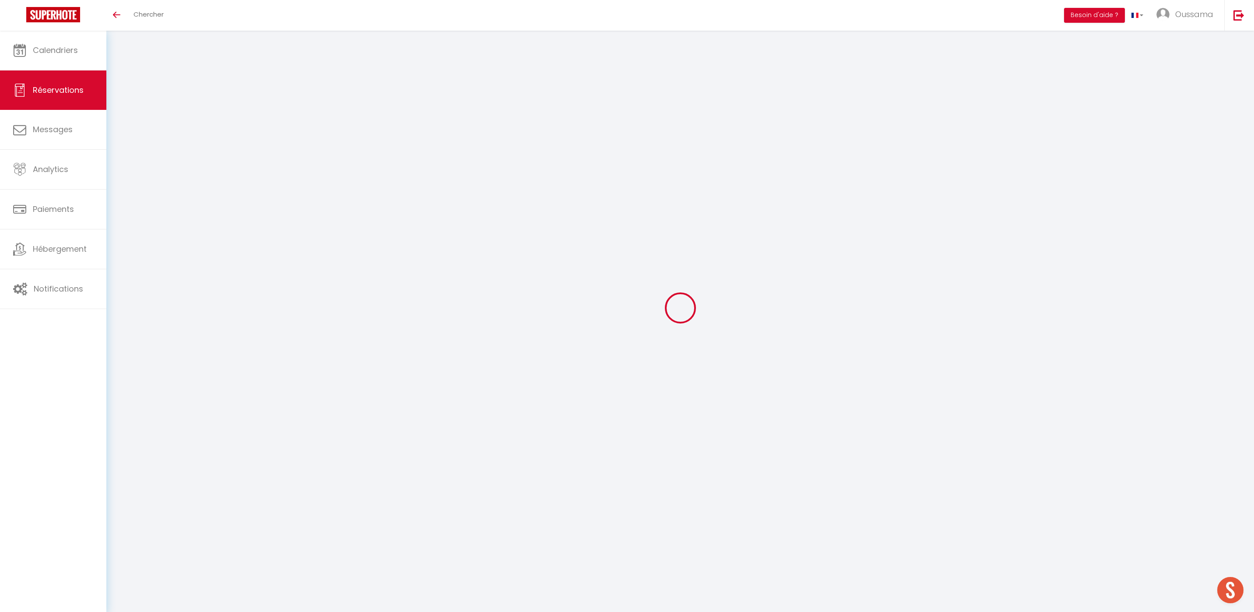
select select "44372"
select select "1"
select select
type input "2"
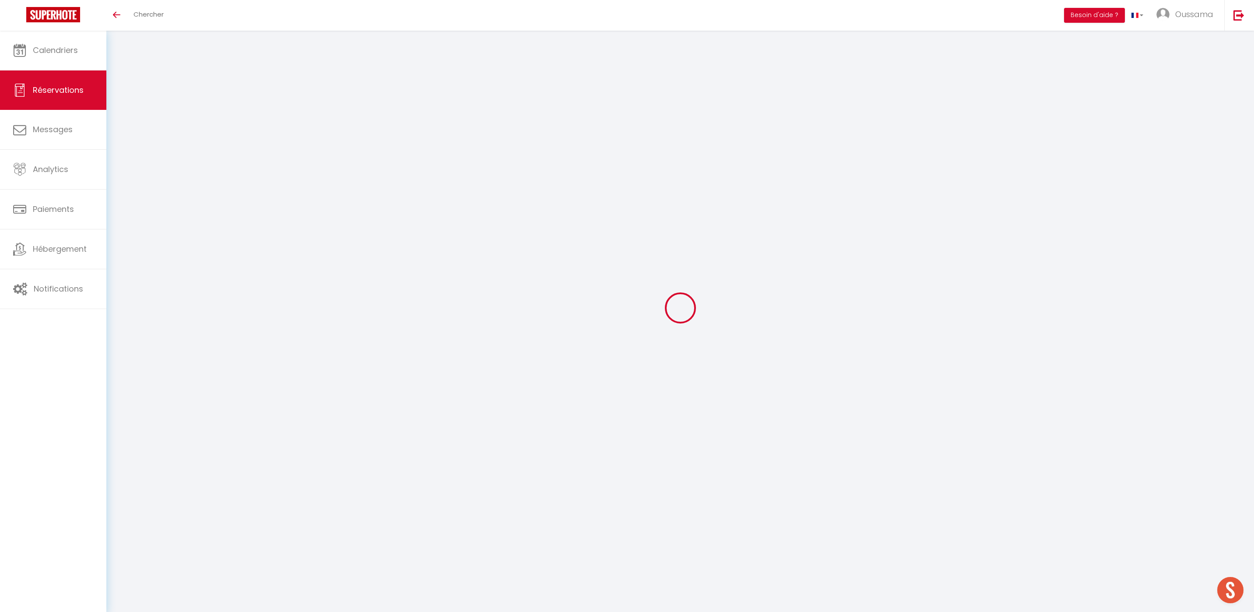
type input "2"
select select "12"
select select
select select "2"
type input "0"
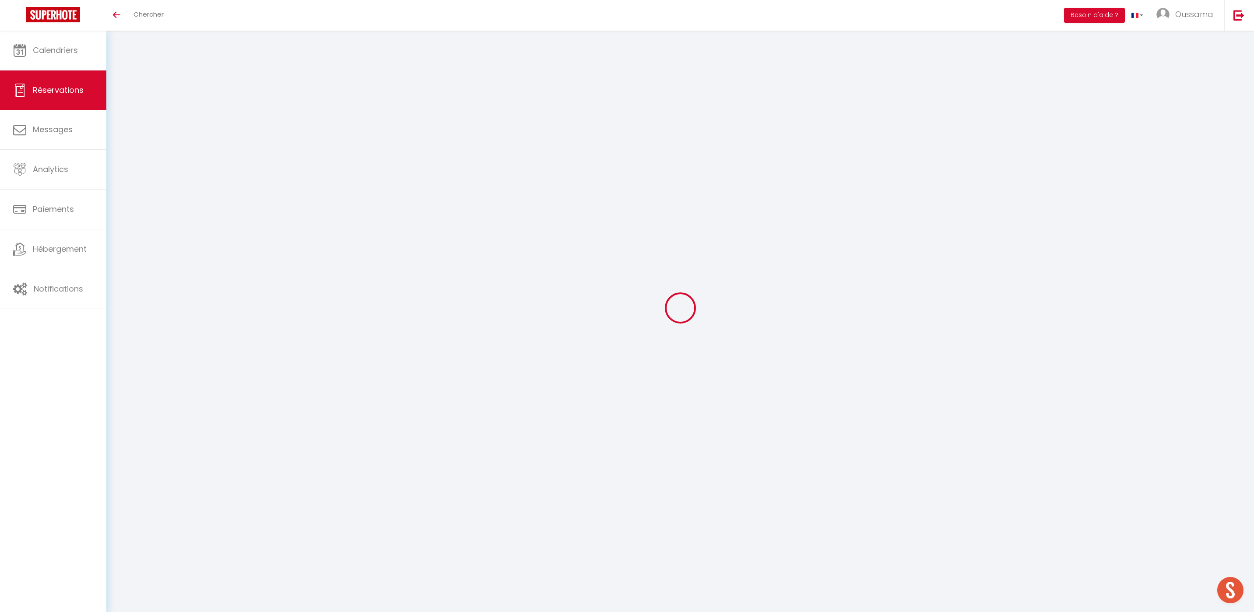
type input "0"
select select
checkbox input "false"
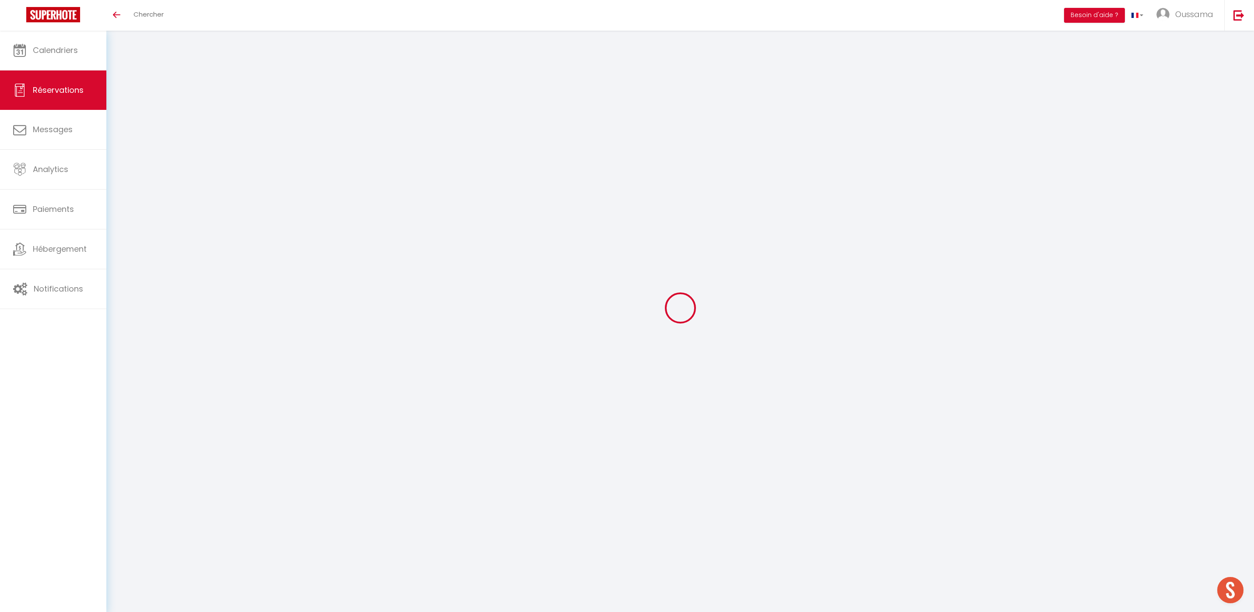
type textarea "** THIS RESERVATION HAS BEEN PRE-PAID ** BOOKING NOTE : Payment charge is EUR 5…"
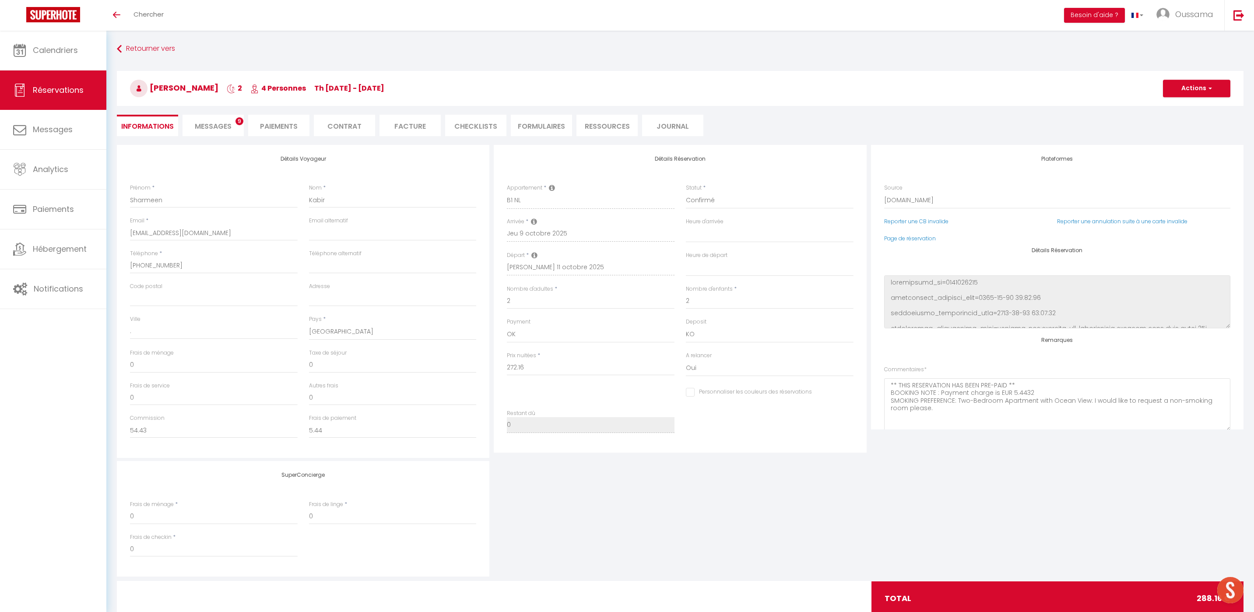
type input "16"
select select
checkbox input "false"
select select
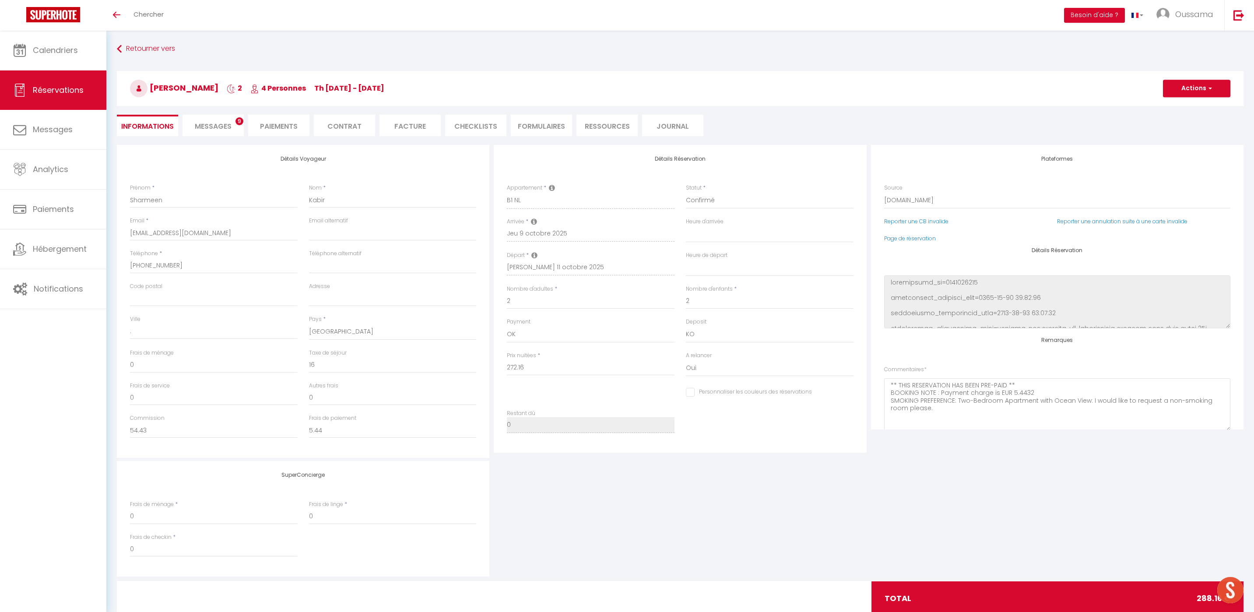
select select
click at [207, 133] on li "Messages 9" at bounding box center [212, 125] width 61 height 21
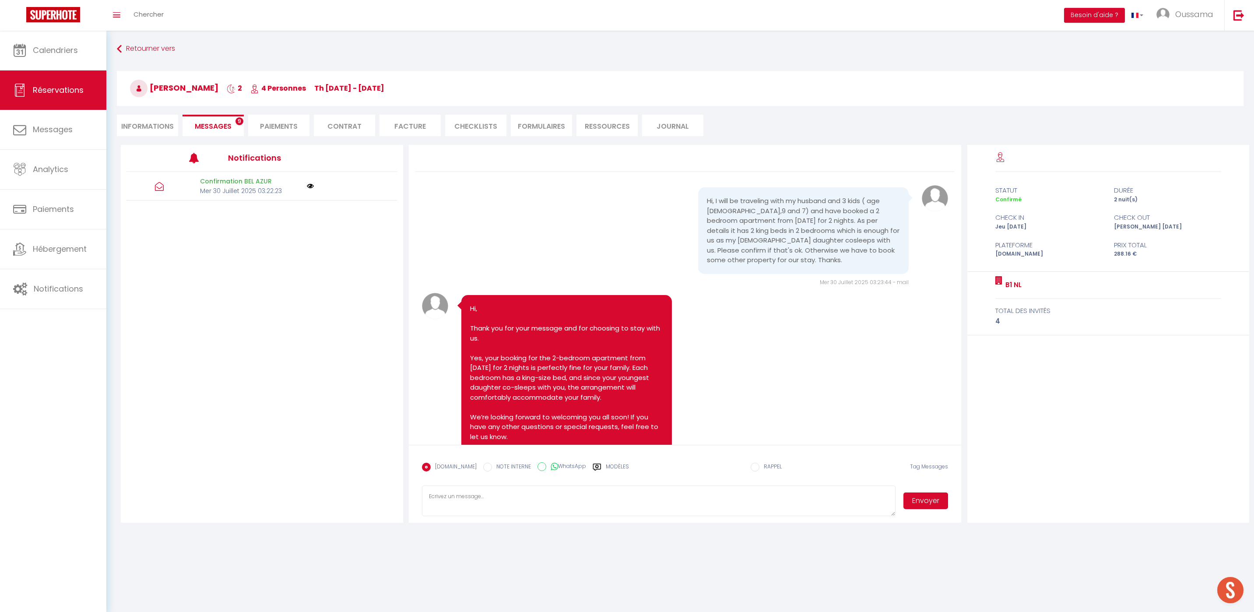
click at [165, 131] on li "Informations" at bounding box center [147, 125] width 61 height 21
select select
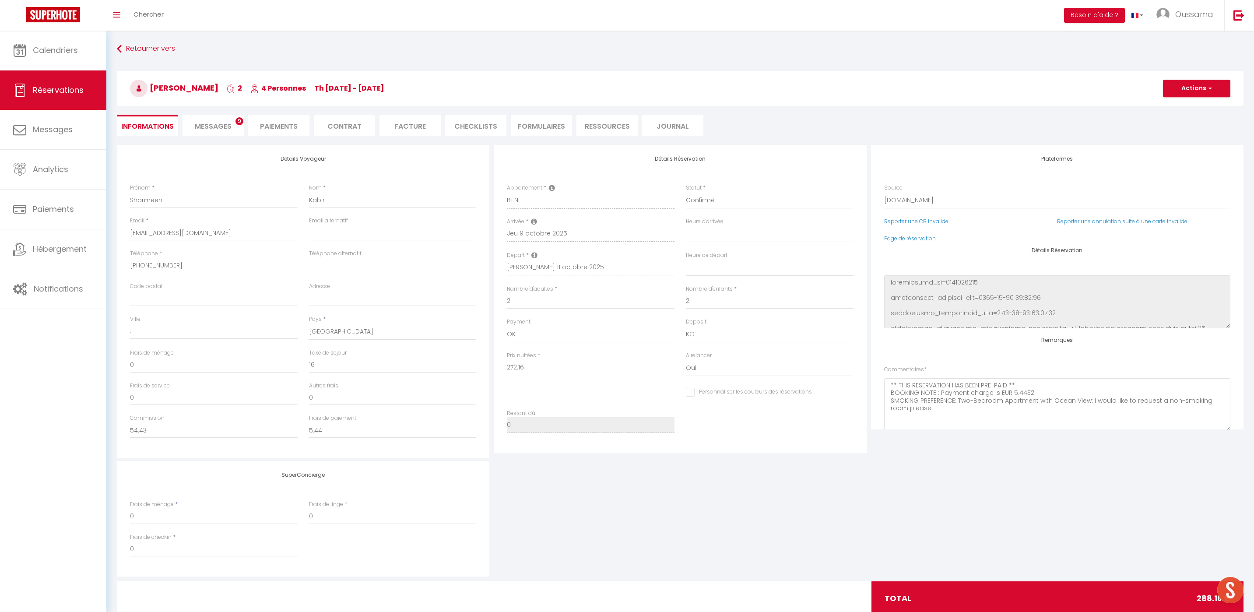
select select
checkbox input "false"
select select
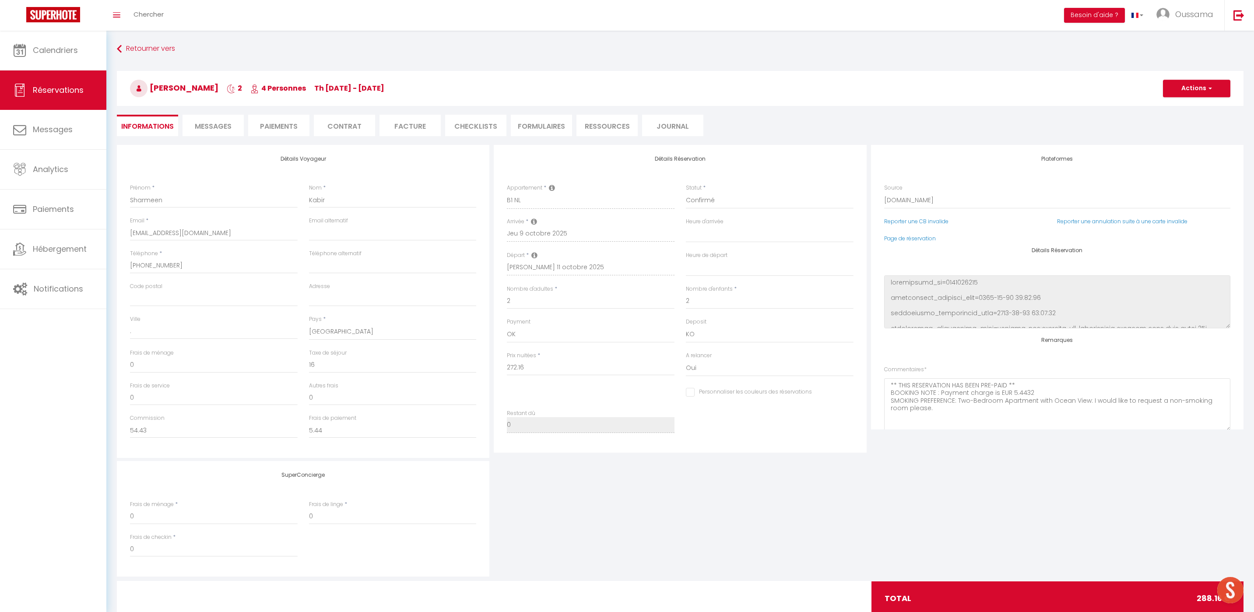
checkbox input "false"
click at [215, 126] on span "Messages" at bounding box center [213, 126] width 37 height 10
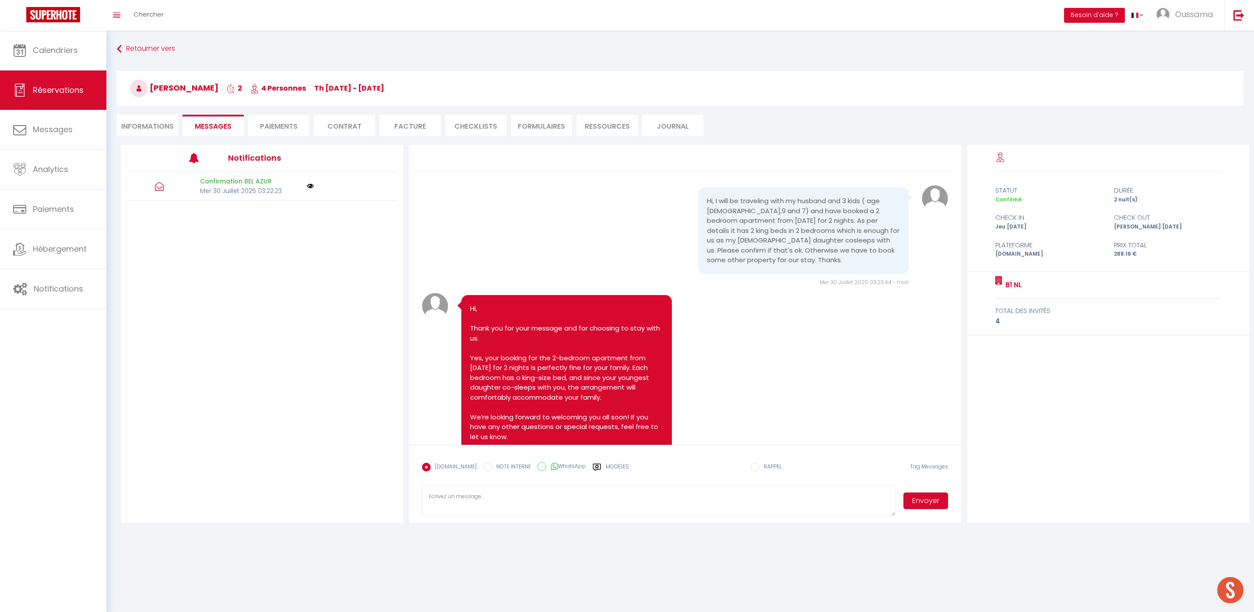
click at [550, 466] on icon at bounding box center [553, 466] width 7 height 9
click at [543, 466] on input "WhatsApp" at bounding box center [541, 466] width 9 height 9
radio input "true"
radio input "false"
drag, startPoint x: 603, startPoint y: 467, endPoint x: 633, endPoint y: 449, distance: 35.5
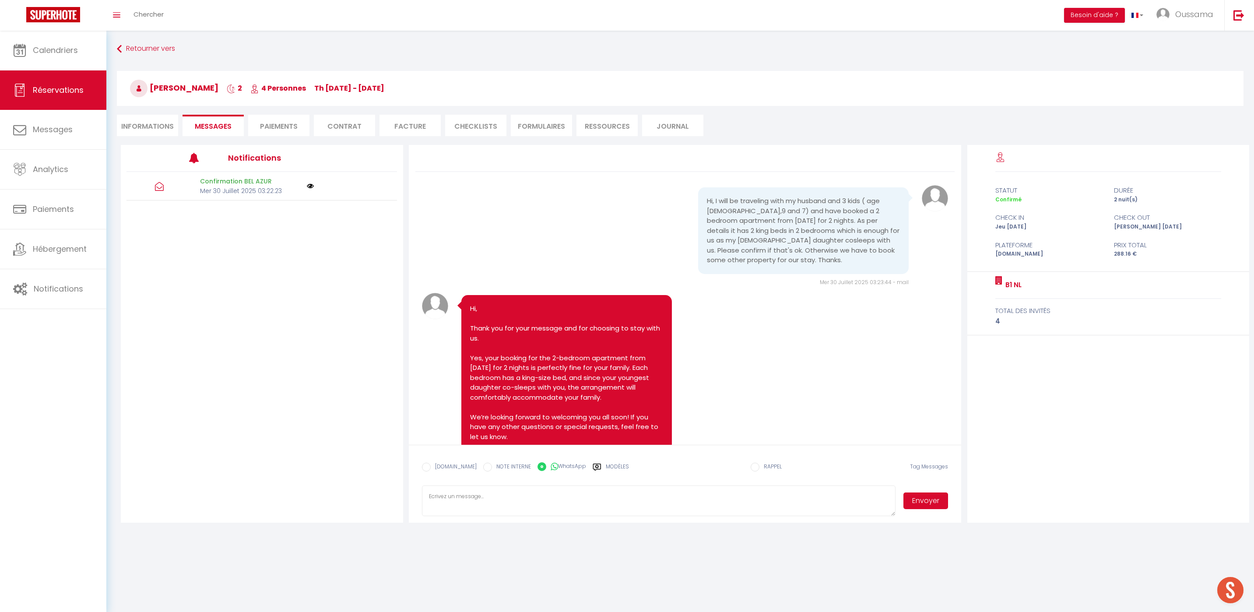
click at [606, 467] on label "Modèles" at bounding box center [617, 470] width 23 height 15
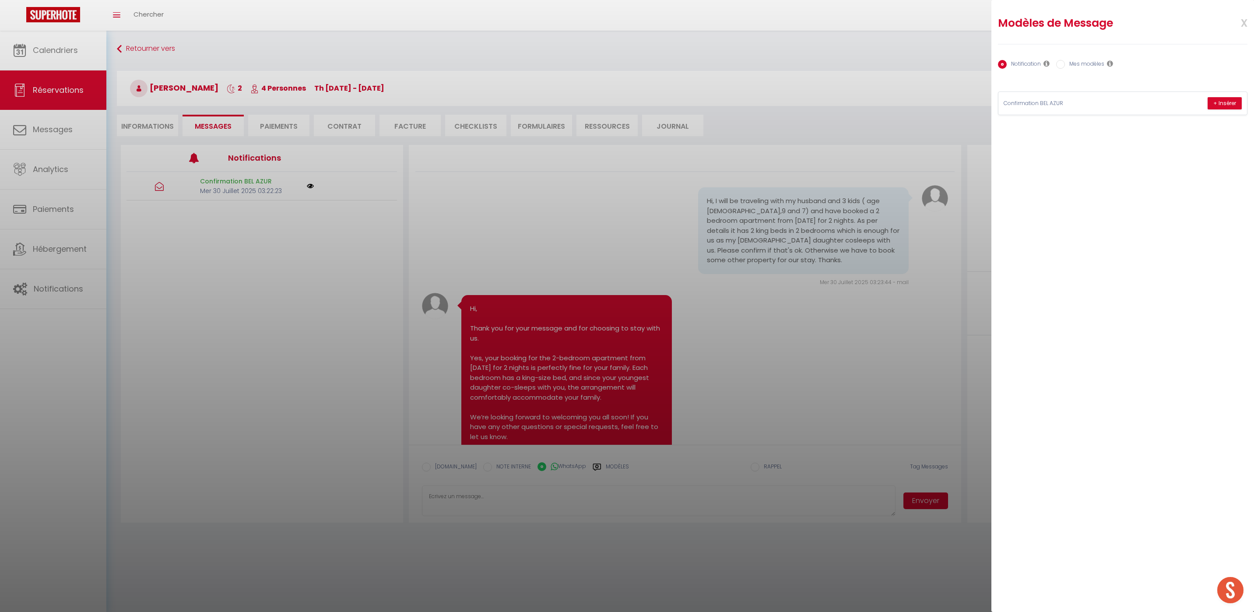
click at [1080, 69] on label "Mes modèles" at bounding box center [1084, 65] width 39 height 10
click at [1065, 69] on input "Mes modèles" at bounding box center [1060, 64] width 9 height 9
radio input "true"
radio input "false"
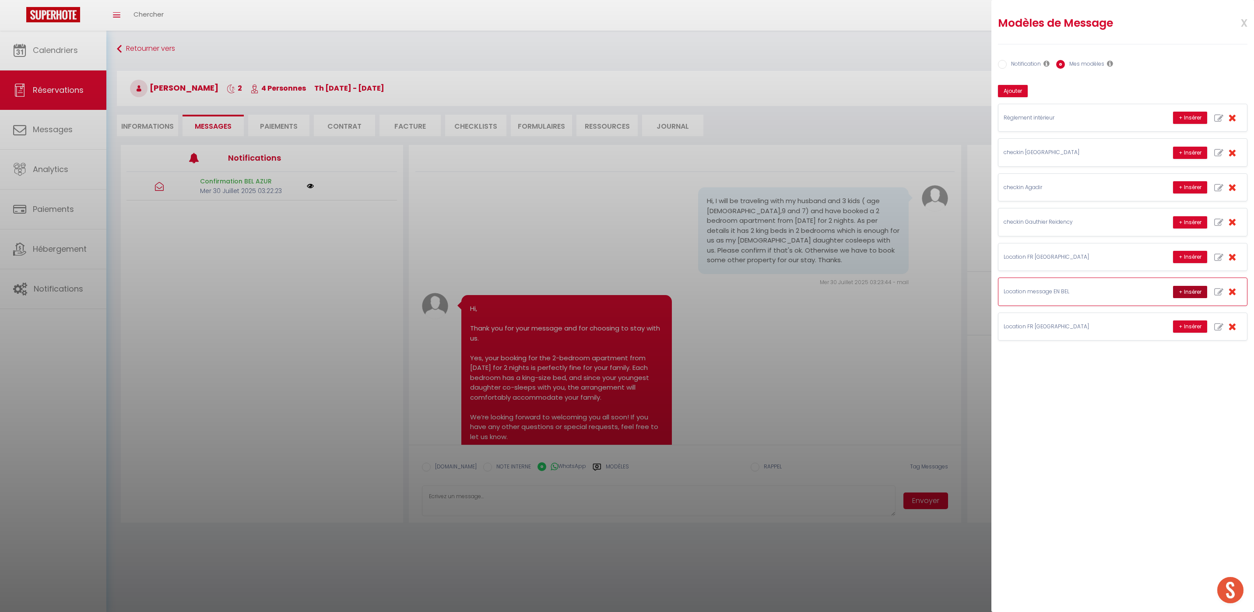
click at [1187, 291] on button "+ Insérer" at bounding box center [1190, 292] width 34 height 12
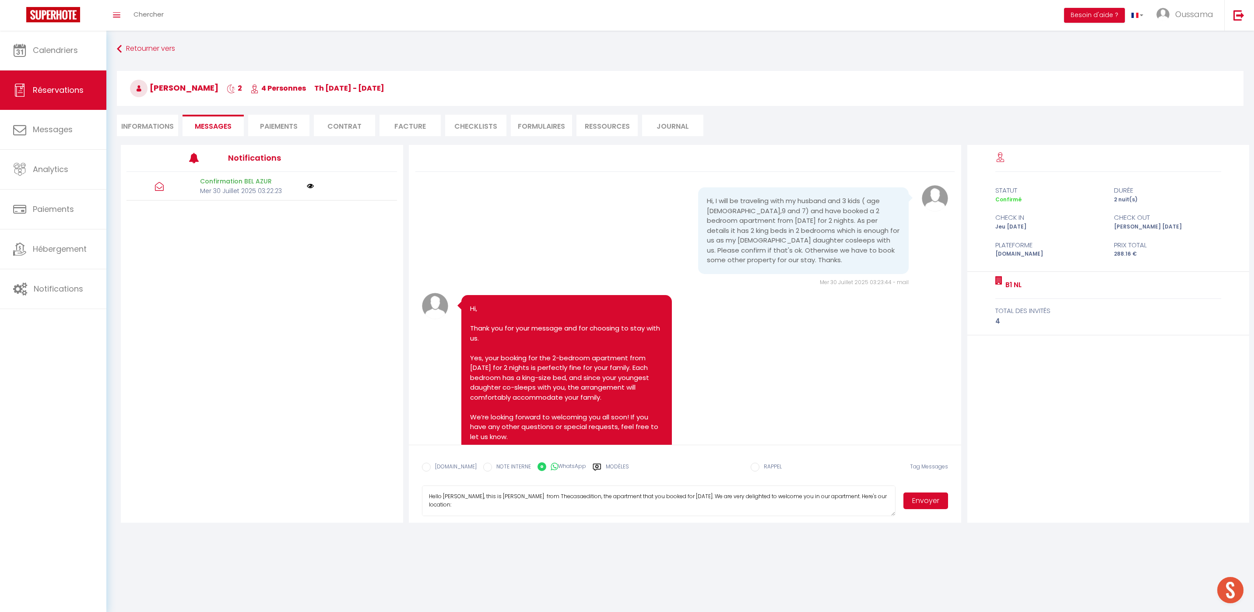
click at [506, 499] on textarea "Hello Sharmeen, this is Williams from Thecasaedition, the apartment that you bo…" at bounding box center [659, 500] width 474 height 31
type textarea "Hello Sharmeen, this is Hakim from Thecasaedition, the apartment that you booke…"
click at [926, 502] on button "Envoyer" at bounding box center [925, 500] width 45 height 17
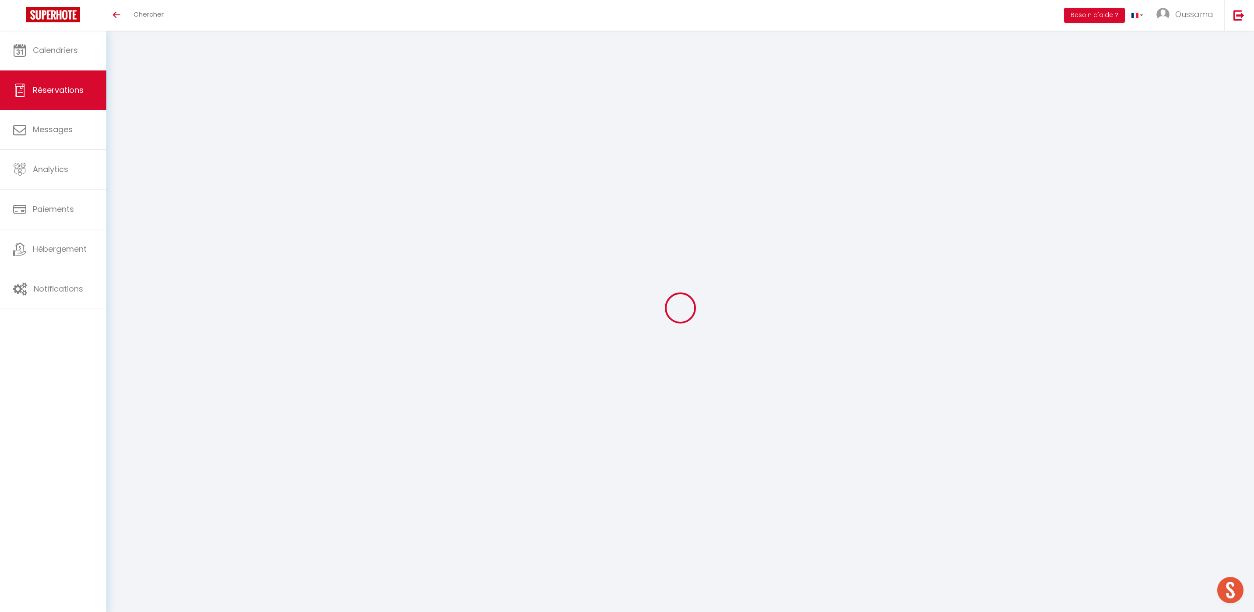
select select
checkbox input "false"
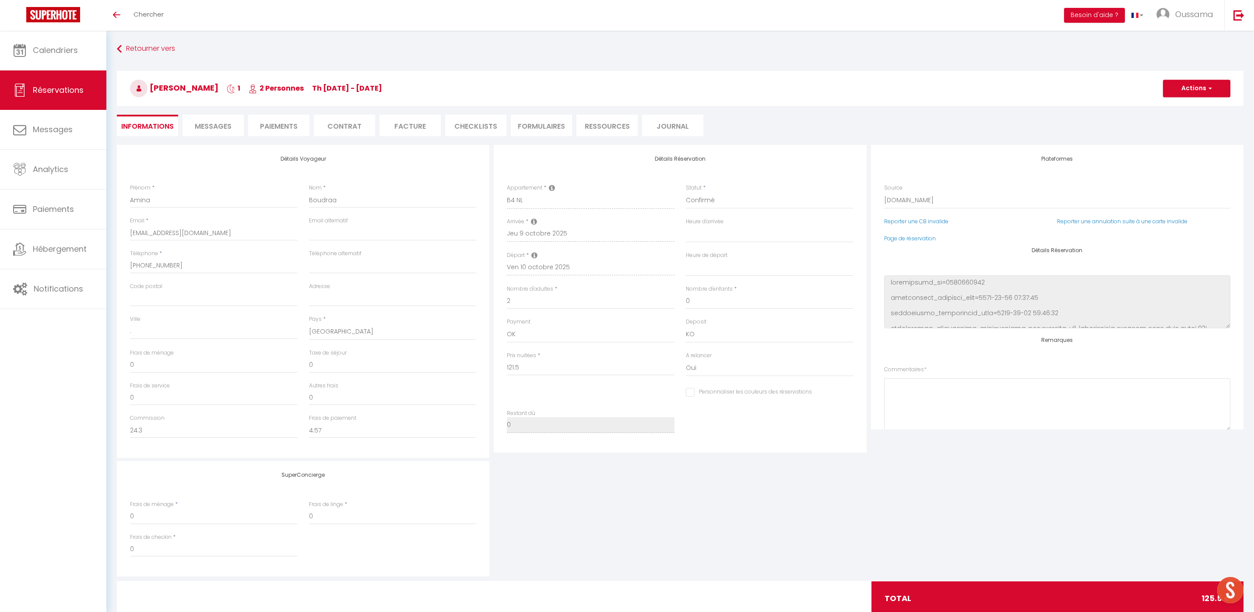
select select
checkbox input "false"
type textarea "** THIS RESERVATION HAS BEEN PRE-PAID ** BOOKING NOTE : Payment charge is EUR 4…"
type input "4"
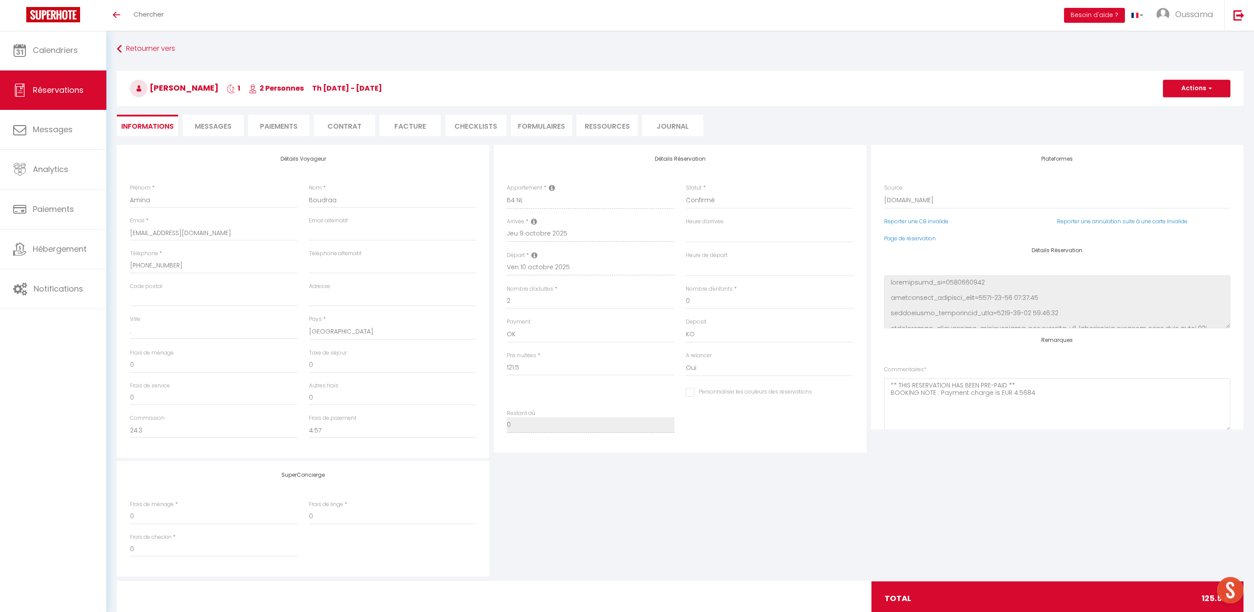
select select
checkbox input "false"
select select
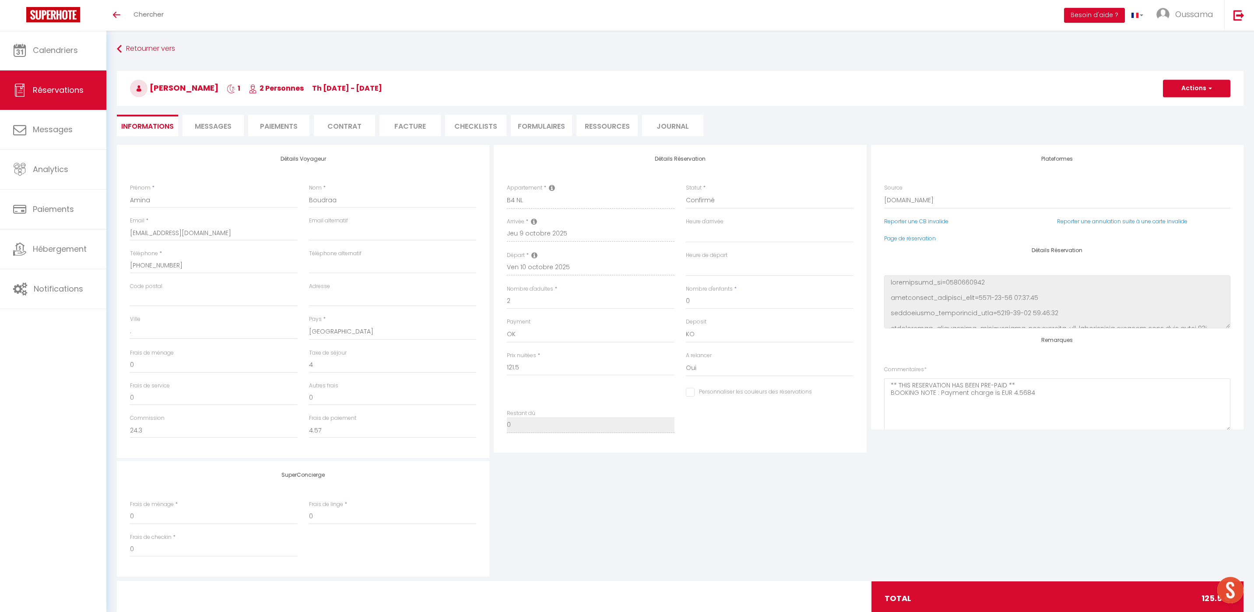
click at [223, 127] on span "Messages" at bounding box center [213, 126] width 37 height 10
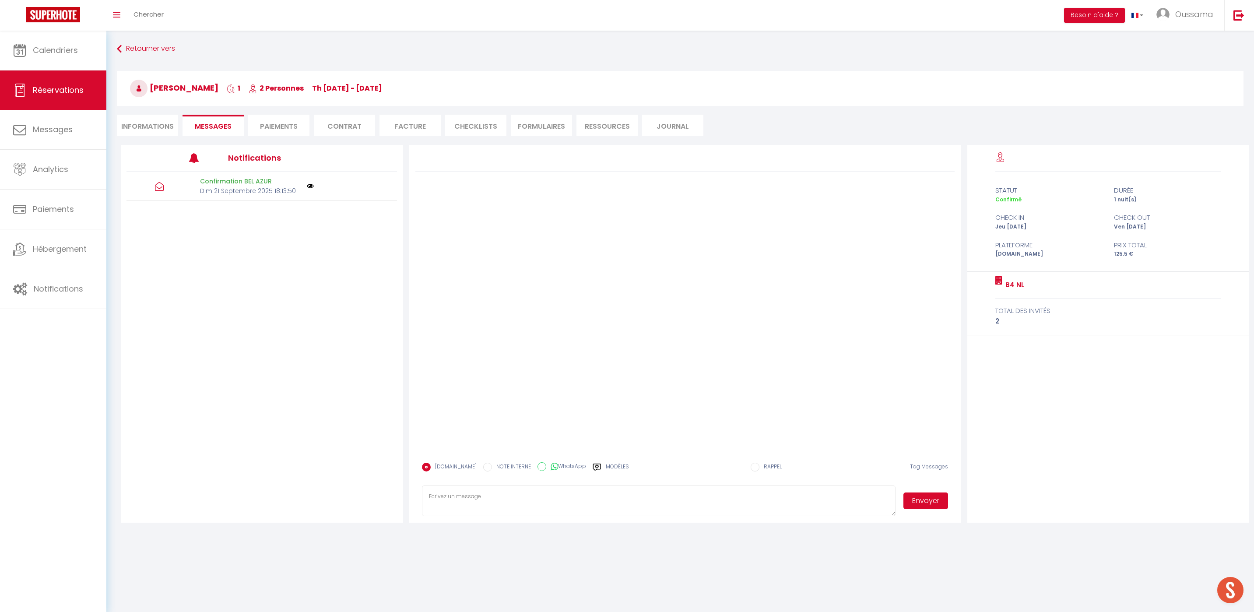
click at [546, 465] on label "WhatsApp" at bounding box center [566, 467] width 40 height 10
click at [540, 465] on input "WhatsApp" at bounding box center [541, 466] width 9 height 9
radio input "true"
radio input "false"
click at [613, 467] on label "Modèles" at bounding box center [617, 470] width 23 height 15
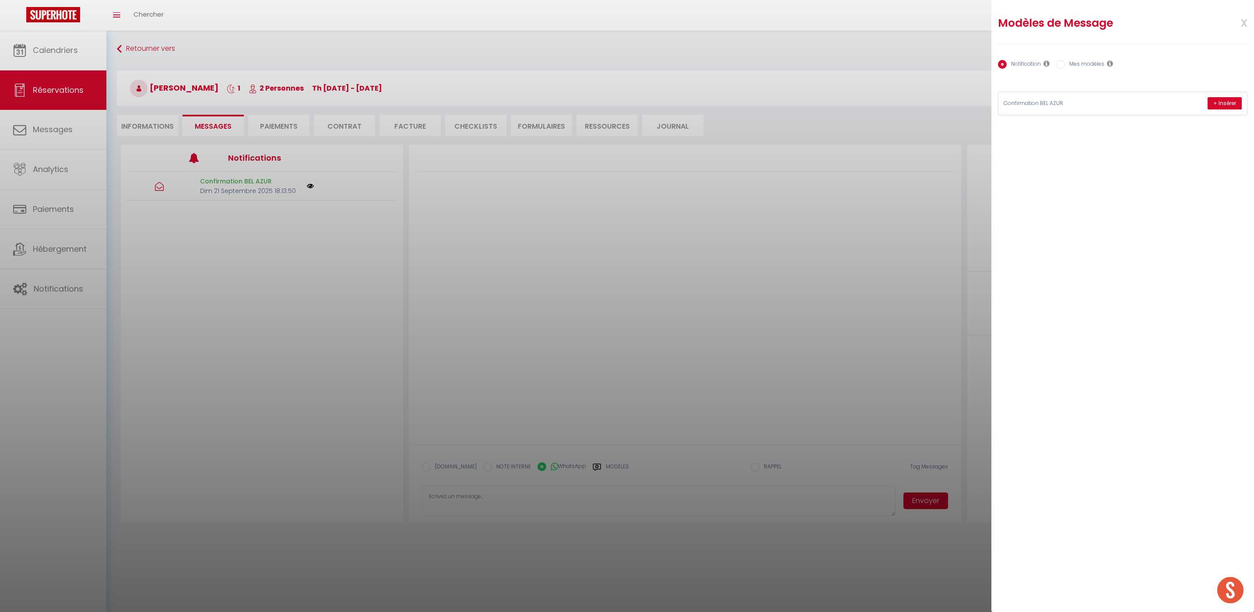
click at [1080, 66] on label "Mes modèles" at bounding box center [1084, 65] width 39 height 10
click at [1065, 66] on input "Mes modèles" at bounding box center [1060, 64] width 9 height 9
radio input "true"
radio input "false"
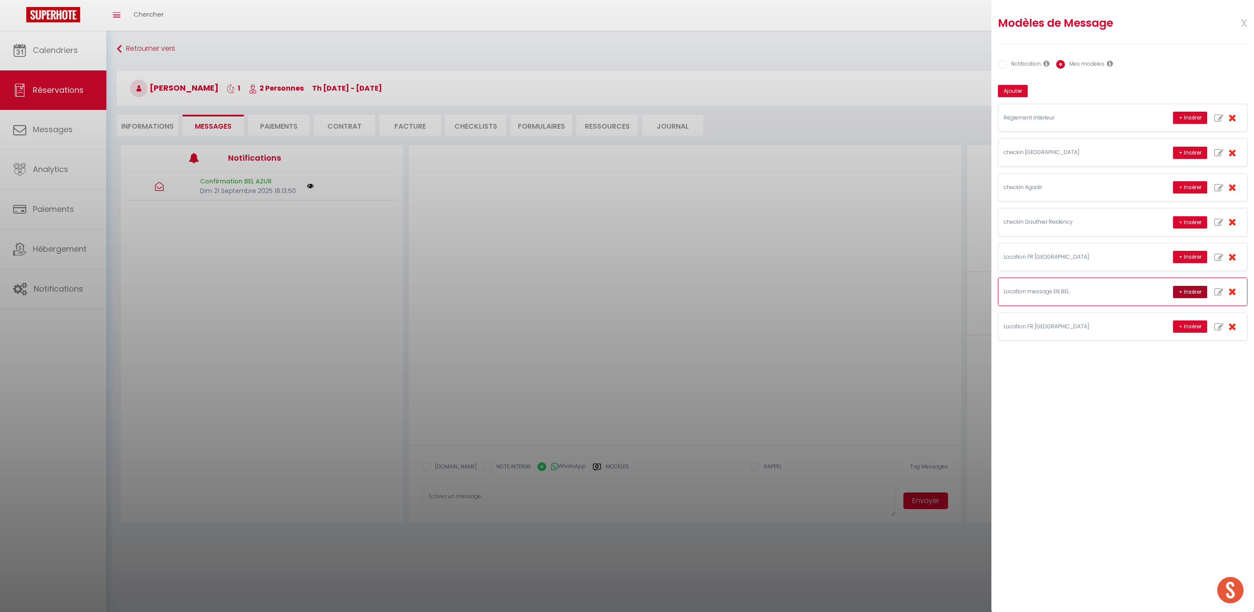
click at [1188, 292] on button "+ Insérer" at bounding box center [1190, 292] width 34 height 12
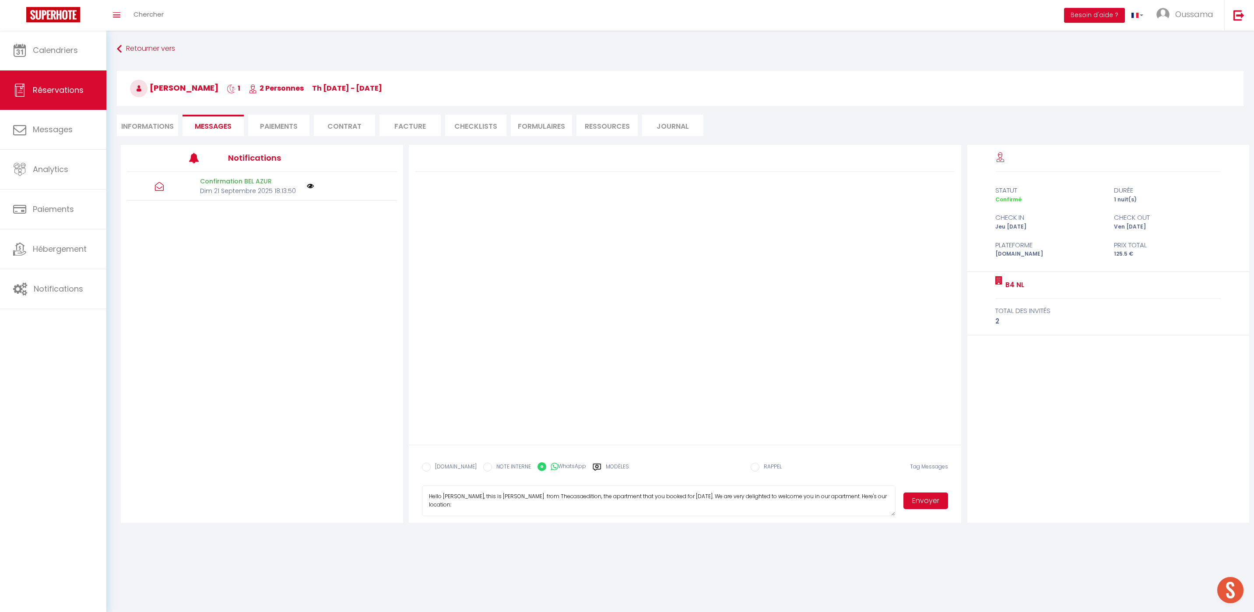
click at [491, 495] on textarea "Hello Amina, this is Williams from Thecasaedition, the apartment that you booke…" at bounding box center [659, 500] width 474 height 31
type textarea "Hello Amina, this is Hakim from Thecasaedition, the apartment that you booked f…"
click at [932, 497] on button "Envoyer" at bounding box center [925, 500] width 45 height 17
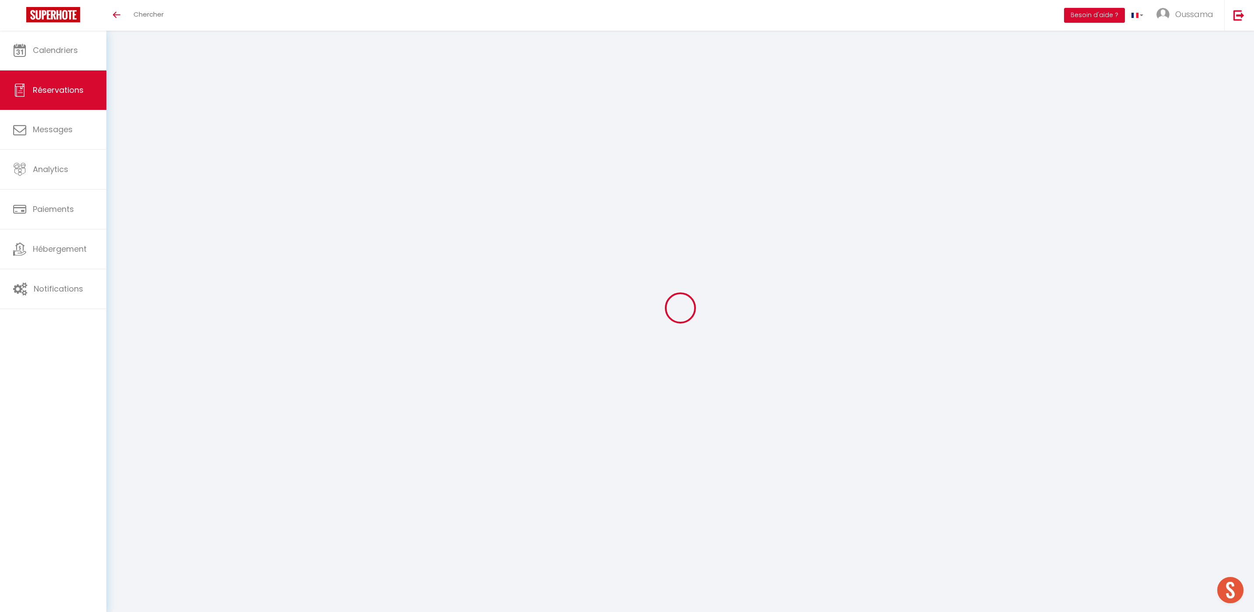
select select
checkbox input "false"
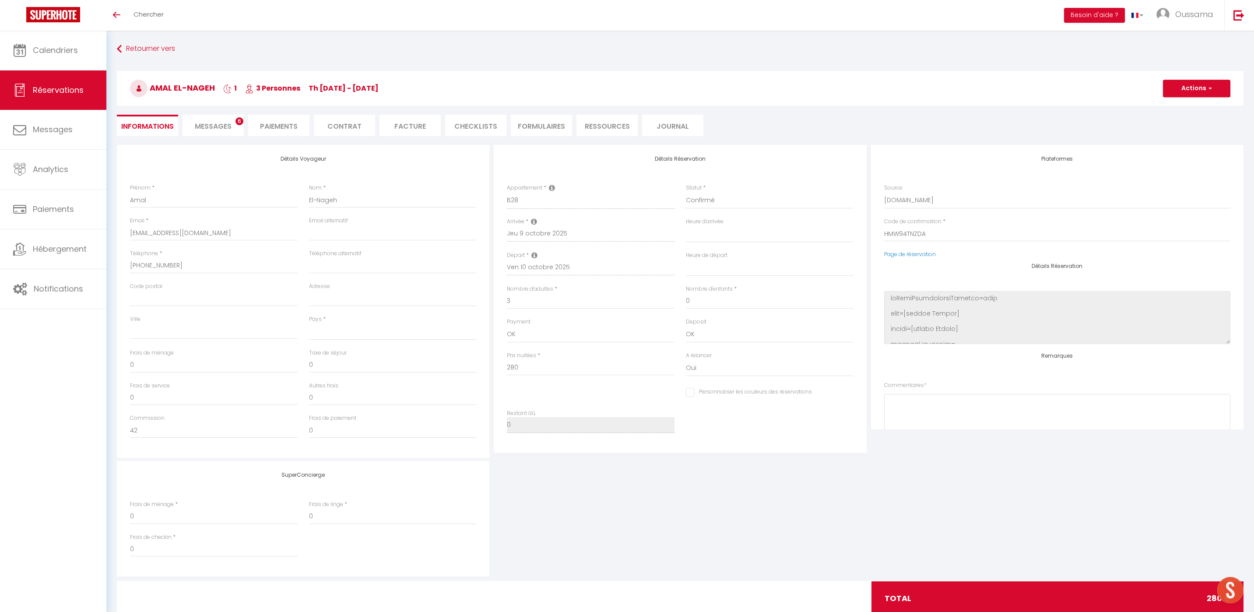
select select
checkbox input "false"
select select
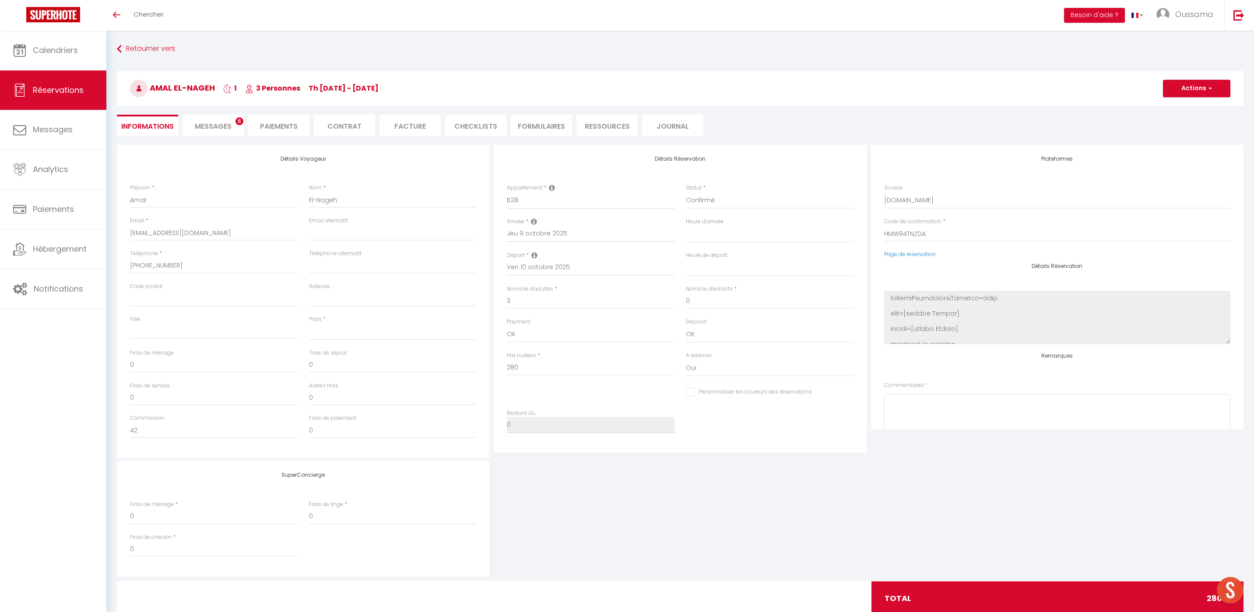
checkbox input "false"
select select
click at [224, 123] on span "Messages" at bounding box center [213, 126] width 37 height 10
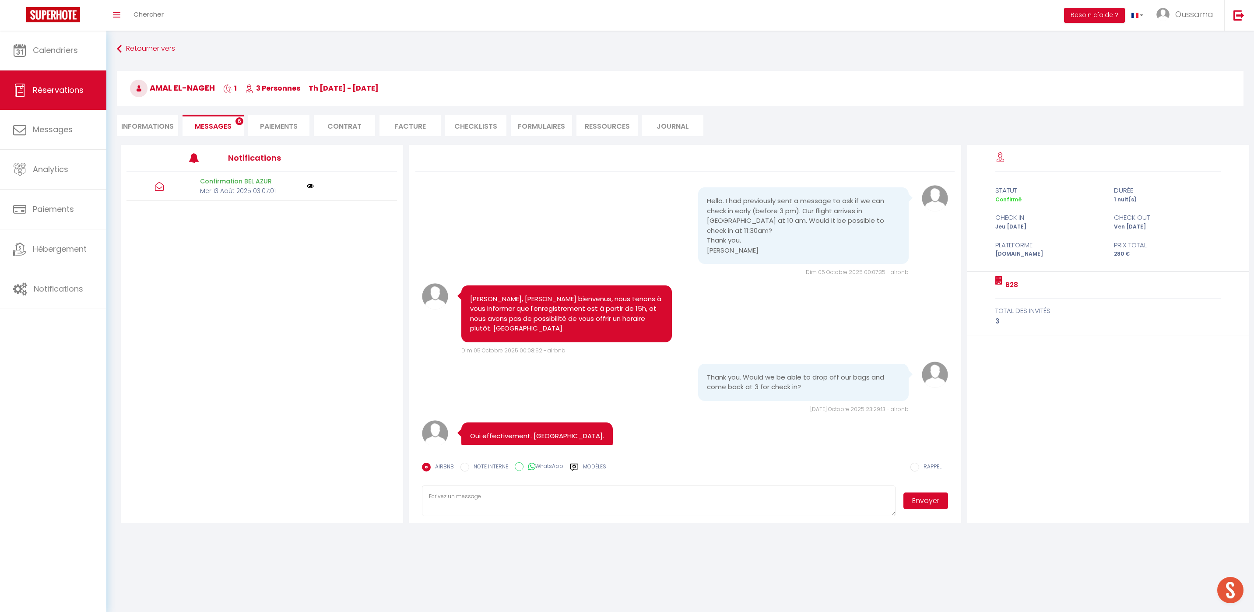
click at [544, 468] on label "WhatsApp" at bounding box center [543, 467] width 40 height 10
click at [523, 468] on input "WhatsApp" at bounding box center [519, 466] width 9 height 9
radio input "true"
radio input "false"
click at [589, 462] on div "AIRBNB NOTE INTERNE WhatsApp Modèles" at bounding box center [514, 469] width 184 height 23
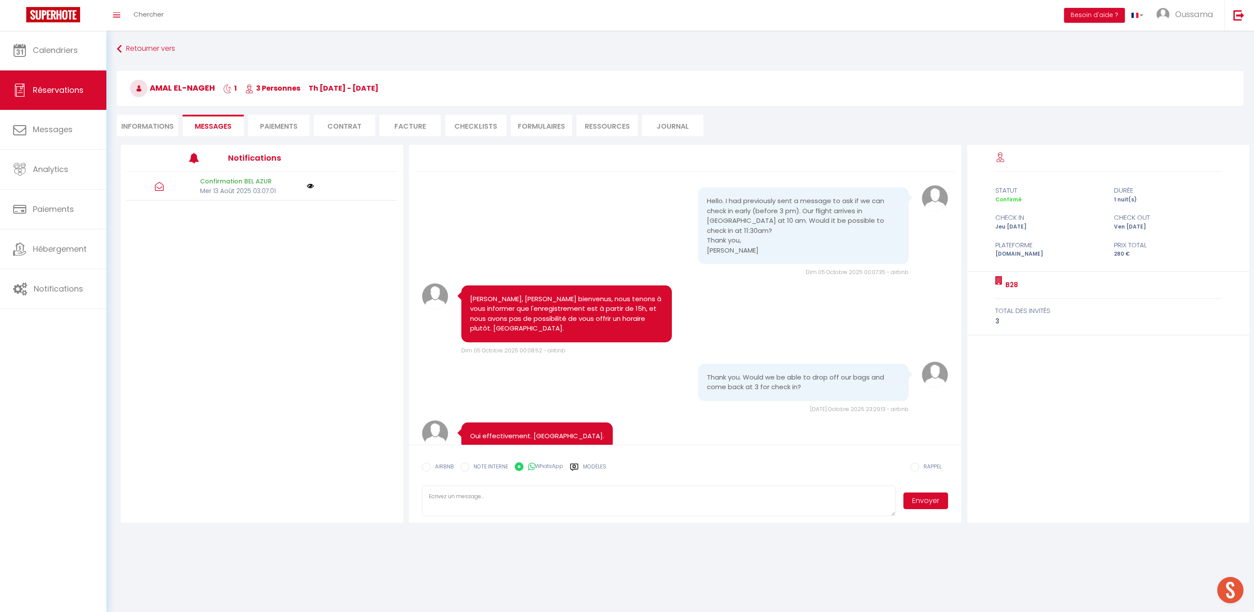
click at [601, 466] on label "Modèles" at bounding box center [594, 470] width 23 height 15
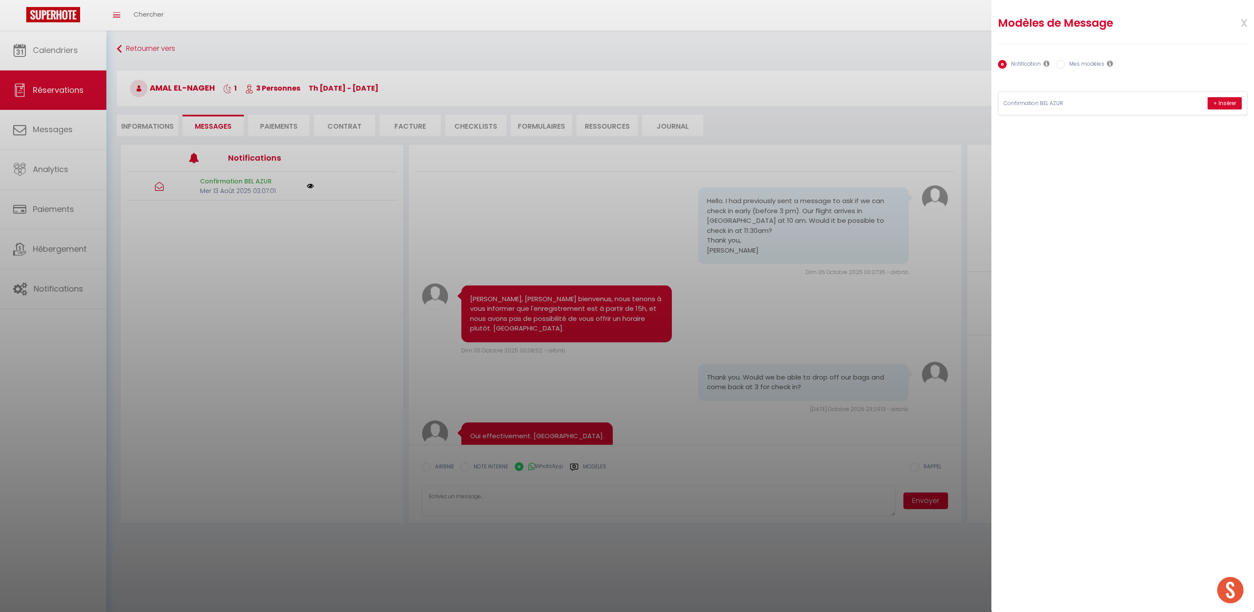
click at [1062, 61] on input "Mes modèles" at bounding box center [1060, 64] width 9 height 9
radio input "true"
radio input "false"
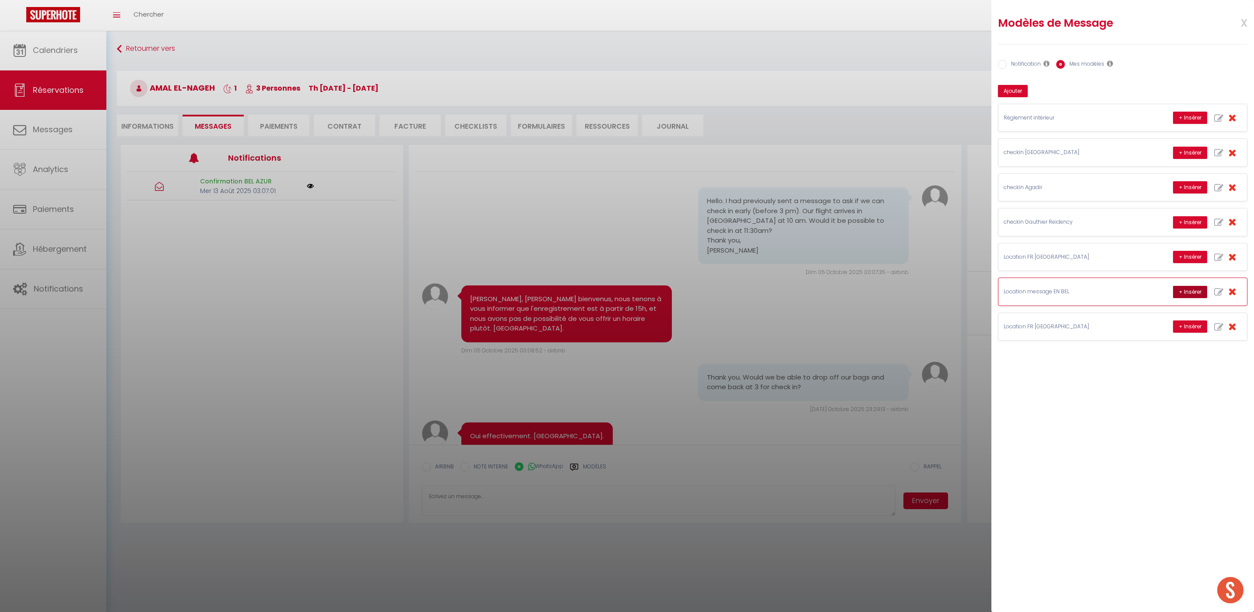
click at [1193, 293] on button "+ Insérer" at bounding box center [1190, 292] width 34 height 12
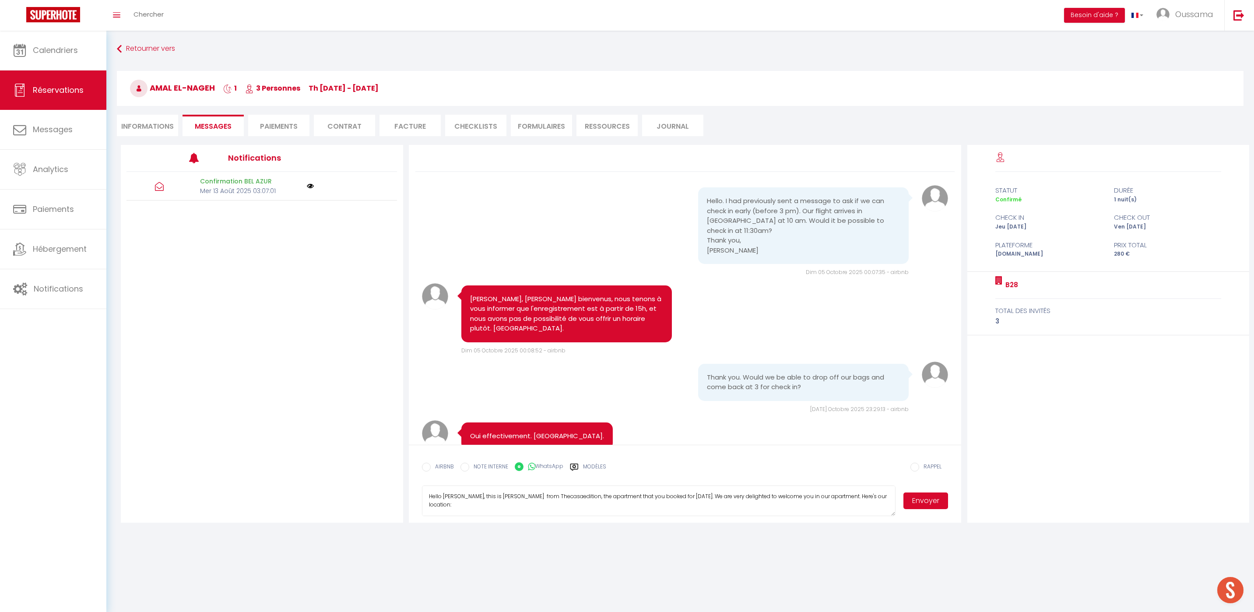
click at [484, 494] on textarea "Hello [PERSON_NAME], this is [PERSON_NAME] from Thecasaedition, the apartment t…" at bounding box center [659, 500] width 474 height 31
type textarea "Hello [PERSON_NAME], this is [PERSON_NAME] from Thecasaedition, the apartment t…"
click at [925, 504] on button "Envoyer" at bounding box center [925, 500] width 45 height 17
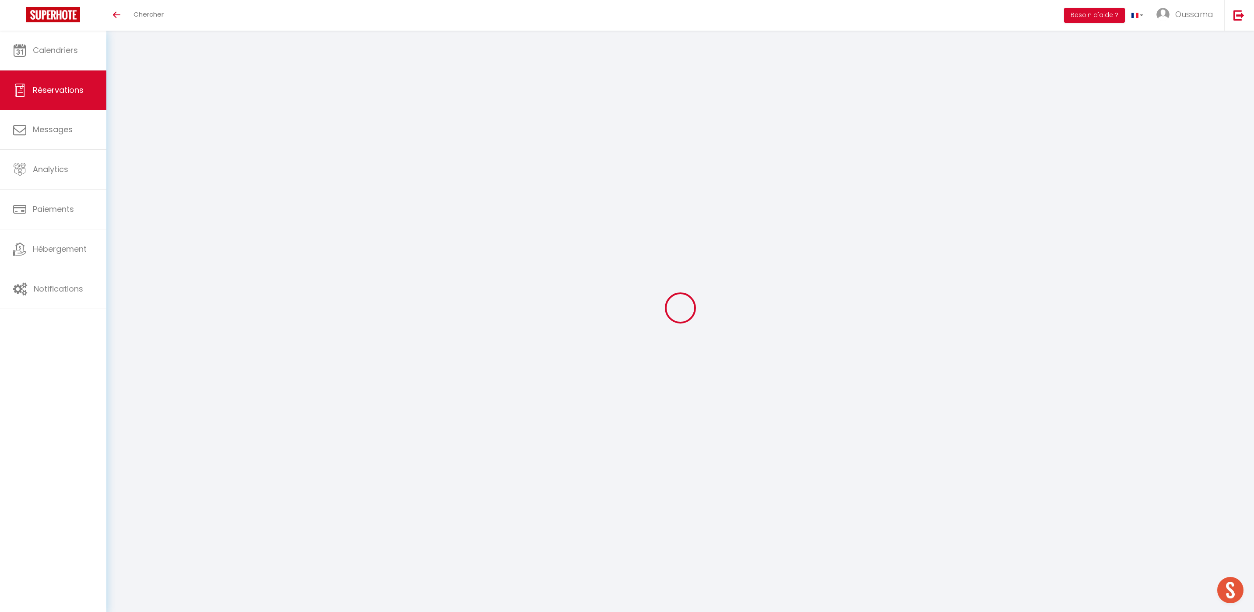
select select
checkbox input "false"
select select
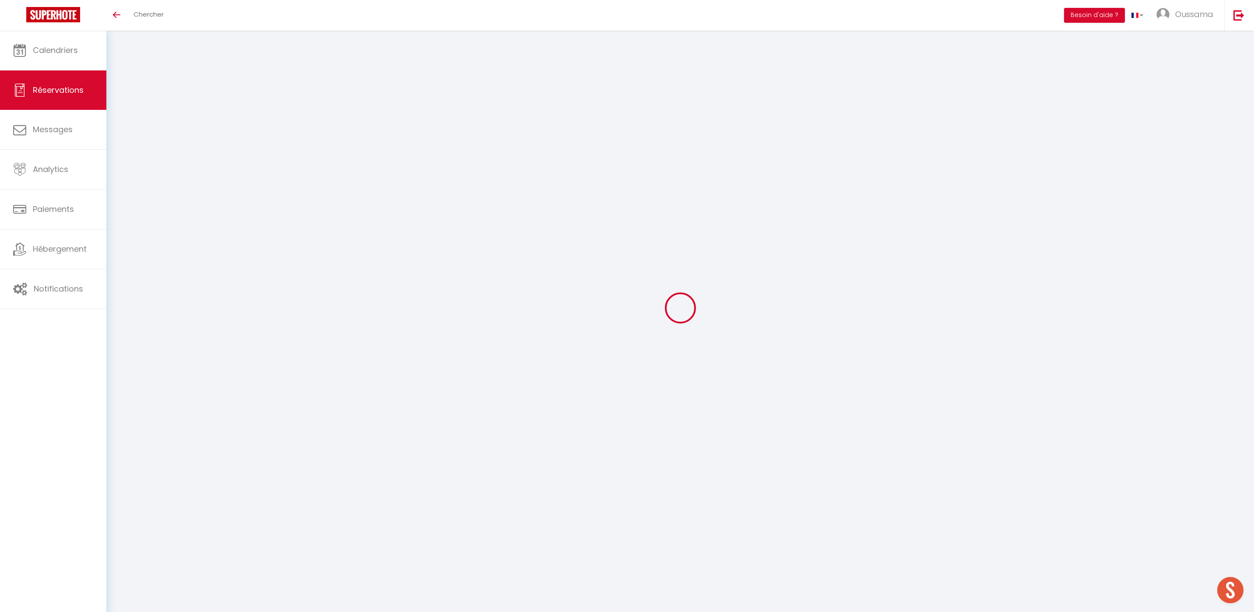
checkbox input "false"
type textarea "** THIS RESERVATION HAS BEEN PRE-PAID ** BOOKING NOTE : Payment charge is EUR 2…"
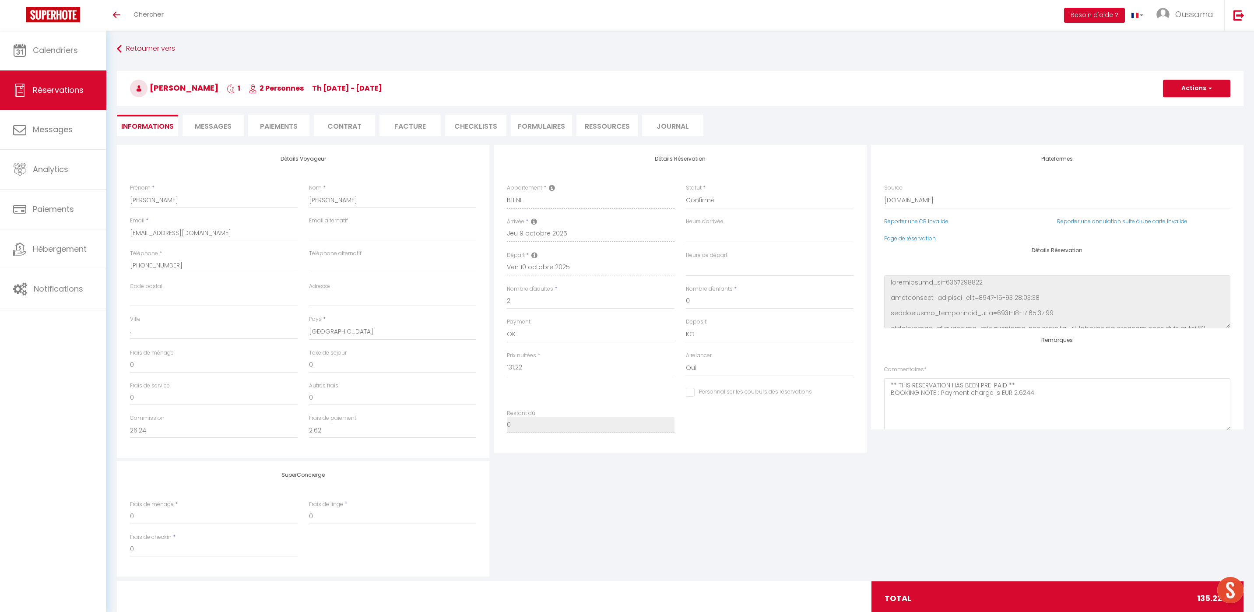
type input "4"
select select
checkbox input "false"
select select
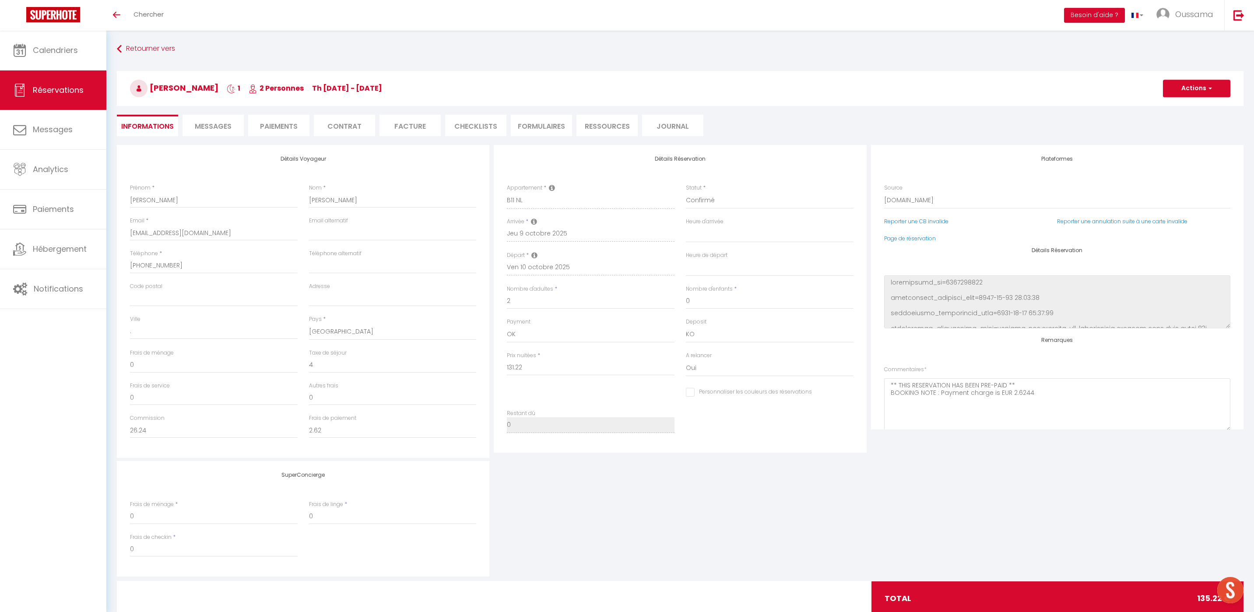
select select
click at [218, 129] on span "Messages" at bounding box center [213, 126] width 37 height 10
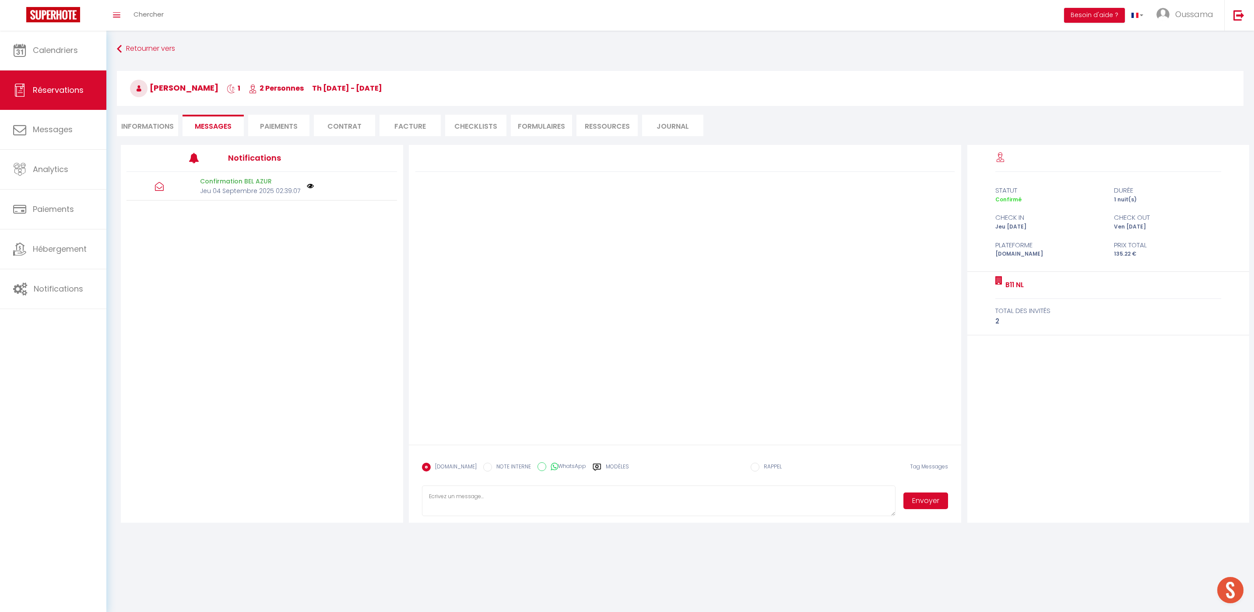
click at [571, 462] on div "[DOMAIN_NAME] NOTE INTERNE WhatsApp Modèles" at bounding box center [525, 469] width 207 height 23
click at [564, 470] on label "WhatsApp" at bounding box center [566, 467] width 40 height 10
click at [546, 470] on input "WhatsApp" at bounding box center [541, 466] width 9 height 9
radio input "true"
radio input "false"
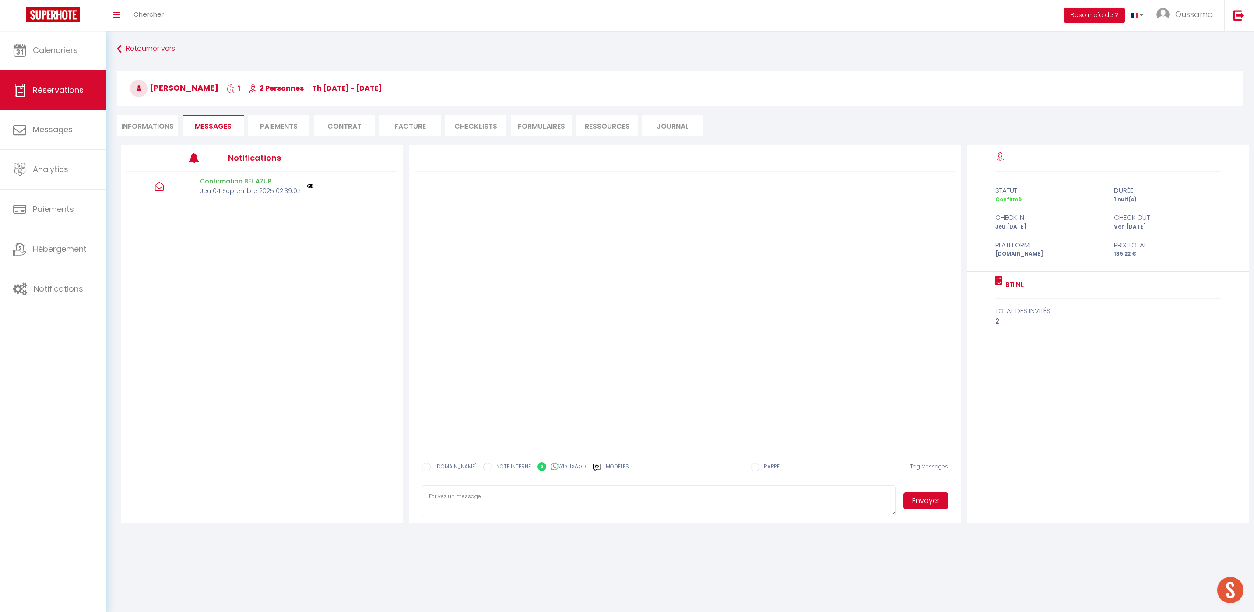
click at [606, 469] on label "Modèles" at bounding box center [617, 470] width 23 height 15
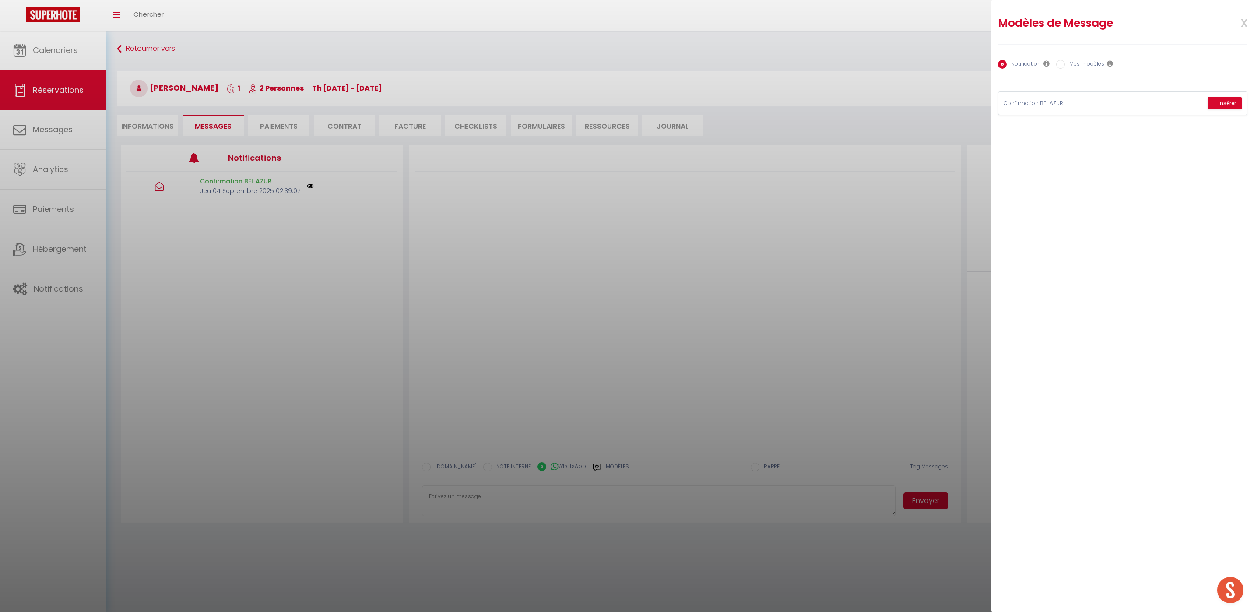
click at [1055, 66] on div "Notification Mes modèles" at bounding box center [1122, 65] width 249 height 18
click at [1075, 65] on label "Mes modèles" at bounding box center [1084, 65] width 39 height 10
click at [1065, 65] on input "Mes modèles" at bounding box center [1060, 64] width 9 height 9
radio input "true"
radio input "false"
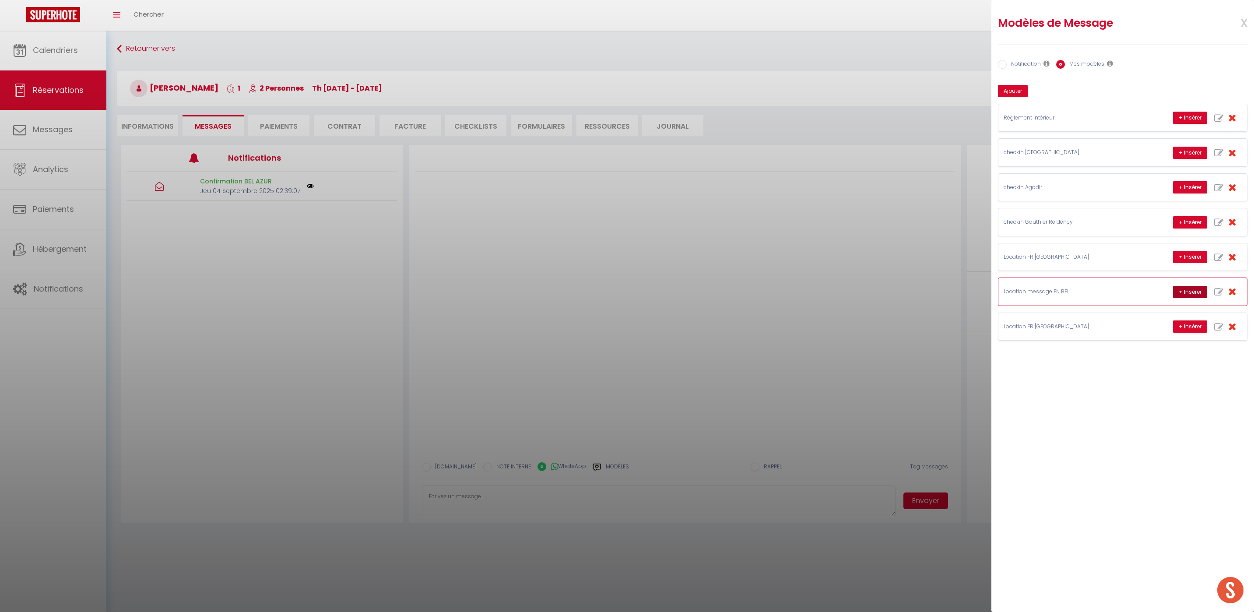
click at [1191, 290] on button "+ Insérer" at bounding box center [1190, 292] width 34 height 12
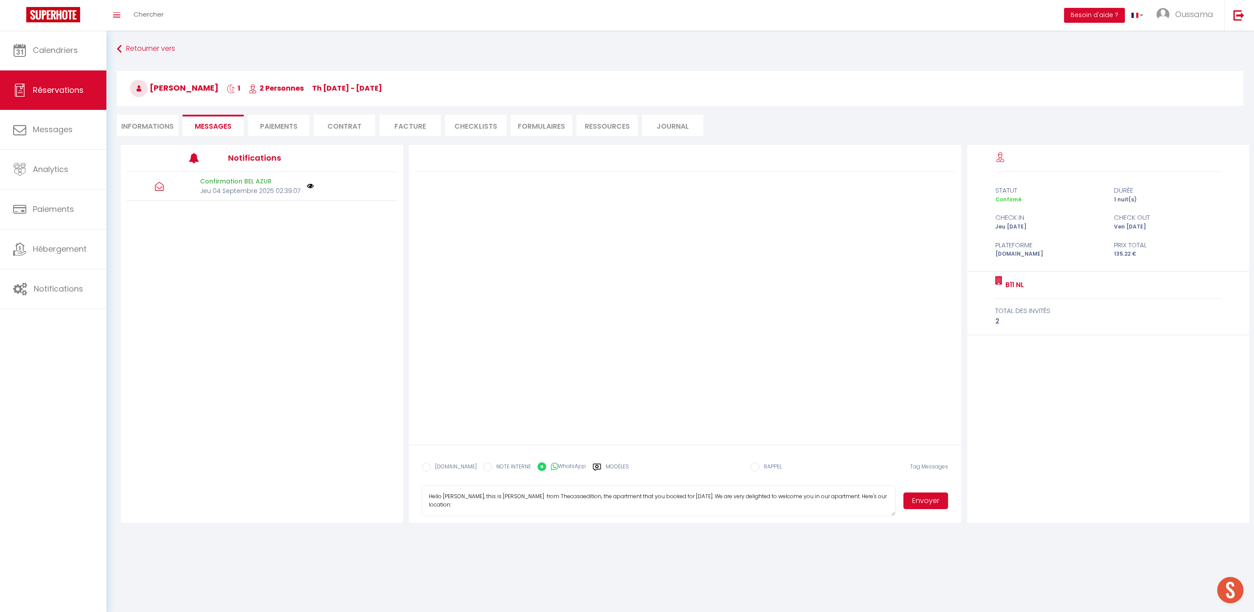
click at [485, 498] on textarea "Hello [PERSON_NAME], this is [PERSON_NAME] from Thecasaedition, the apartment t…" at bounding box center [659, 500] width 474 height 31
type textarea "Hello [PERSON_NAME], this is [PERSON_NAME] from Thecasaedition, the apartment t…"
click at [925, 494] on button "Envoyer" at bounding box center [925, 500] width 45 height 17
